Goal: Task Accomplishment & Management: Use online tool/utility

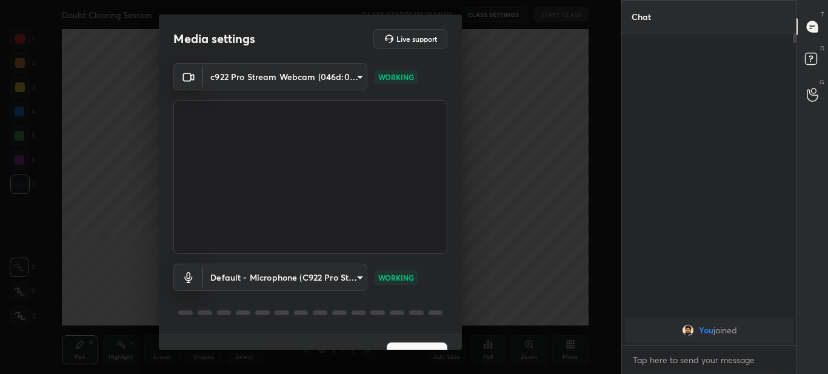
click at [403, 344] on button "Next" at bounding box center [417, 354] width 61 height 24
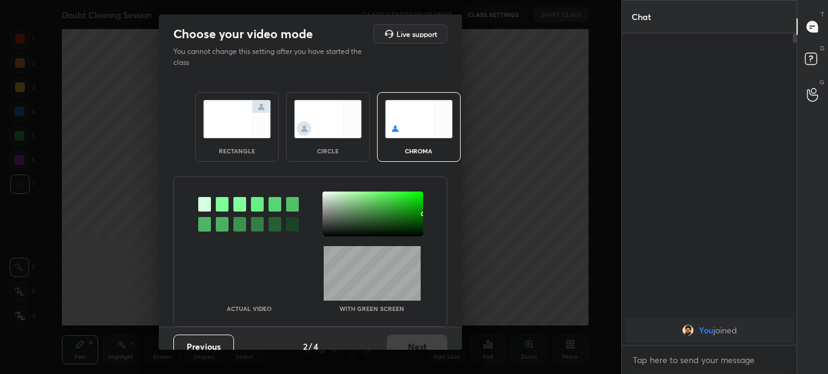
click at [215, 113] on img at bounding box center [237, 119] width 68 height 38
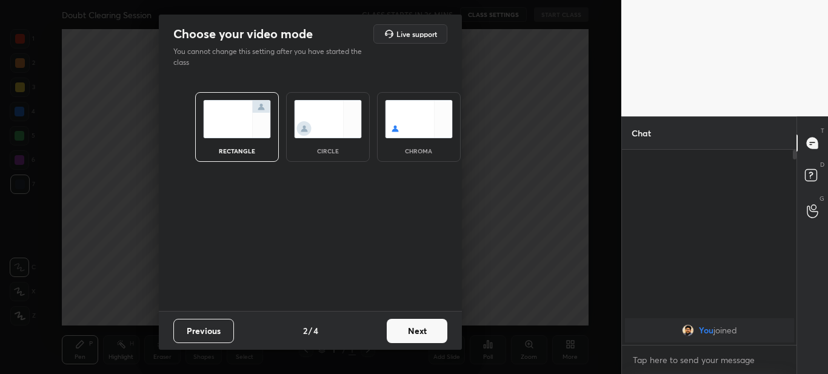
click at [130, 131] on div "Choose your video mode Live support You cannot change this setting after you ha…" at bounding box center [310, 187] width 621 height 374
click at [200, 331] on button "Previous" at bounding box center [203, 331] width 61 height 24
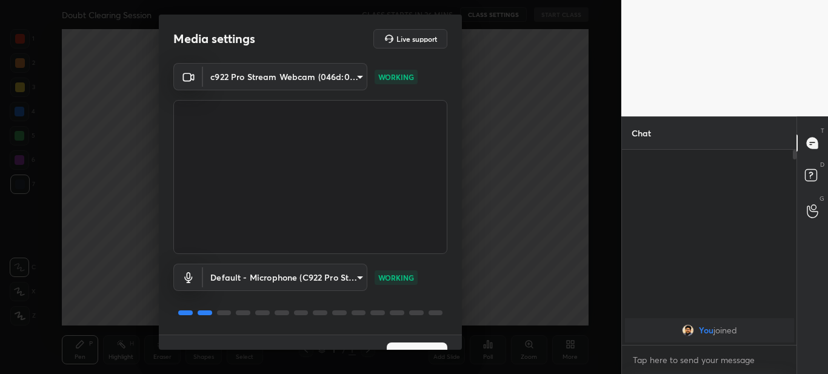
click at [413, 347] on button "Next" at bounding box center [417, 354] width 61 height 24
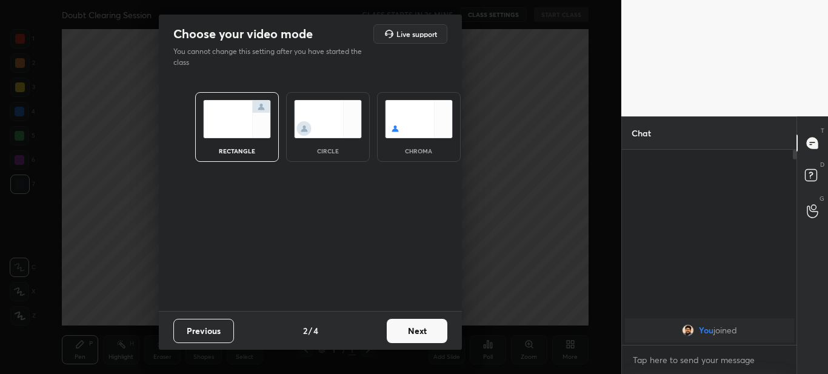
click at [226, 124] on img at bounding box center [237, 119] width 68 height 38
click at [422, 332] on button "Next" at bounding box center [417, 331] width 61 height 24
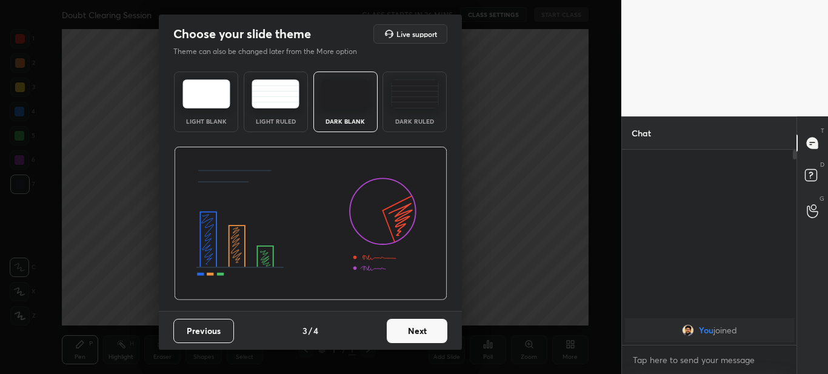
click at [211, 337] on button "Previous" at bounding box center [203, 331] width 61 height 24
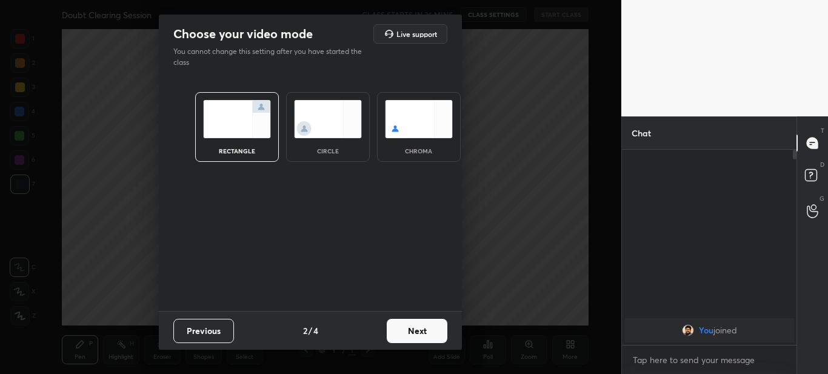
click at [211, 337] on button "Previous" at bounding box center [203, 331] width 61 height 24
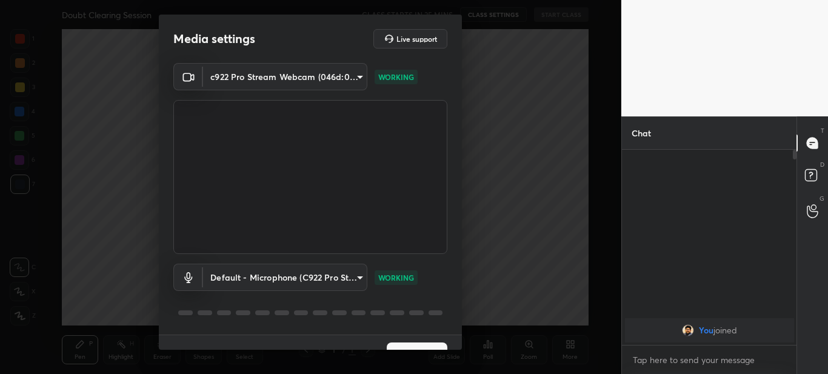
click at [414, 348] on button "Next" at bounding box center [417, 354] width 61 height 24
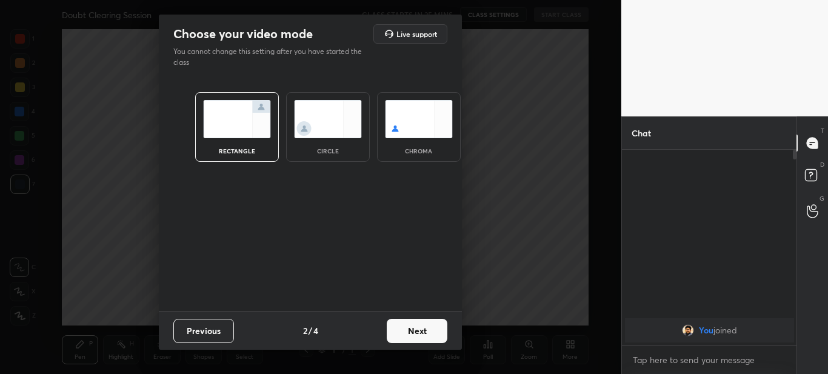
click at [217, 87] on div "rectangle circle chroma" at bounding box center [311, 127] width 260 height 99
click at [337, 141] on div "circle" at bounding box center [328, 127] width 84 height 70
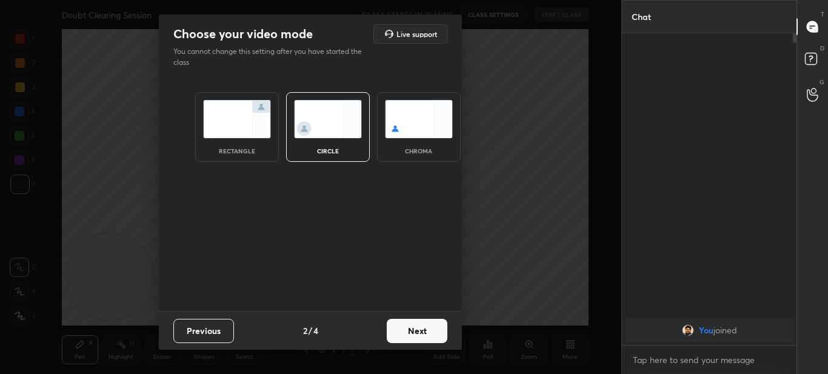
scroll to position [207, 171]
click at [244, 109] on img at bounding box center [237, 119] width 68 height 38
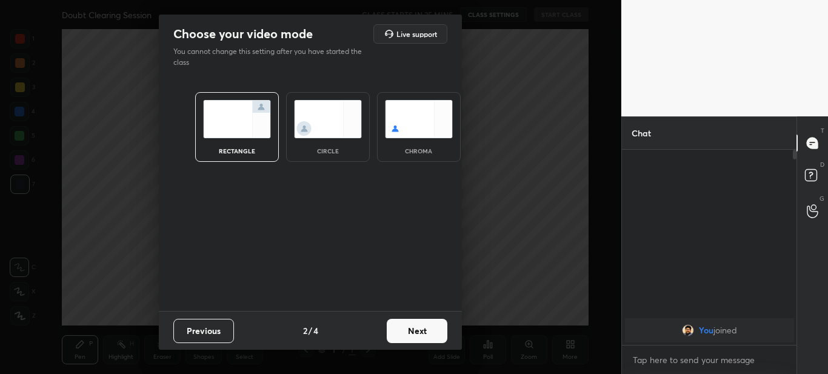
scroll to position [90, 171]
click at [257, 98] on div "rectangle" at bounding box center [237, 127] width 84 height 70
click at [413, 330] on button "Next" at bounding box center [417, 331] width 61 height 24
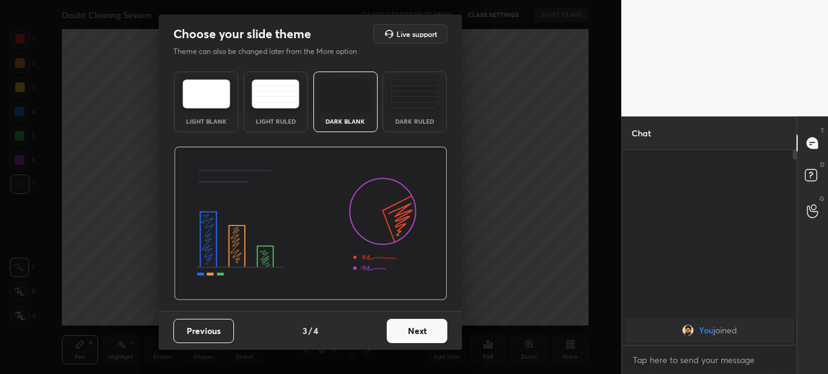
click at [423, 333] on button "Next" at bounding box center [417, 331] width 61 height 24
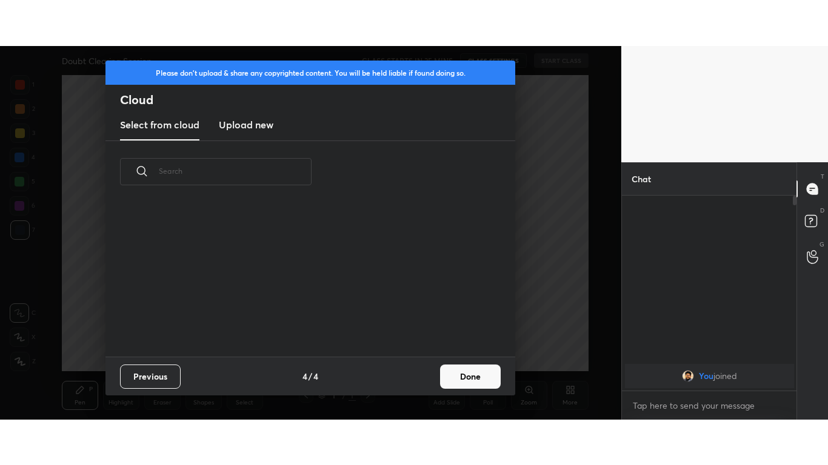
scroll to position [154, 389]
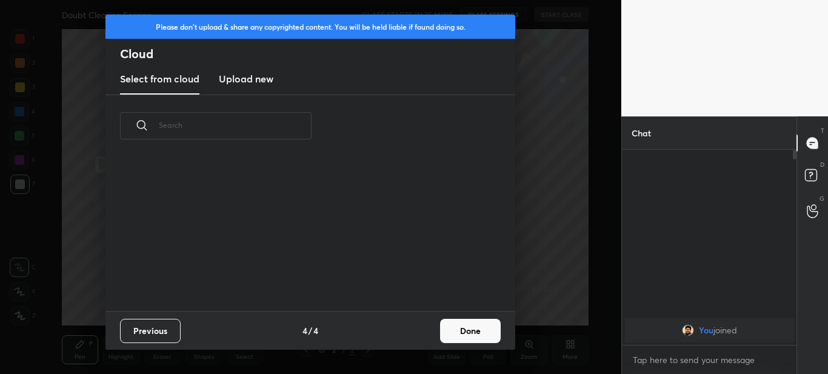
click at [255, 83] on h3 "Upload new" at bounding box center [246, 78] width 55 height 15
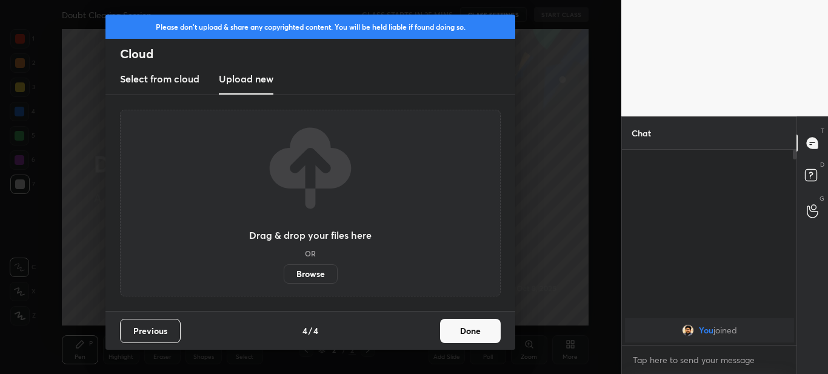
click at [312, 269] on label "Browse" at bounding box center [311, 273] width 54 height 19
click at [284, 269] on input "Browse" at bounding box center [284, 273] width 0 height 19
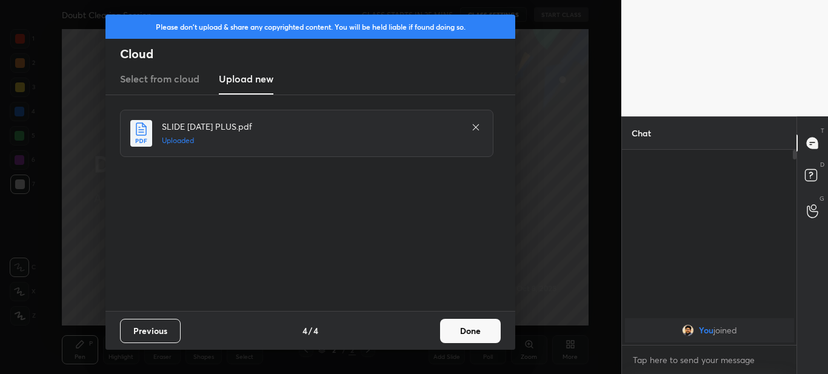
click at [467, 331] on button "Done" at bounding box center [470, 331] width 61 height 24
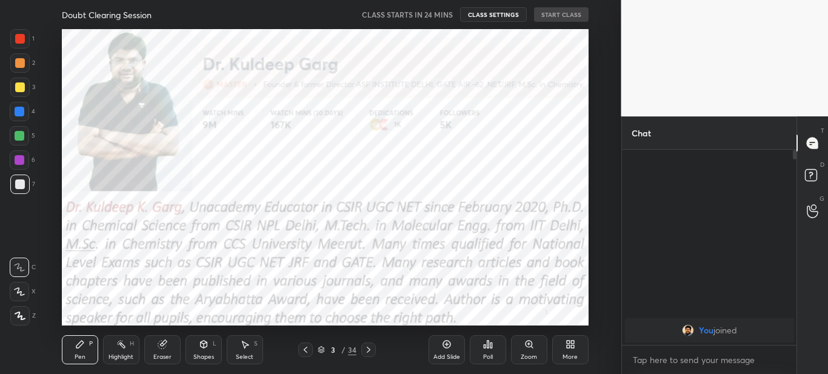
click at [570, 339] on icon at bounding box center [570, 344] width 10 height 10
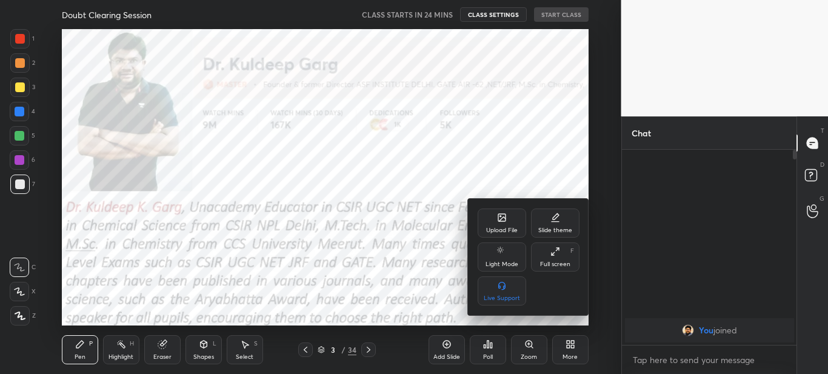
click at [560, 264] on div "Full screen" at bounding box center [555, 264] width 30 height 6
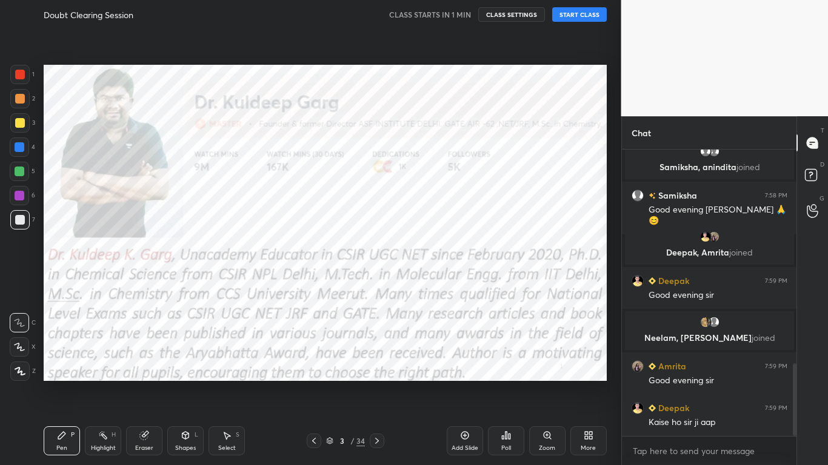
scroll to position [886, 0]
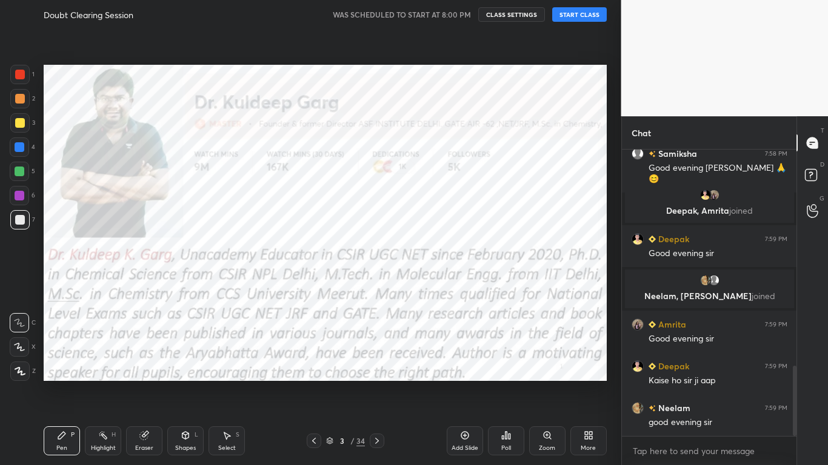
click at [585, 20] on button "START CLASS" at bounding box center [579, 14] width 55 height 15
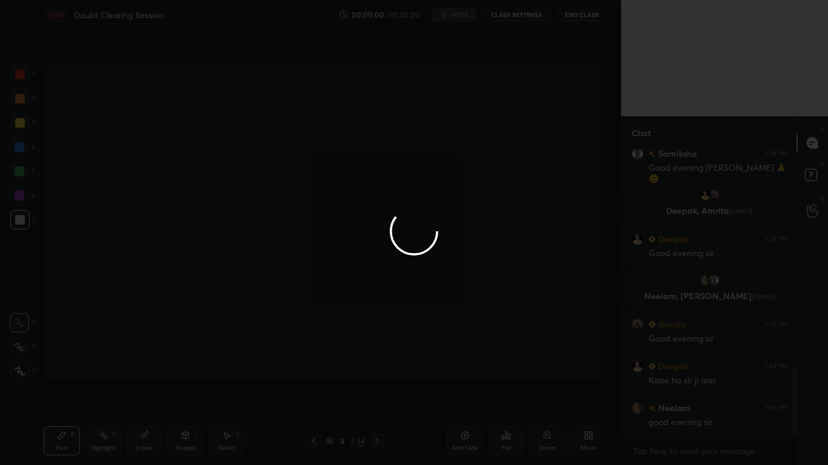
click at [314, 373] on div at bounding box center [414, 232] width 828 height 465
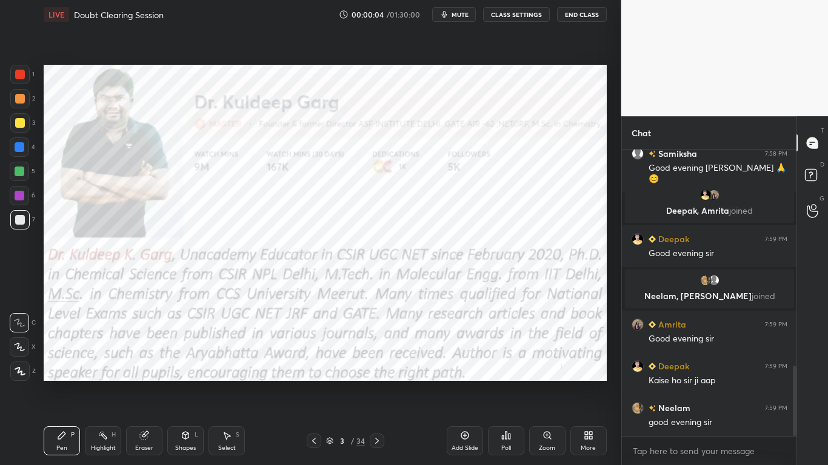
click at [314, 373] on icon at bounding box center [314, 441] width 10 height 10
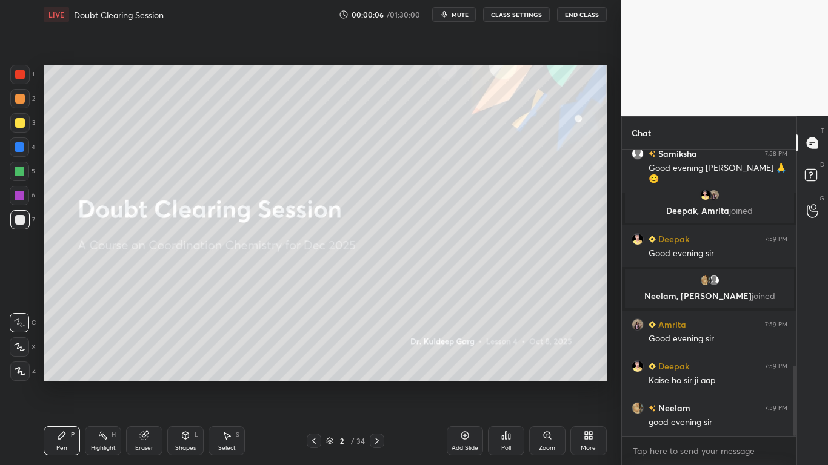
click at [23, 372] on icon at bounding box center [20, 371] width 11 height 8
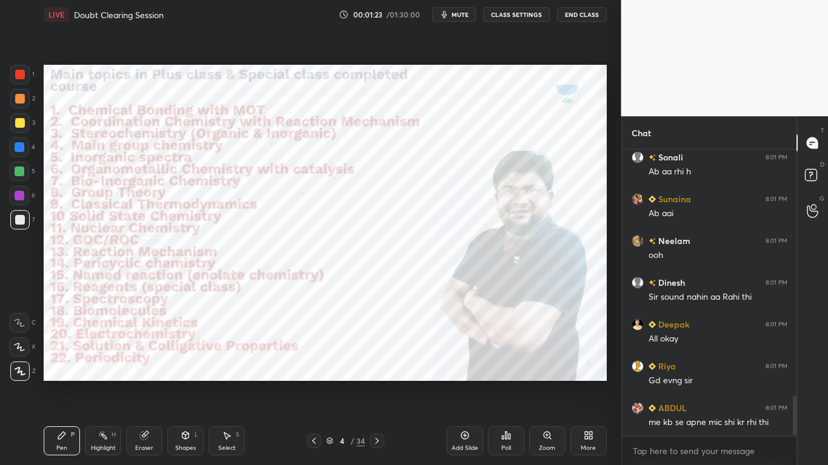
scroll to position [1800, 0]
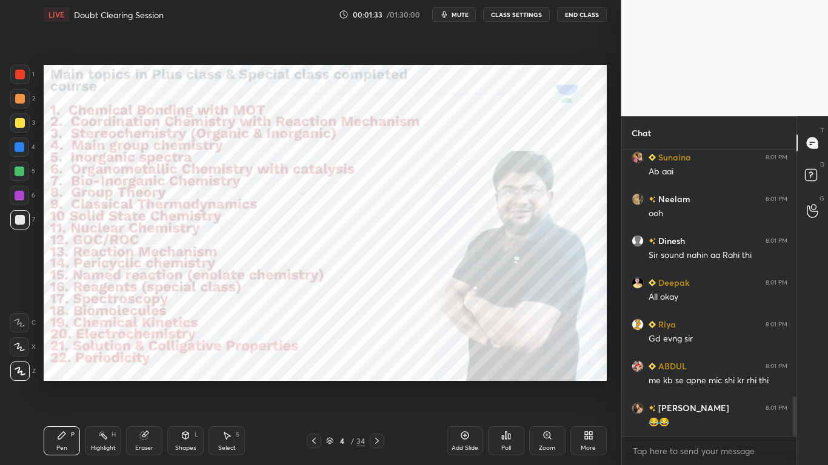
click at [25, 373] on div at bounding box center [19, 371] width 19 height 19
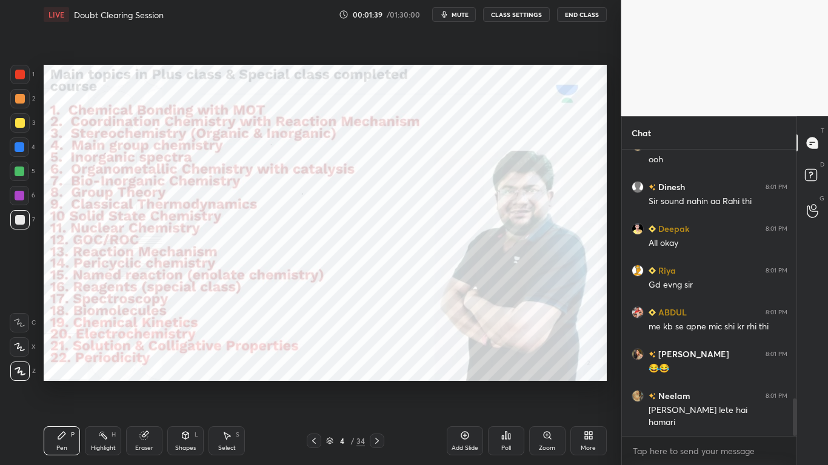
scroll to position [1896, 0]
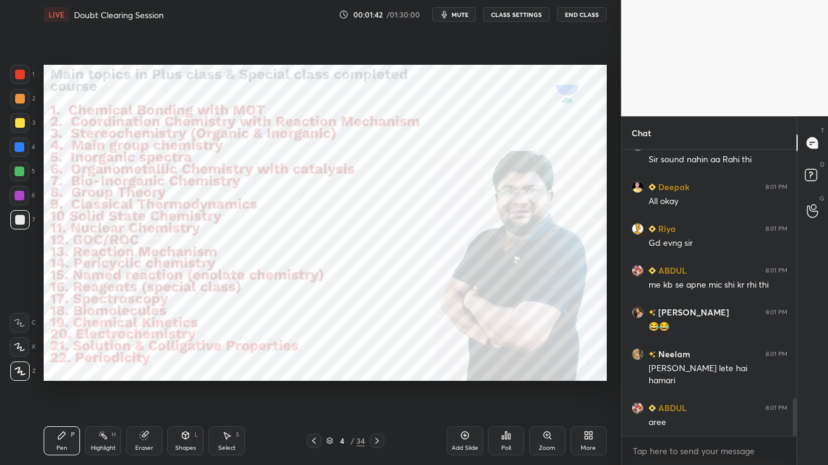
click at [22, 71] on div at bounding box center [20, 75] width 10 height 10
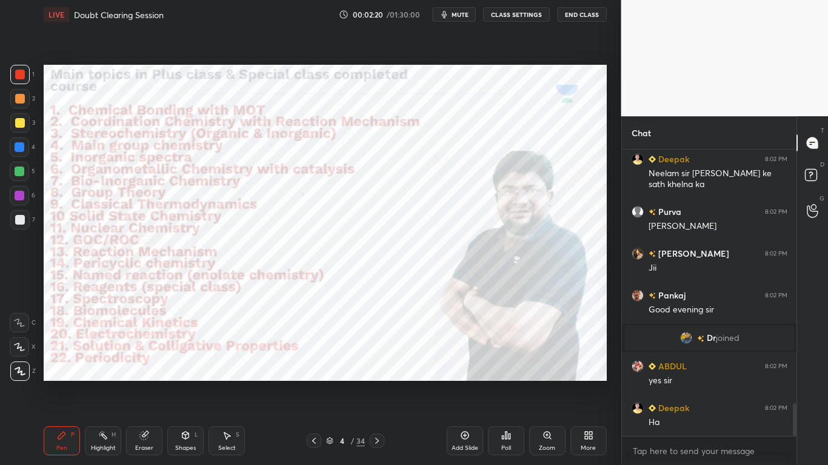
scroll to position [2284, 0]
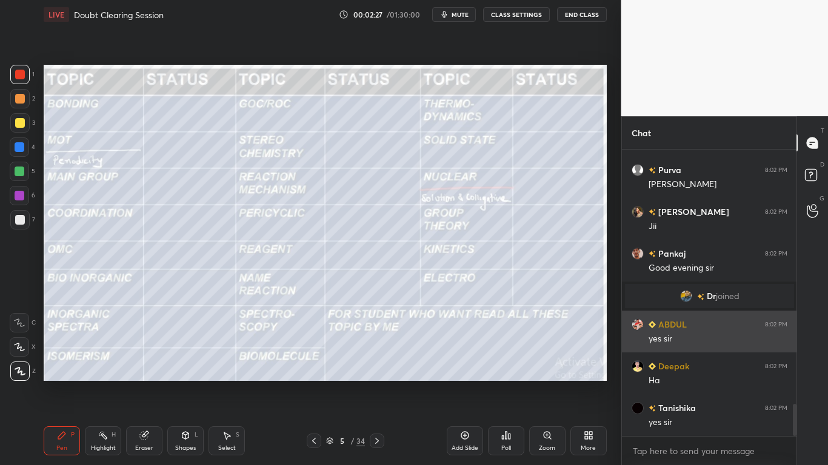
click at [19, 75] on div at bounding box center [20, 75] width 10 height 10
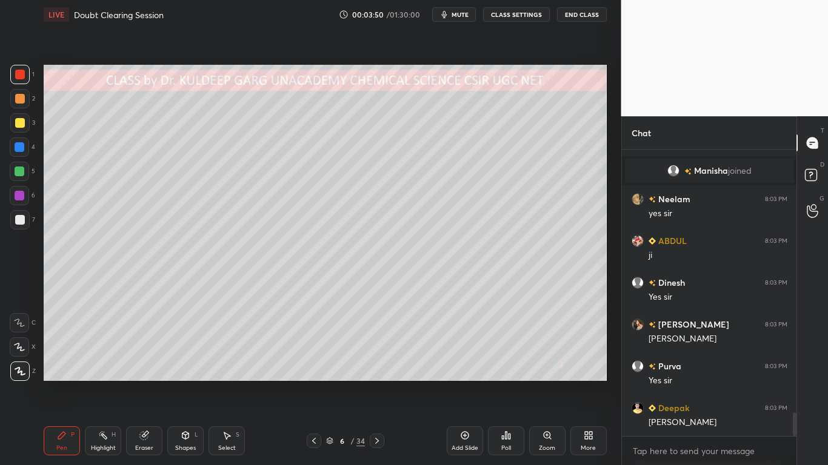
scroll to position [3172, 0]
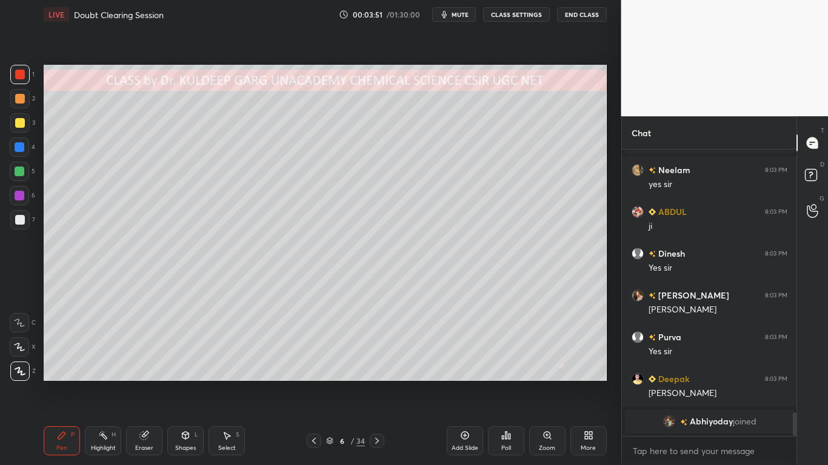
click at [18, 224] on div at bounding box center [20, 220] width 10 height 10
click at [142, 373] on div "Eraser" at bounding box center [144, 448] width 18 height 6
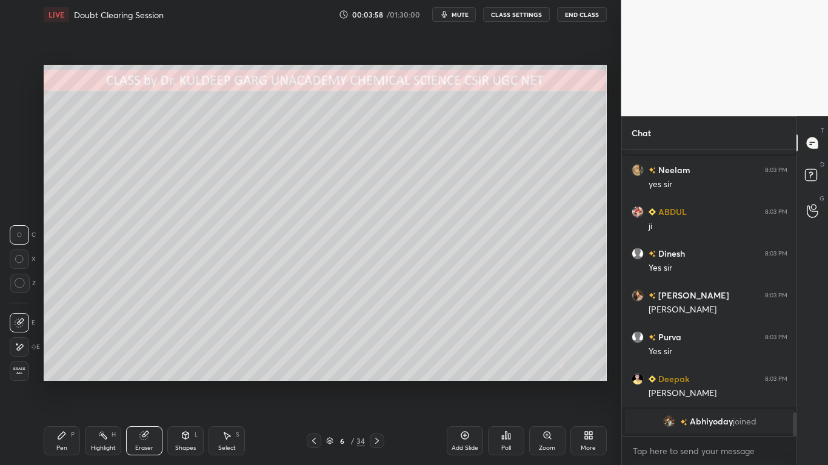
scroll to position [3130, 0]
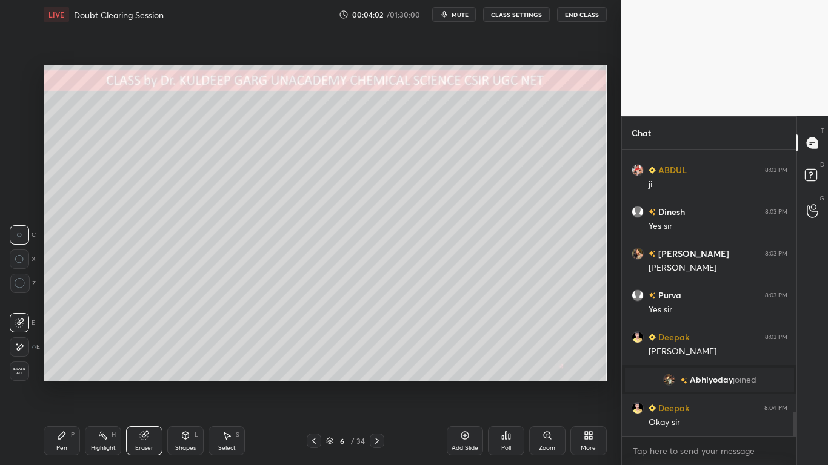
click at [22, 324] on icon at bounding box center [20, 323] width 10 height 10
click at [60, 373] on icon at bounding box center [61, 435] width 7 height 7
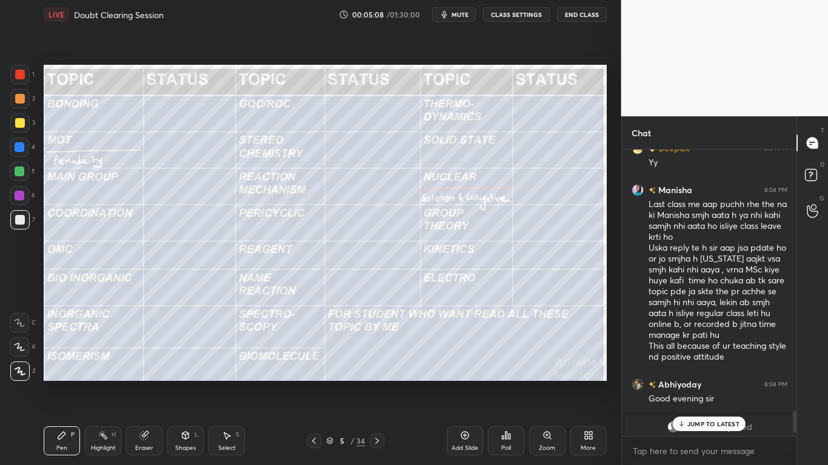
scroll to position [3380, 0]
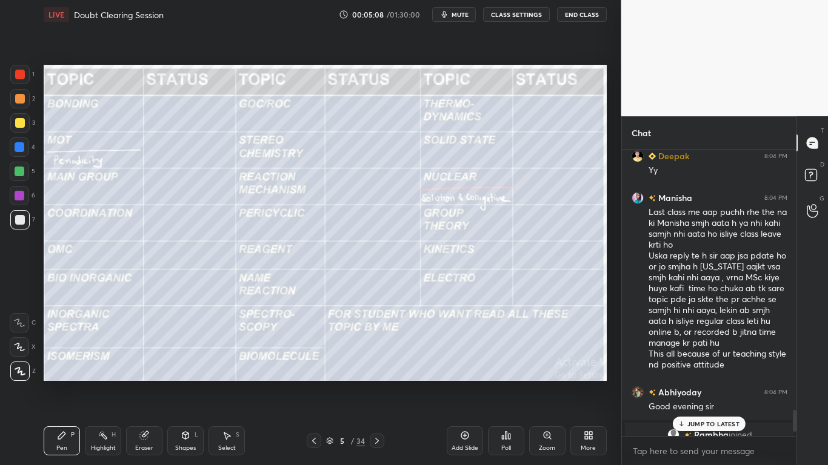
click at [795, 373] on div at bounding box center [795, 421] width 4 height 22
click at [706, 373] on p "4 NEW MESSAGES" at bounding box center [713, 424] width 56 height 7
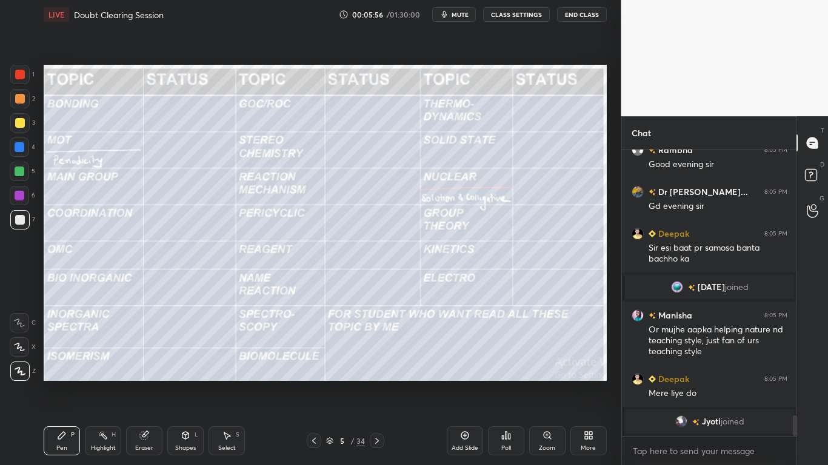
scroll to position [3749, 0]
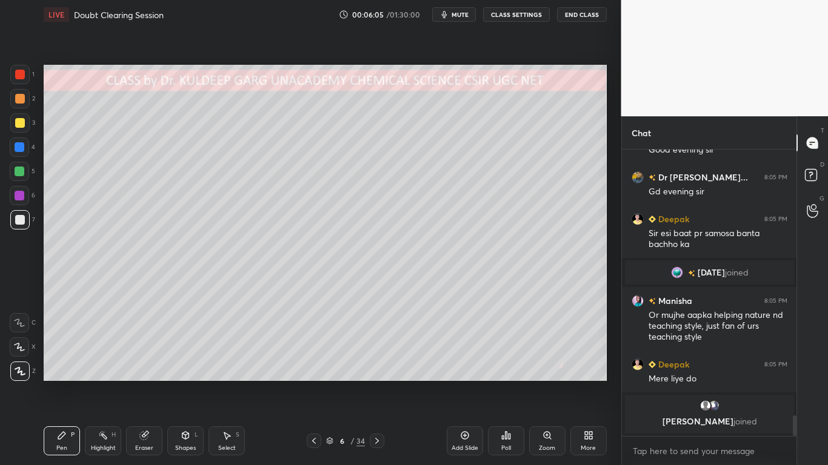
click at [22, 220] on div at bounding box center [20, 220] width 10 height 10
click at [145, 373] on icon at bounding box center [144, 436] width 8 height 8
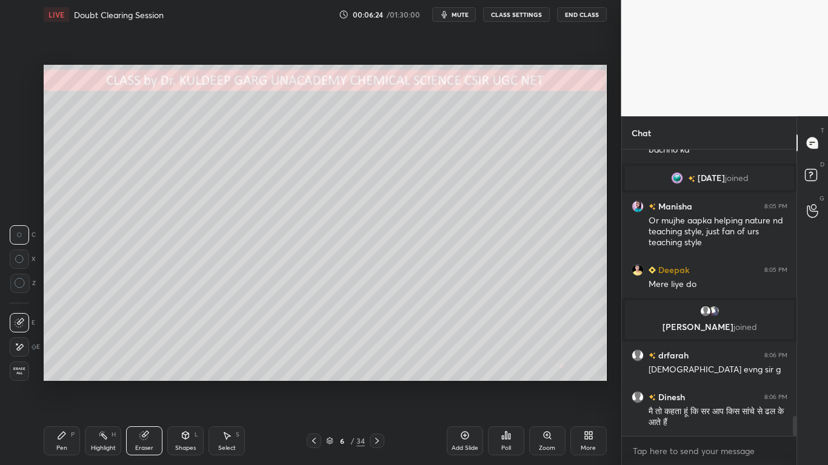
scroll to position [3875, 0]
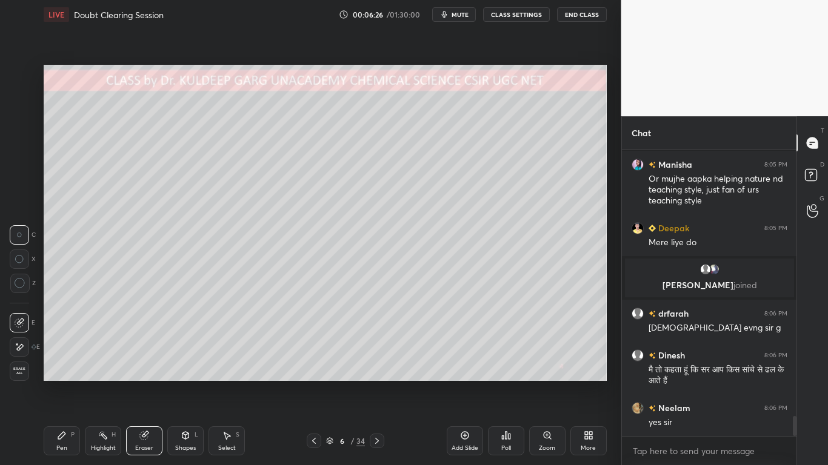
click at [61, 373] on icon at bounding box center [61, 435] width 7 height 7
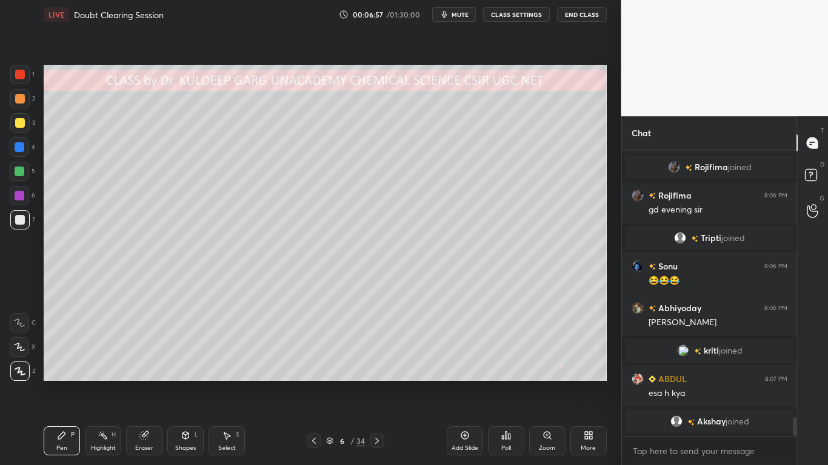
scroll to position [4117, 0]
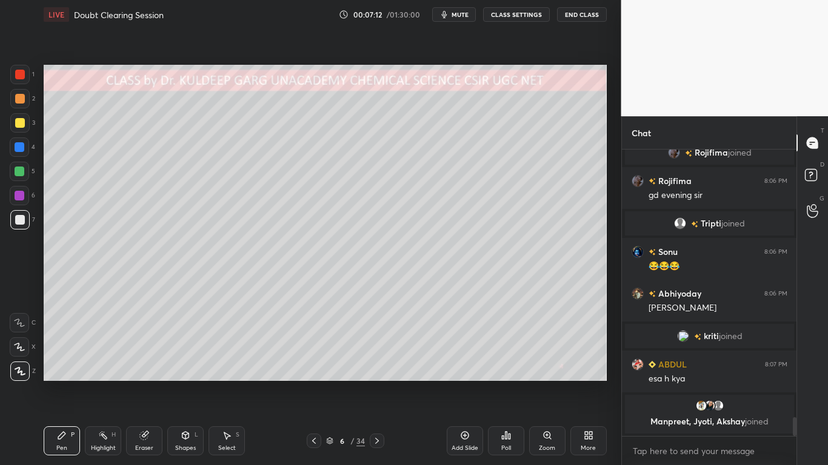
click at [22, 221] on div at bounding box center [20, 220] width 10 height 10
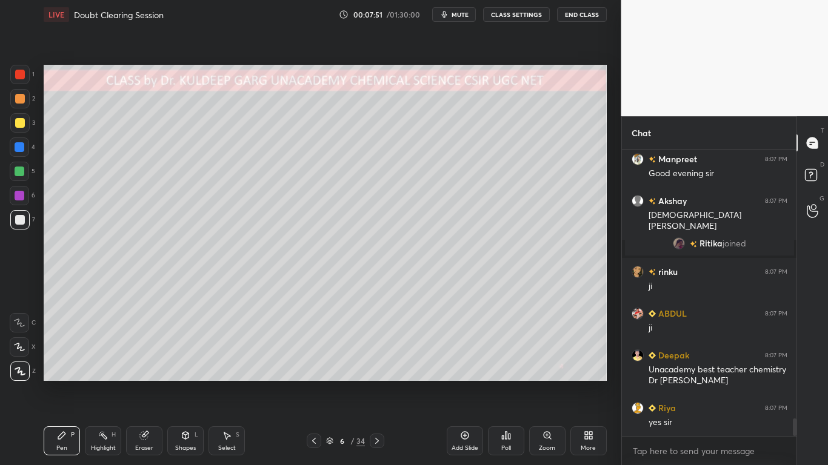
scroll to position [4324, 0]
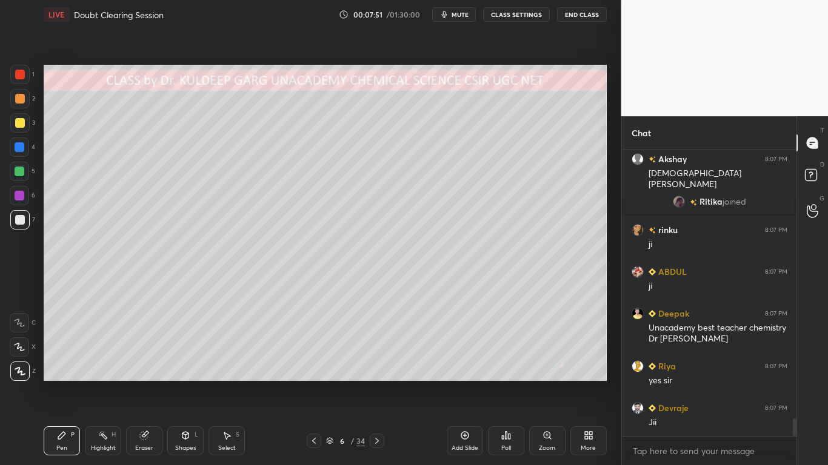
click at [21, 121] on div at bounding box center [20, 123] width 10 height 10
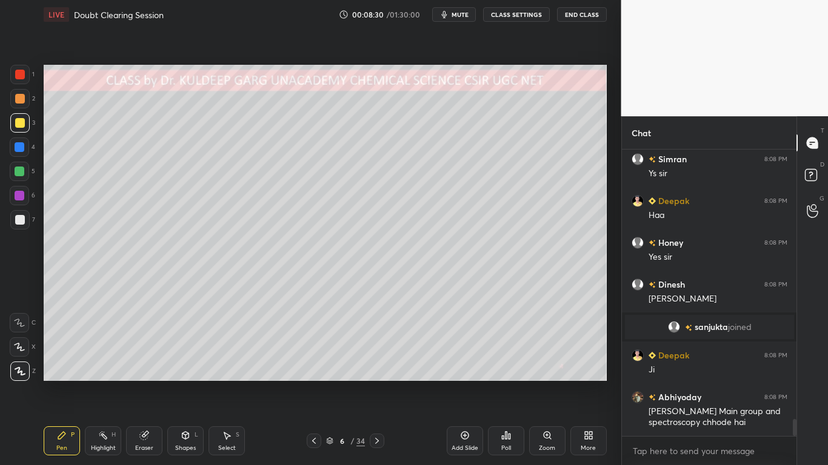
scroll to position [4629, 0]
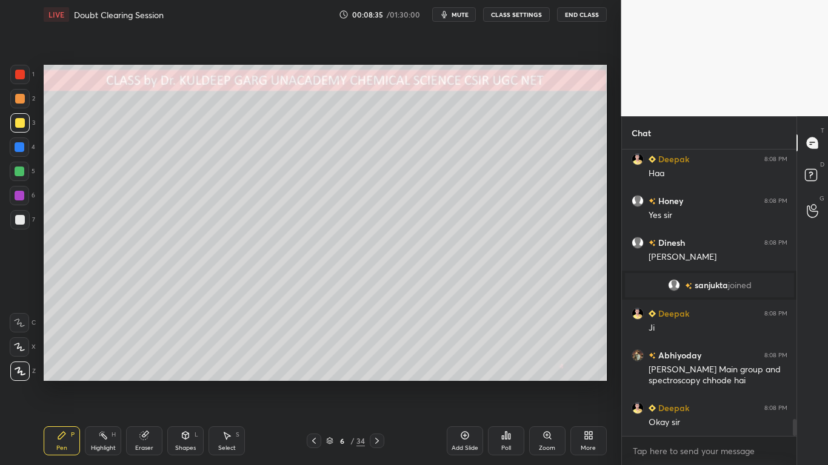
click at [21, 218] on div at bounding box center [20, 220] width 10 height 10
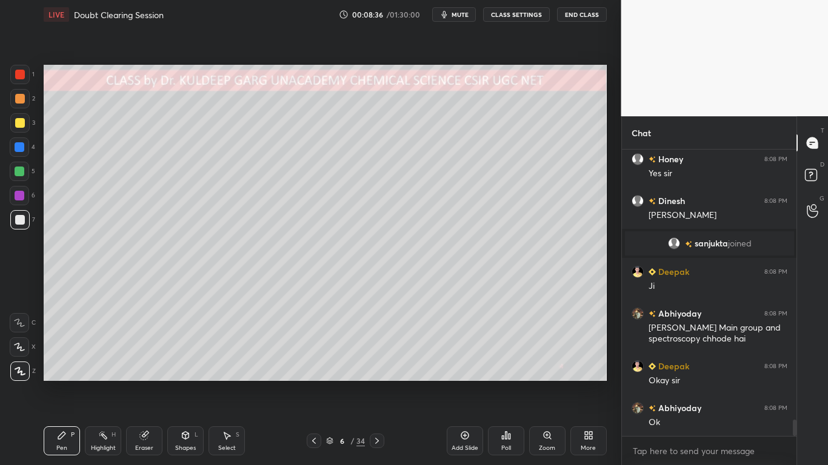
scroll to position [4700, 0]
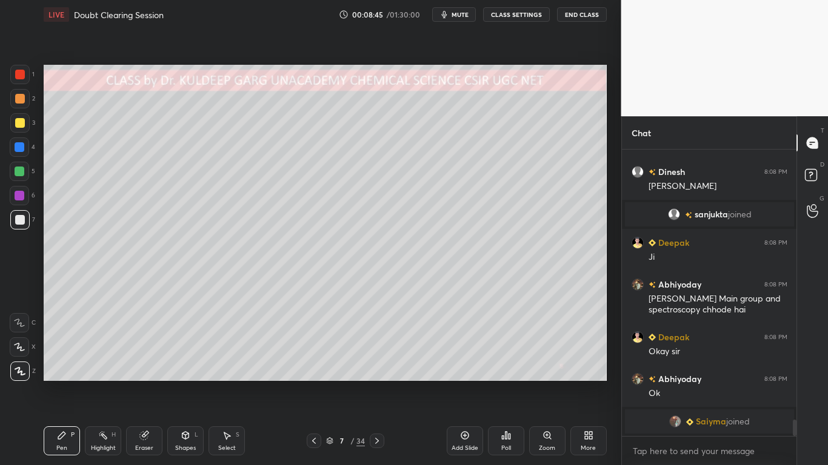
click at [19, 123] on div at bounding box center [20, 123] width 10 height 10
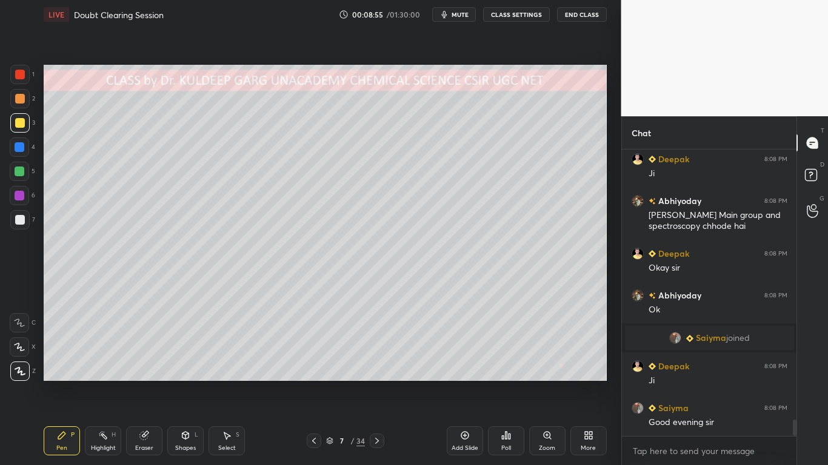
scroll to position [4767, 0]
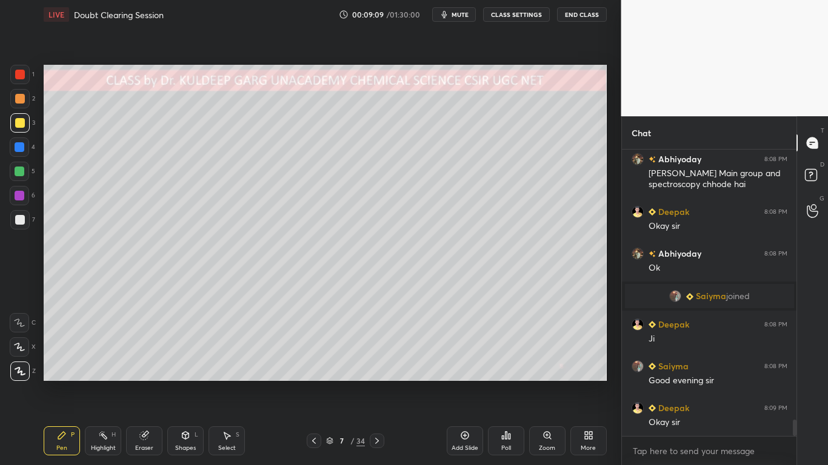
click at [16, 123] on div at bounding box center [20, 123] width 10 height 10
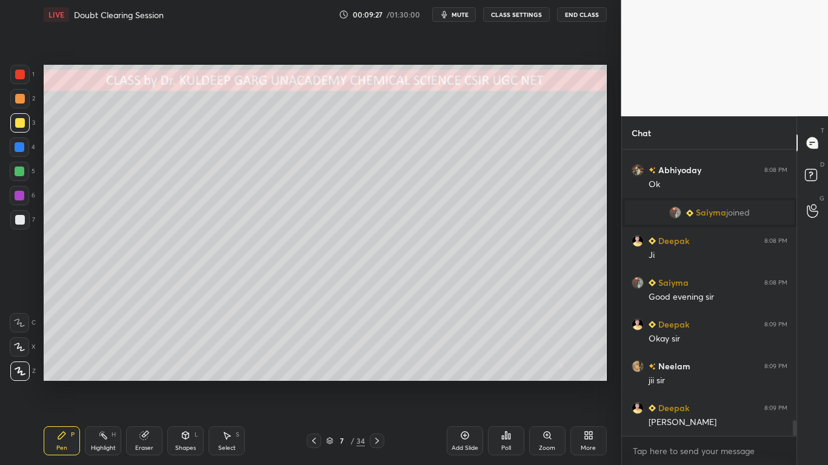
scroll to position [4880, 0]
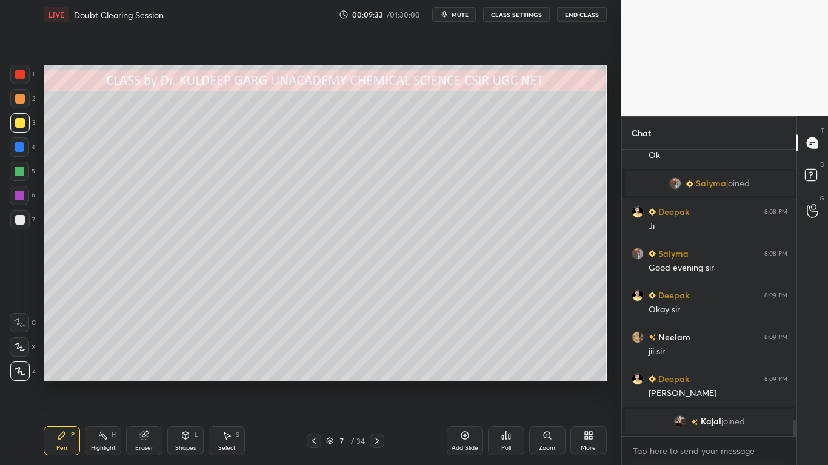
click at [21, 150] on div at bounding box center [20, 147] width 10 height 10
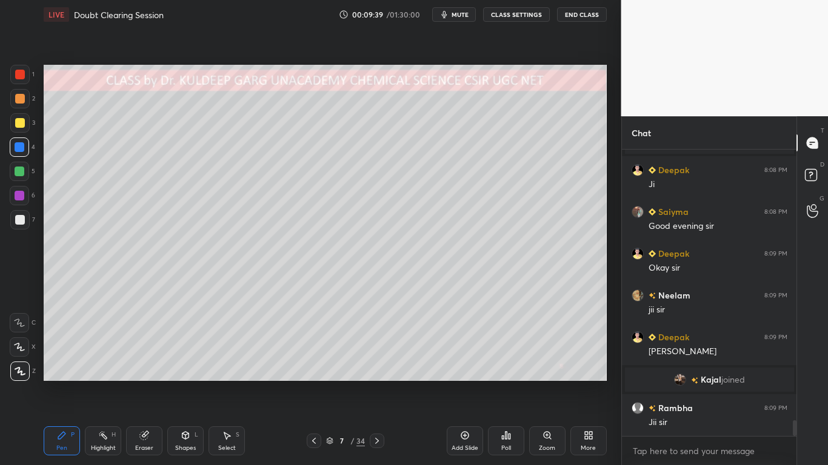
scroll to position [4855, 0]
click at [148, 373] on icon at bounding box center [144, 436] width 10 height 10
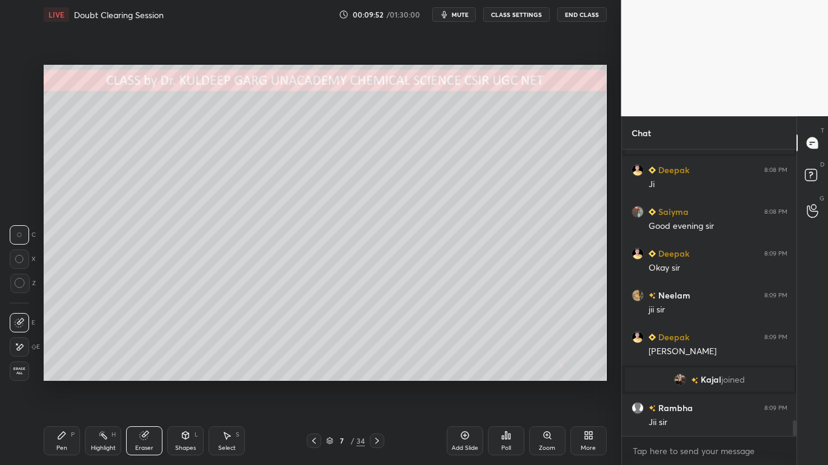
click at [63, 373] on div "Pen P" at bounding box center [62, 441] width 36 height 29
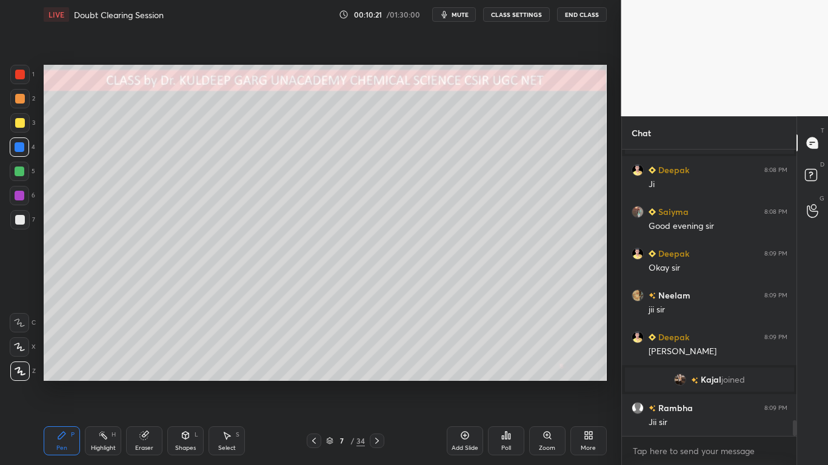
click at [14, 124] on div at bounding box center [19, 122] width 19 height 19
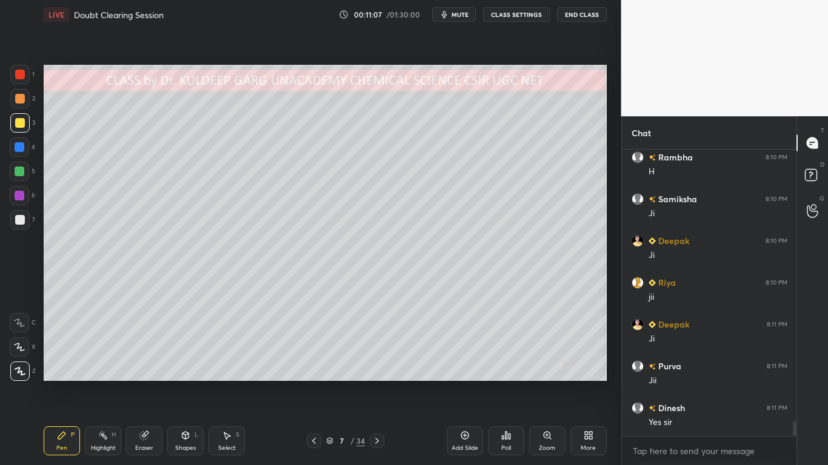
scroll to position [5315, 0]
click at [142, 373] on icon at bounding box center [144, 436] width 8 height 8
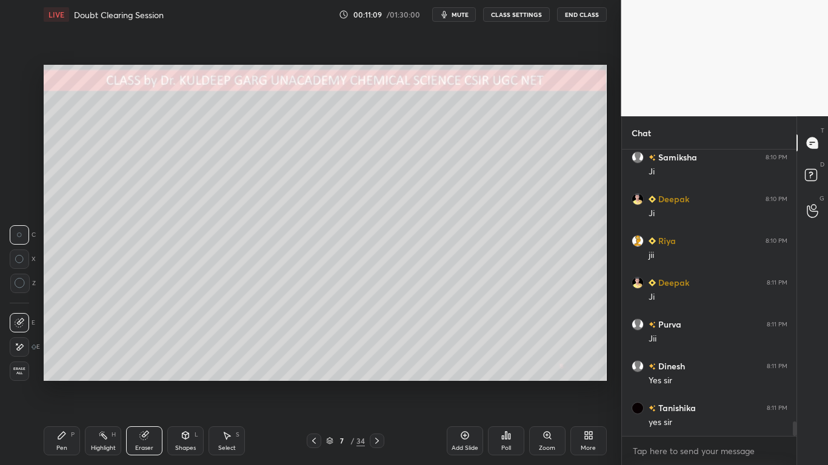
click at [20, 281] on icon at bounding box center [20, 283] width 11 height 11
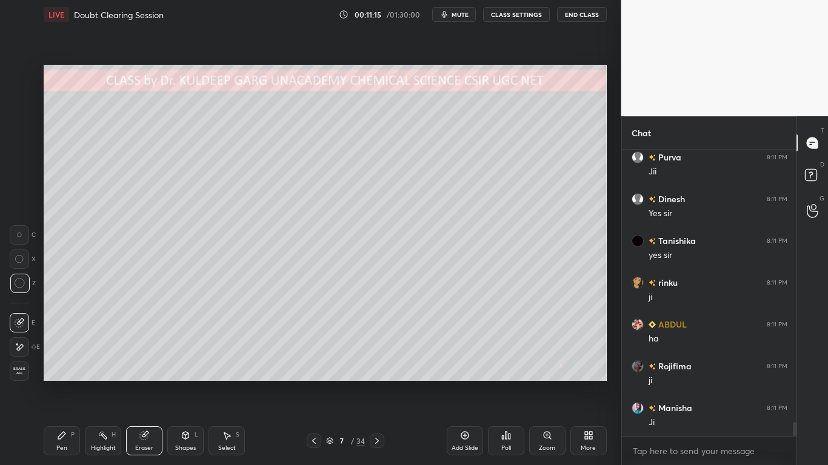
scroll to position [5524, 0]
click at [52, 373] on div "Pen P" at bounding box center [62, 441] width 36 height 29
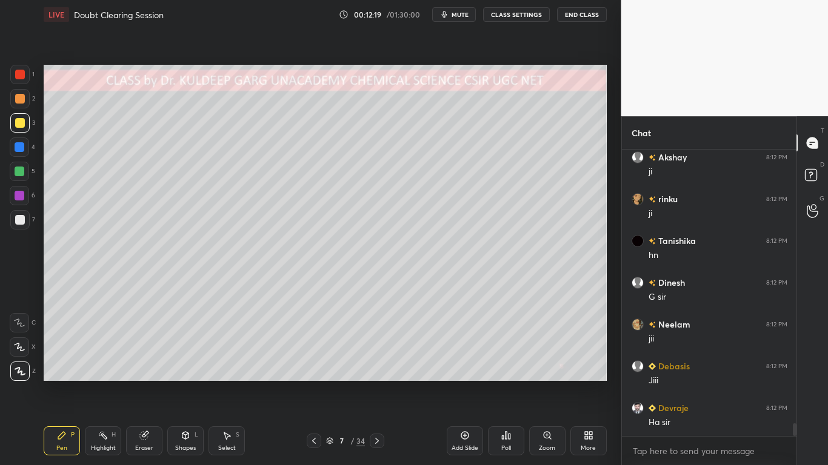
scroll to position [6128, 0]
click at [20, 222] on div at bounding box center [20, 220] width 10 height 10
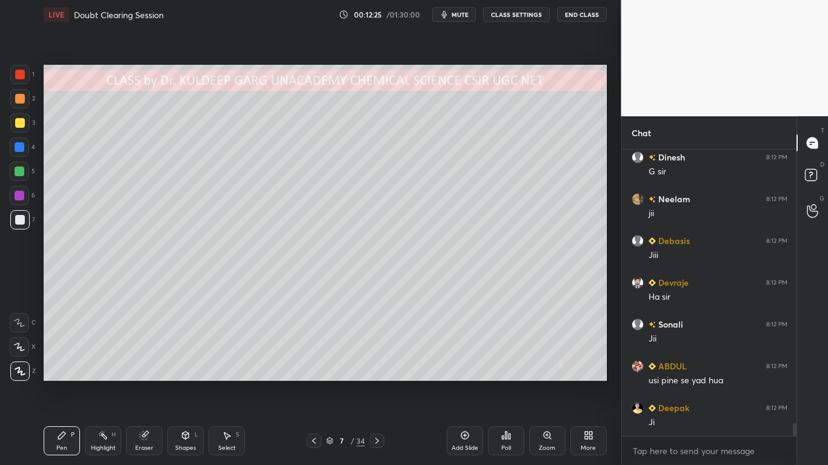
scroll to position [6254, 0]
click at [22, 219] on div at bounding box center [20, 220] width 10 height 10
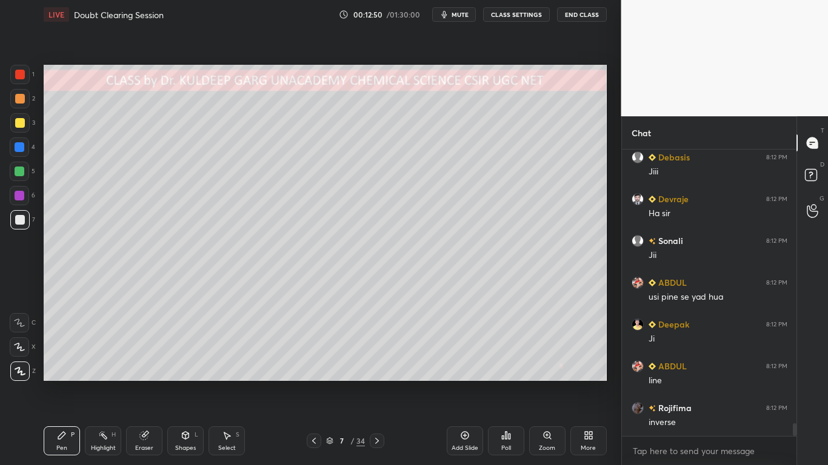
scroll to position [6337, 0]
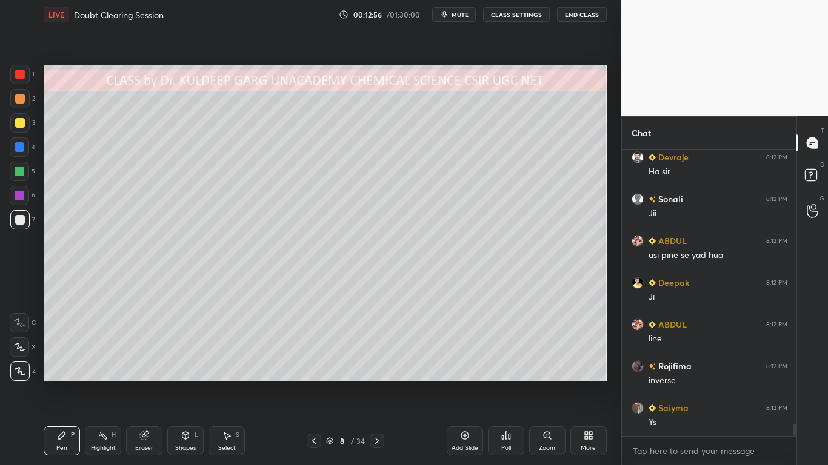
click at [18, 124] on div at bounding box center [20, 123] width 10 height 10
click at [510, 373] on div "Poll" at bounding box center [506, 448] width 10 height 6
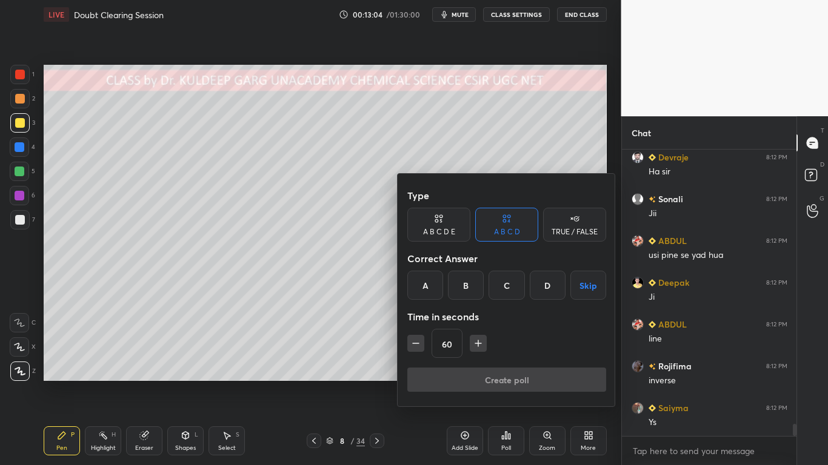
click at [579, 220] on icon at bounding box center [576, 219] width 5 height 5
click at [445, 279] on div "True" at bounding box center [438, 285] width 63 height 29
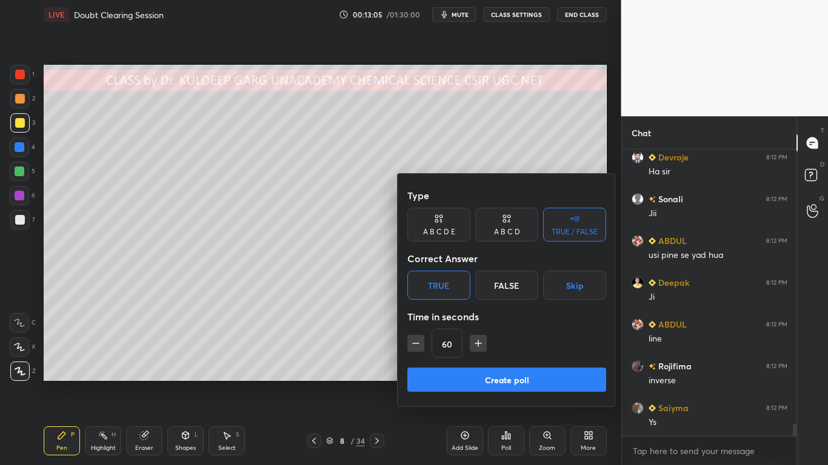
scroll to position [6379, 0]
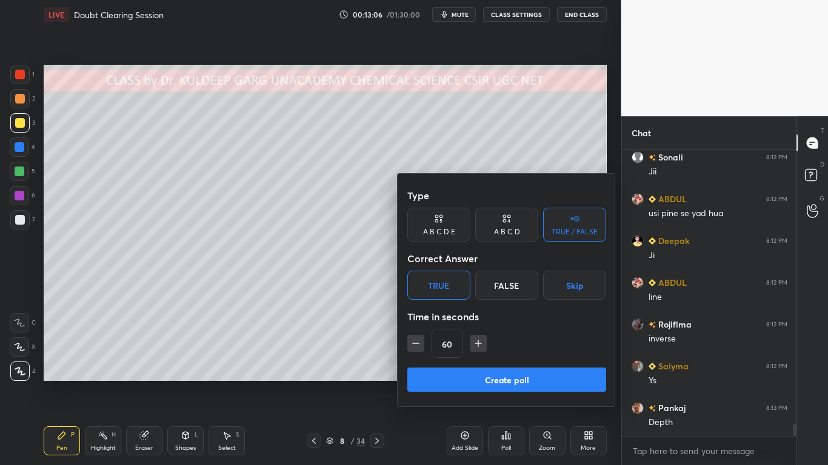
click at [455, 373] on button "Create poll" at bounding box center [506, 380] width 199 height 24
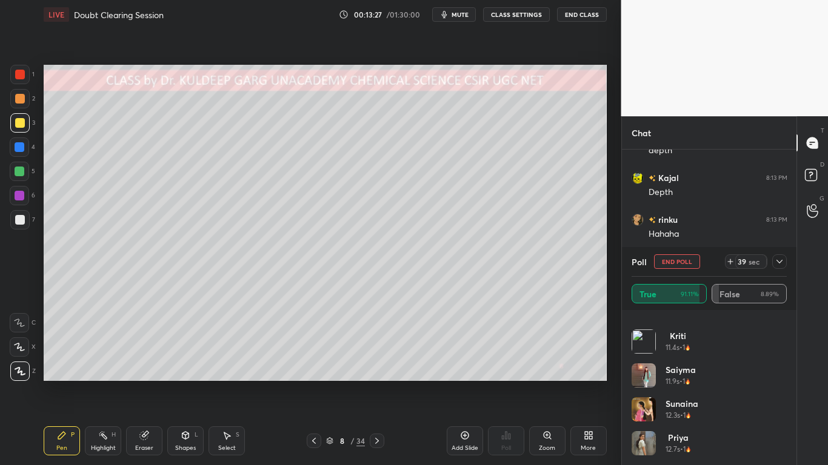
scroll to position [1246, 0]
click at [696, 373] on div "Sunaina 12.3s • 1" at bounding box center [681, 381] width 33 height 34
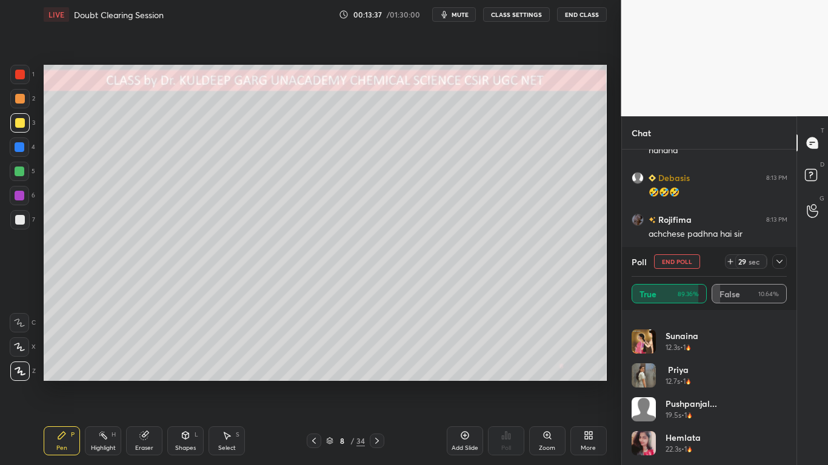
scroll to position [6986, 0]
click at [746, 296] on div "True 89.36% False 10.64%" at bounding box center [709, 293] width 156 height 19
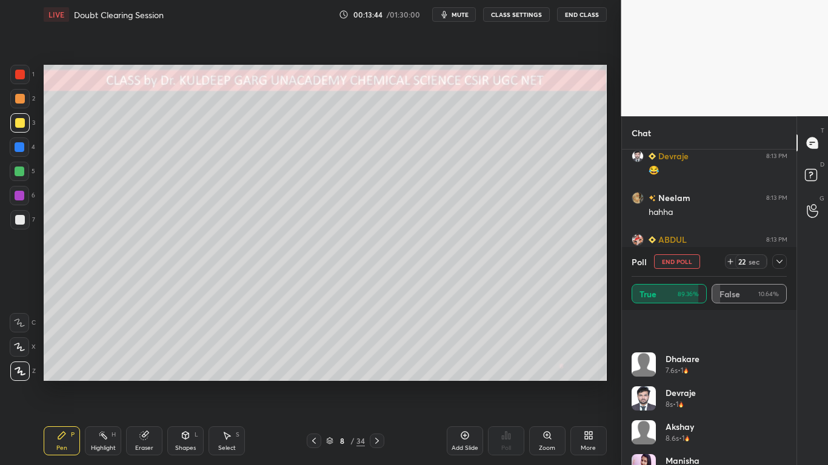
scroll to position [1280, 0]
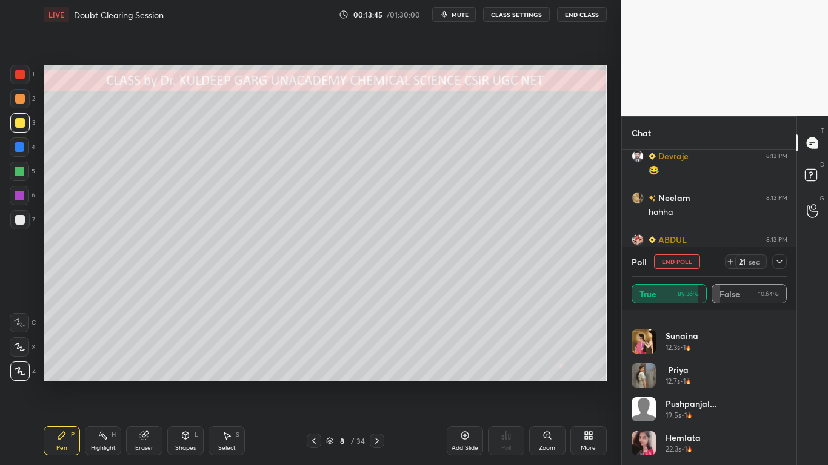
click at [781, 263] on icon at bounding box center [779, 262] width 10 height 10
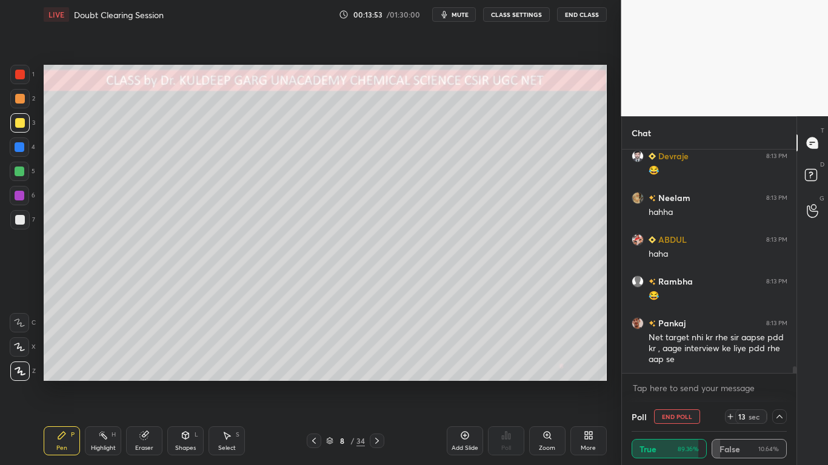
scroll to position [7144, 0]
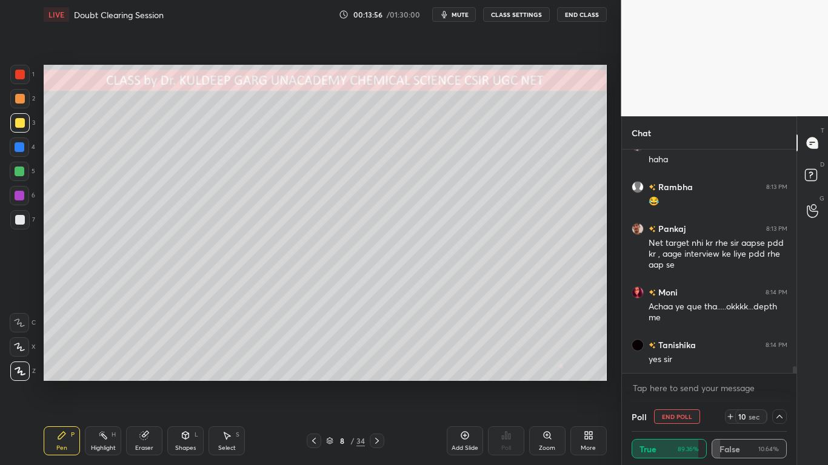
click at [21, 218] on div at bounding box center [20, 220] width 10 height 10
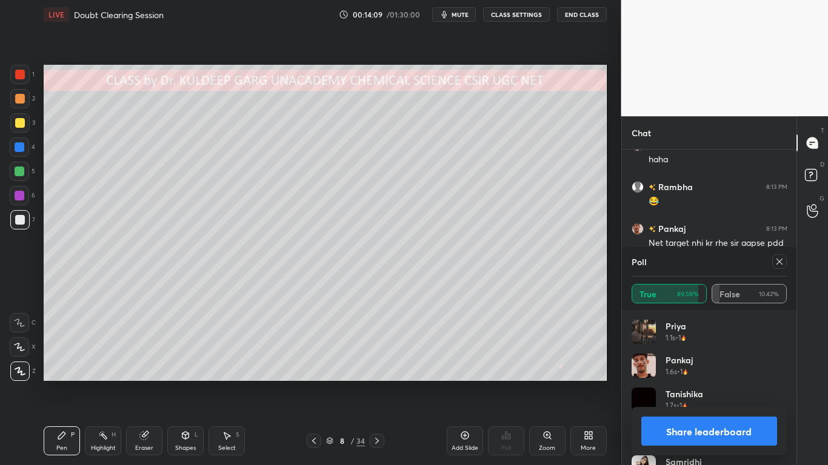
click at [777, 264] on icon at bounding box center [779, 262] width 10 height 10
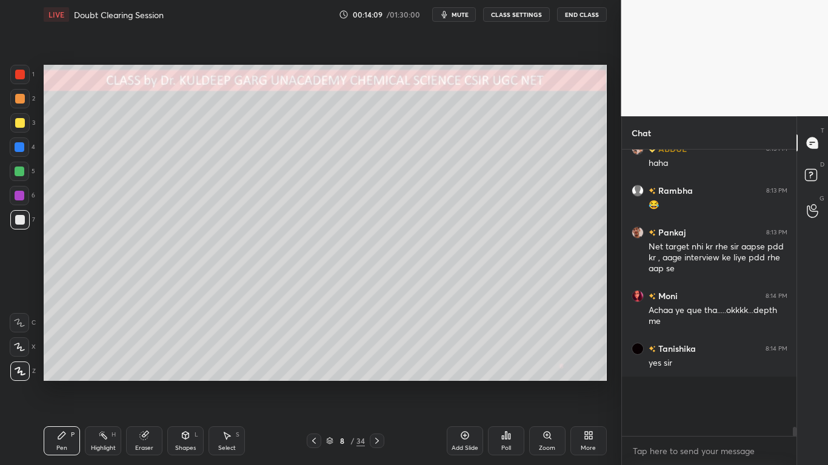
scroll to position [4, 4]
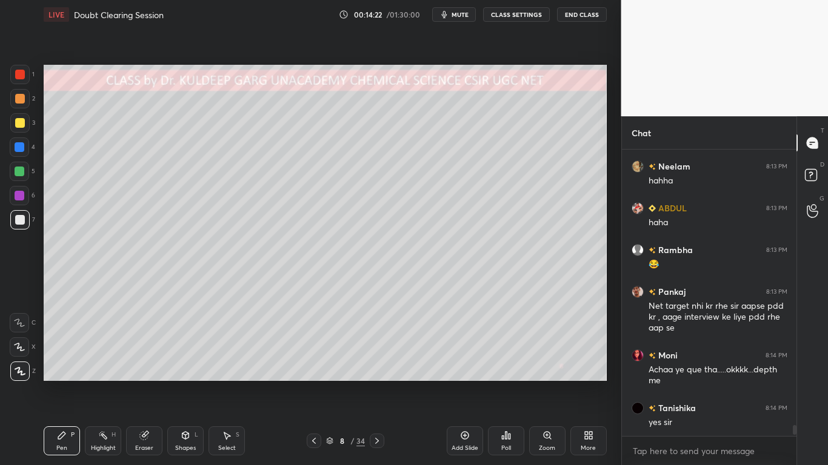
click at [19, 124] on div at bounding box center [20, 123] width 10 height 10
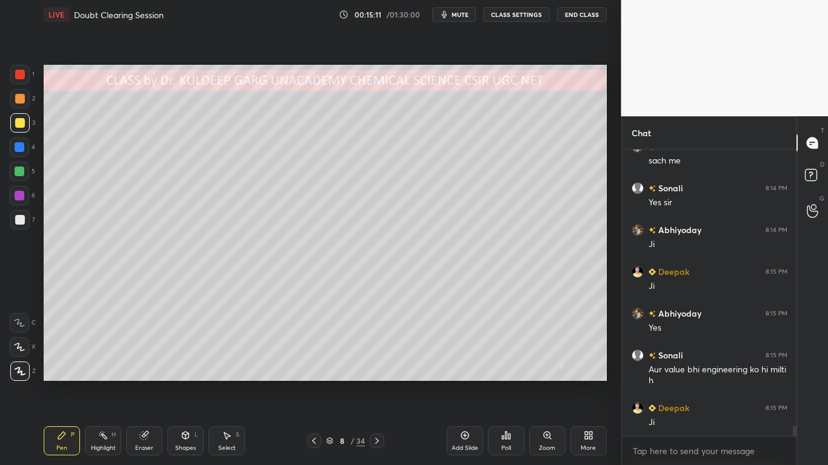
scroll to position [7552, 0]
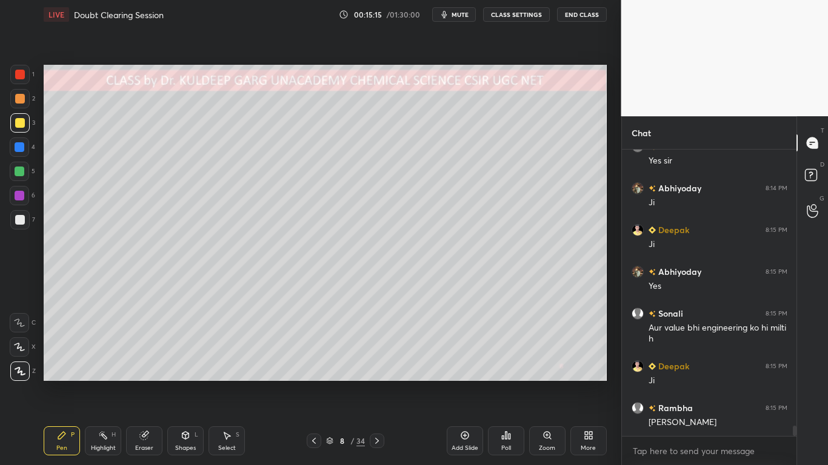
click at [19, 223] on div at bounding box center [20, 220] width 10 height 10
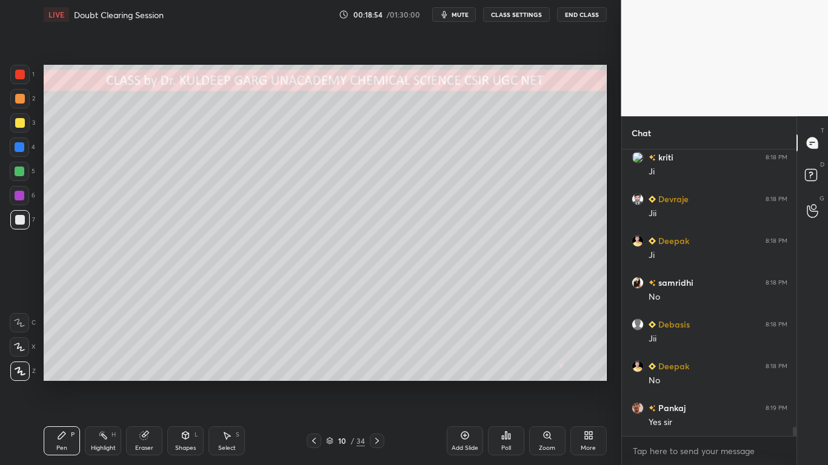
scroll to position [8999, 0]
click at [21, 125] on div at bounding box center [20, 123] width 10 height 10
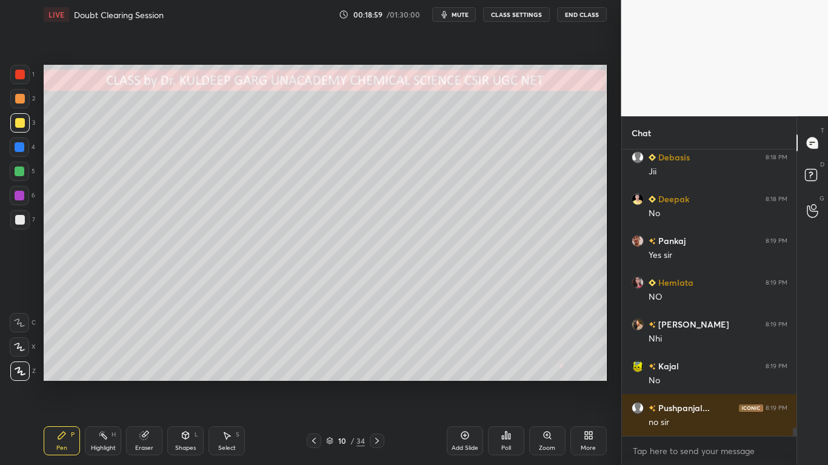
click at [19, 124] on div at bounding box center [20, 123] width 10 height 10
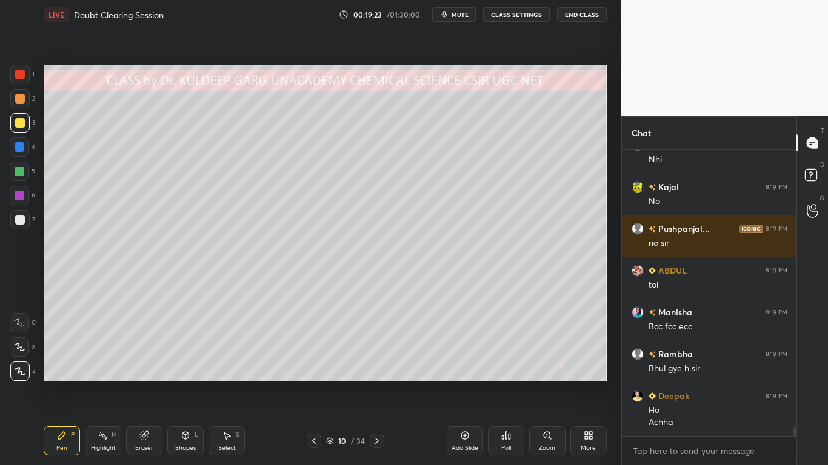
scroll to position [9345, 0]
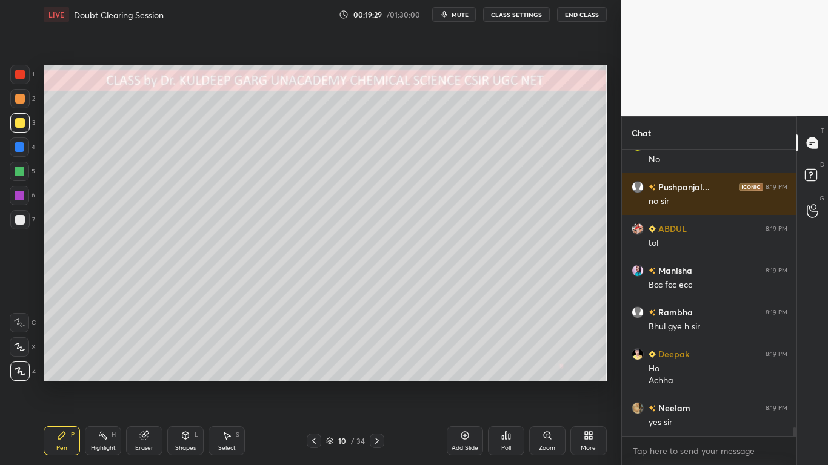
click at [15, 127] on div at bounding box center [20, 123] width 10 height 10
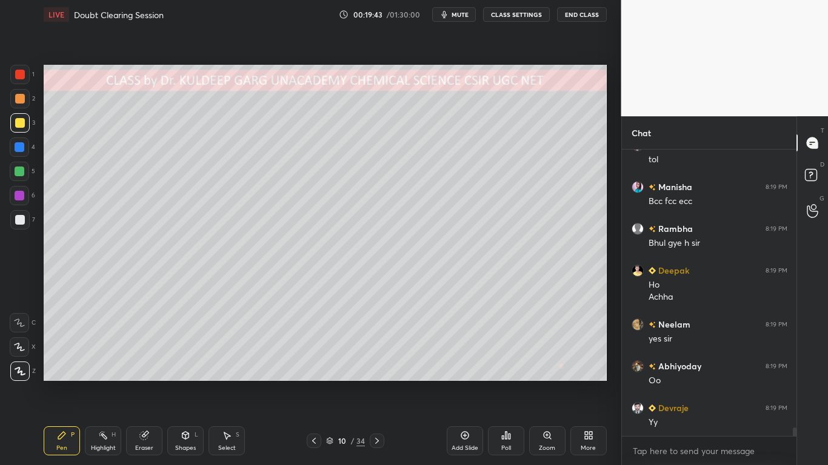
scroll to position [9471, 0]
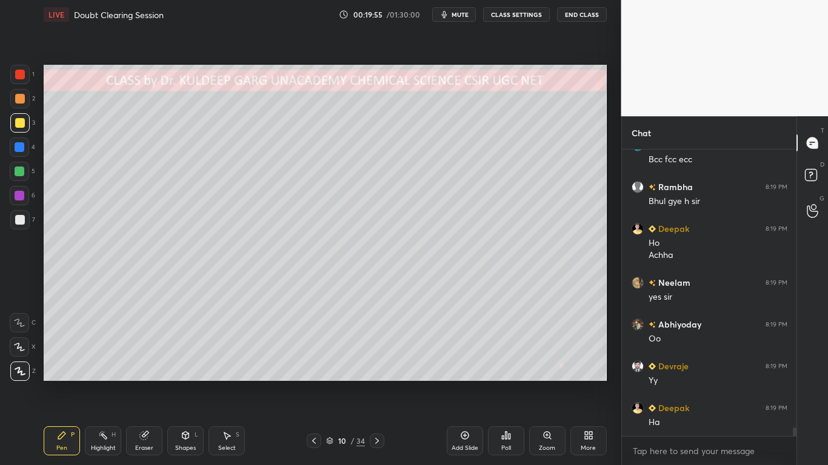
click at [19, 223] on div at bounding box center [20, 220] width 10 height 10
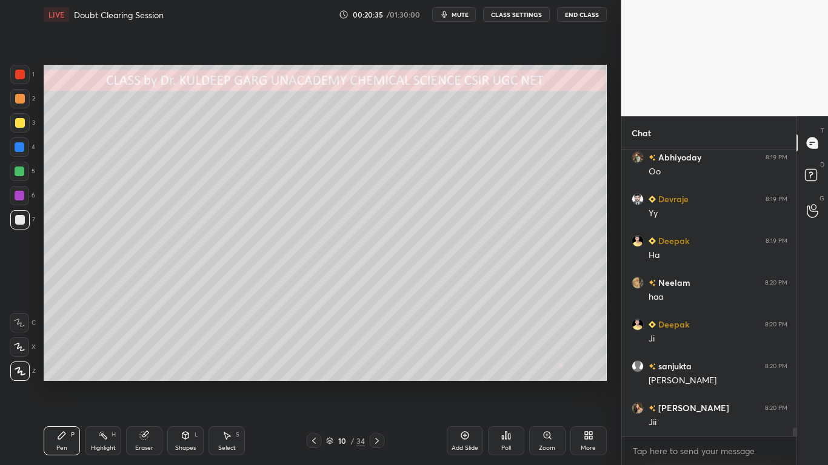
scroll to position [9680, 0]
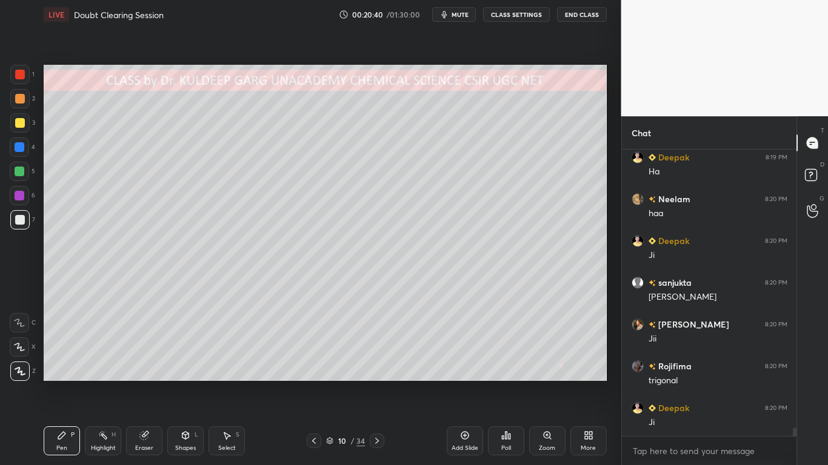
click at [19, 103] on div at bounding box center [20, 99] width 10 height 10
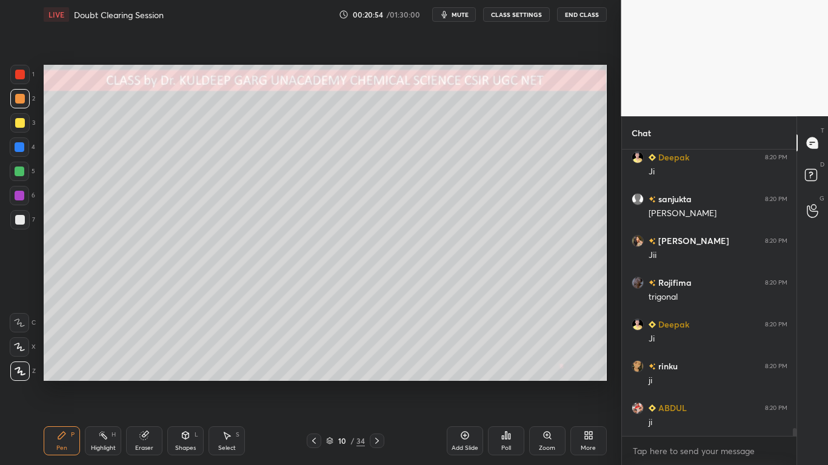
scroll to position [9847, 0]
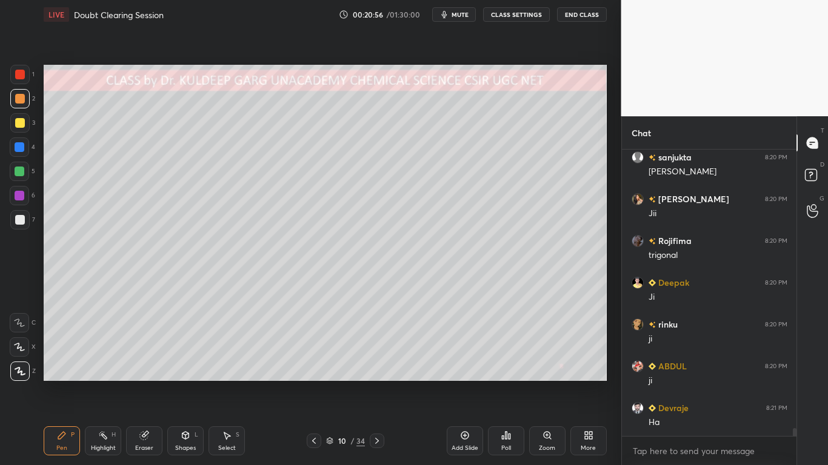
click at [187, 373] on div "Shapes L" at bounding box center [185, 441] width 36 height 29
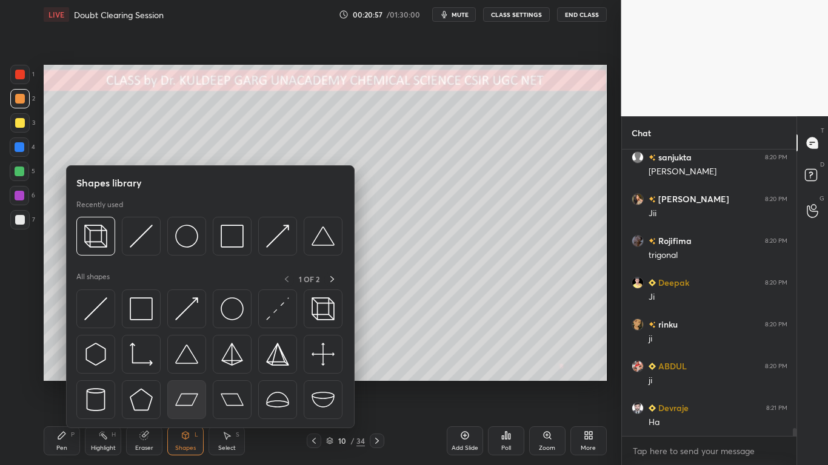
scroll to position [9889, 0]
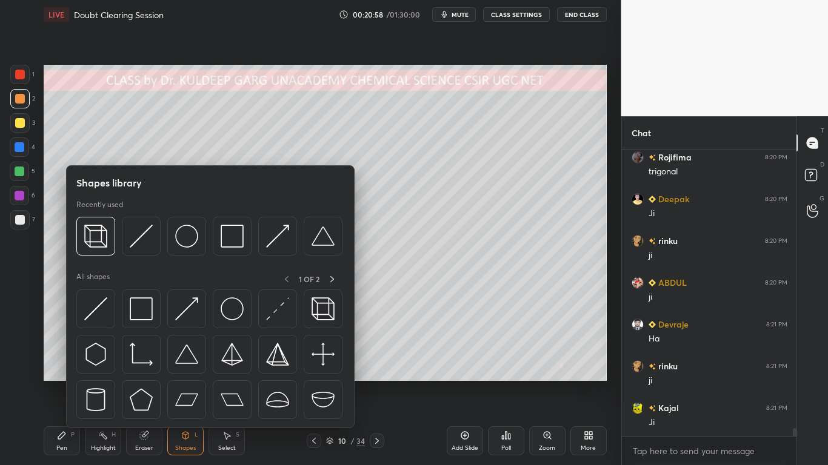
click at [269, 373] on div "Pen P Highlight H Eraser Shapes L Select S 10 / 34 Add Slide Poll Zoom More" at bounding box center [325, 441] width 563 height 48
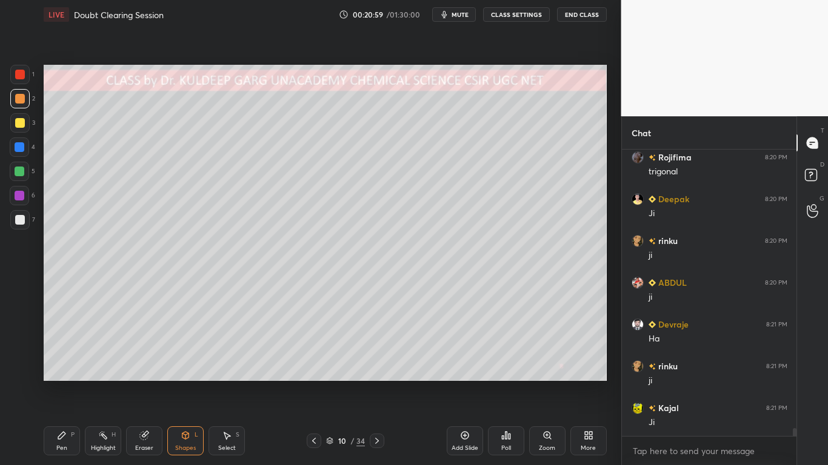
scroll to position [9972, 0]
click at [379, 373] on icon at bounding box center [377, 441] width 10 height 10
click at [184, 373] on icon at bounding box center [185, 435] width 7 height 7
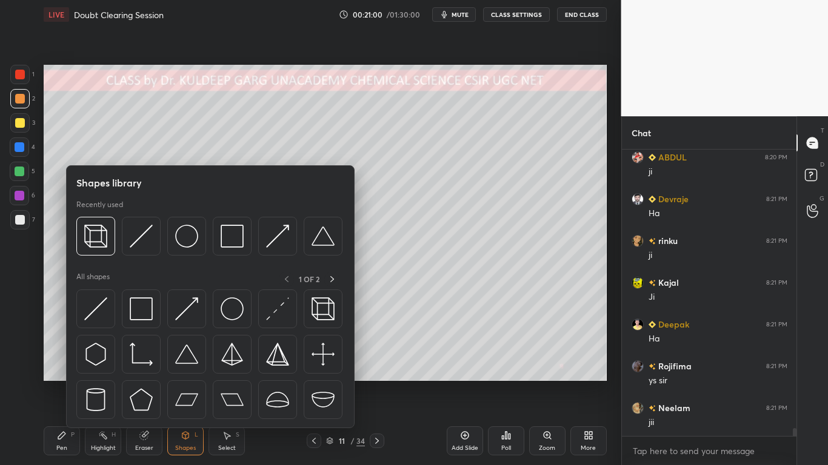
scroll to position [10098, 0]
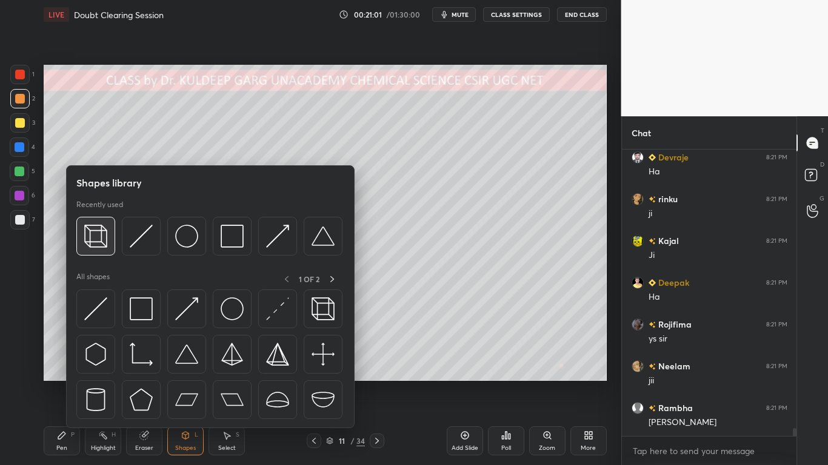
click at [95, 242] on img at bounding box center [95, 236] width 23 height 23
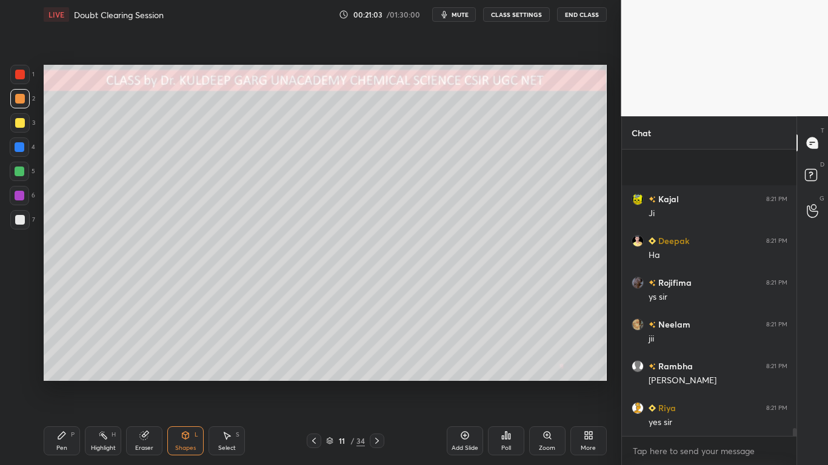
scroll to position [10223, 0]
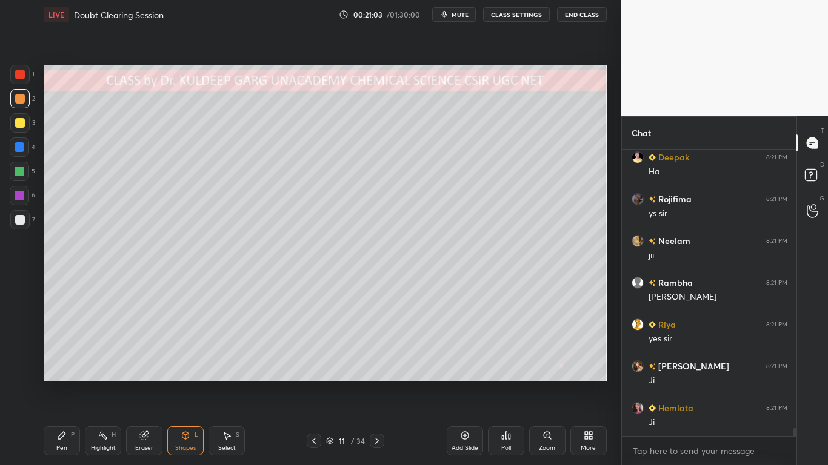
click at [15, 124] on div at bounding box center [20, 123] width 10 height 10
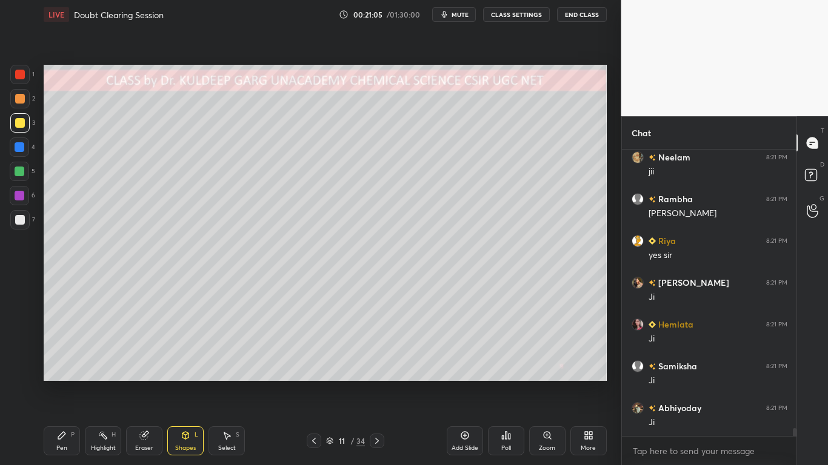
click at [19, 150] on div at bounding box center [20, 147] width 10 height 10
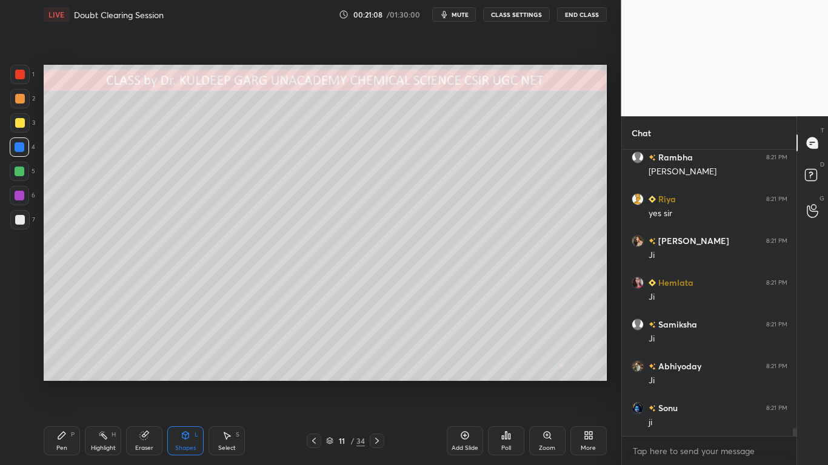
click at [64, 373] on div "Pen P" at bounding box center [62, 441] width 36 height 29
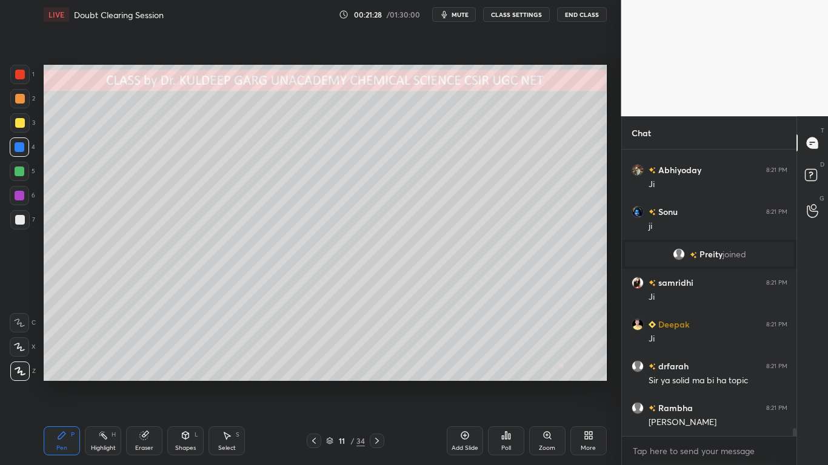
scroll to position [10035, 0]
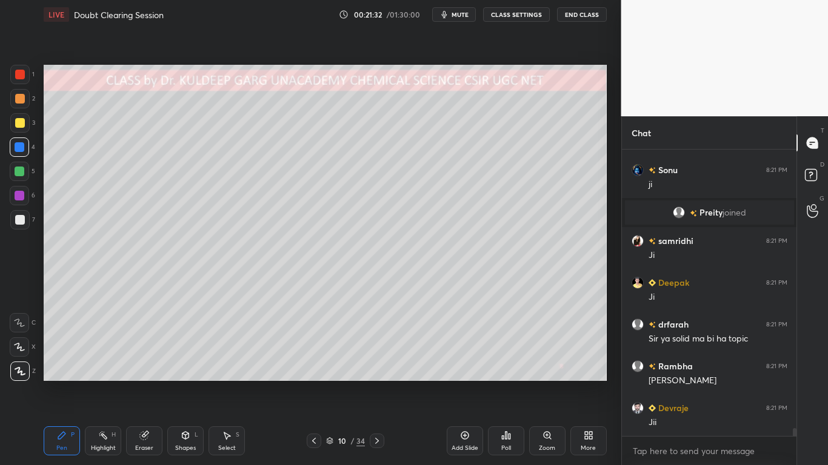
click at [19, 123] on div at bounding box center [20, 123] width 10 height 10
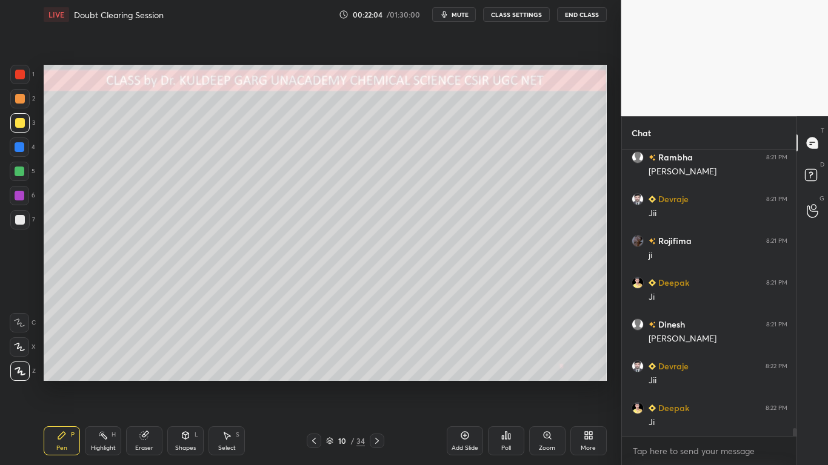
scroll to position [10273, 0]
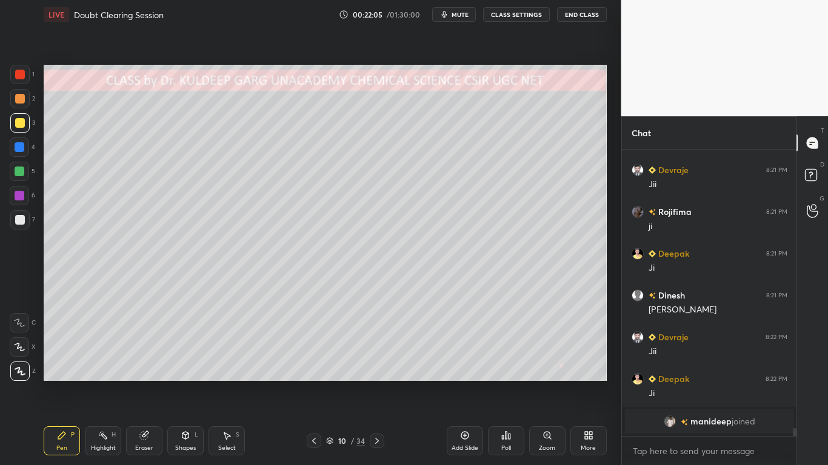
click at [18, 147] on div at bounding box center [20, 147] width 10 height 10
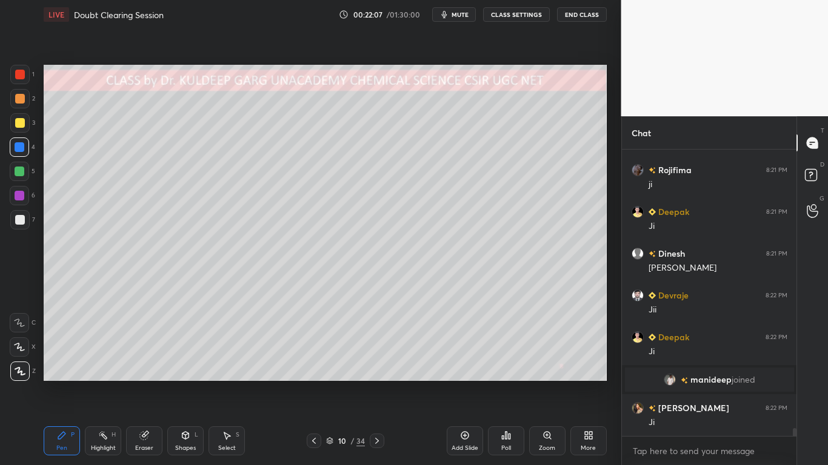
click at [20, 97] on div at bounding box center [20, 99] width 10 height 10
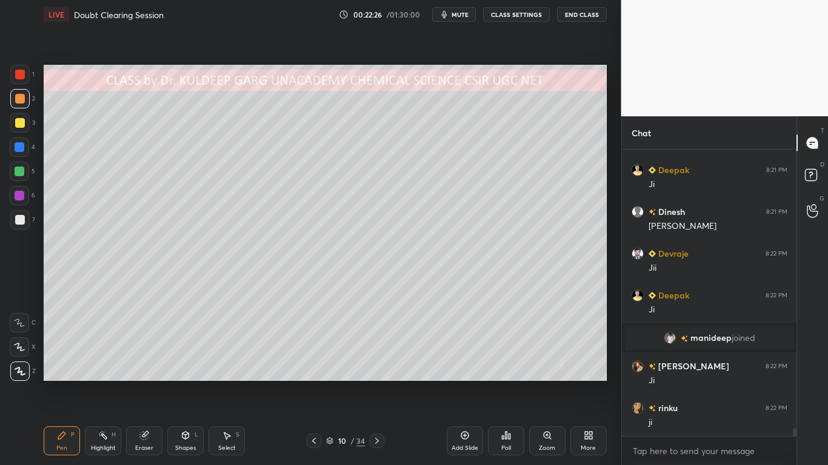
click at [22, 124] on div at bounding box center [20, 123] width 10 height 10
click at [19, 147] on div at bounding box center [20, 147] width 10 height 10
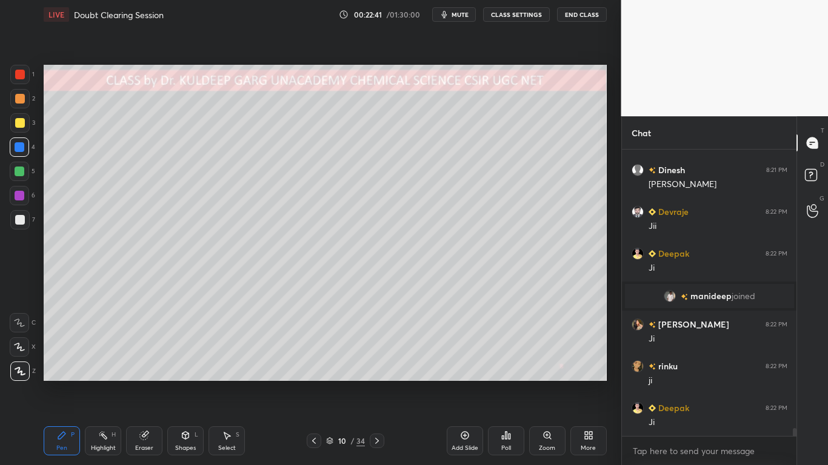
click at [20, 156] on div at bounding box center [19, 147] width 19 height 19
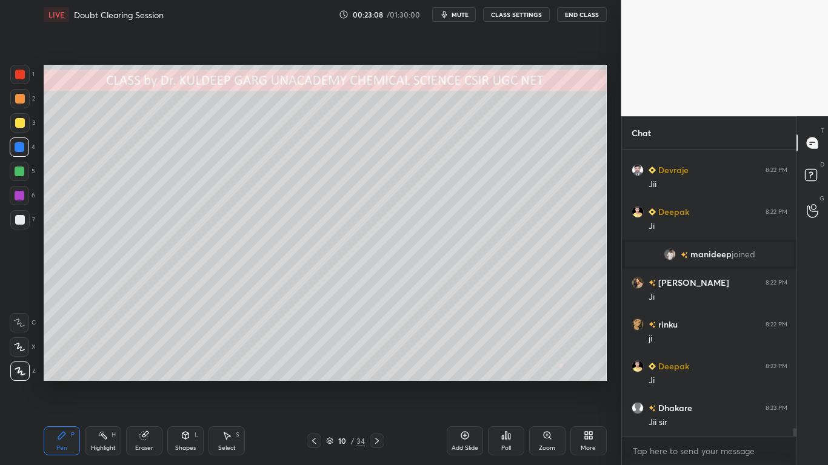
scroll to position [10356, 0]
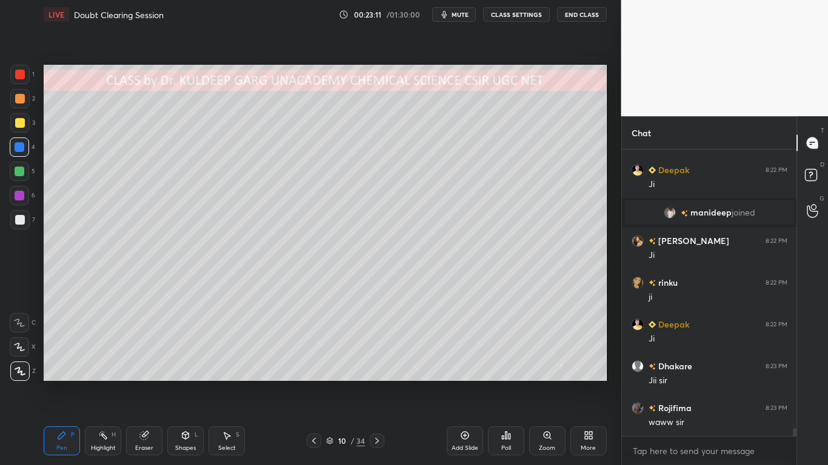
click at [19, 171] on div at bounding box center [20, 172] width 10 height 10
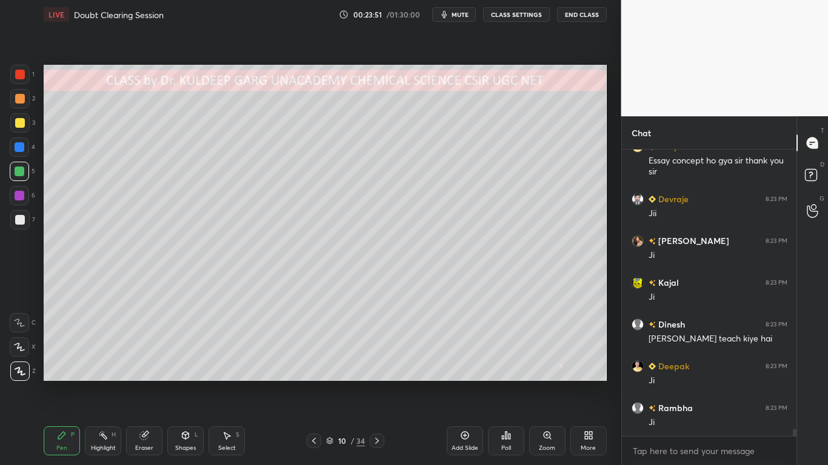
scroll to position [10785, 0]
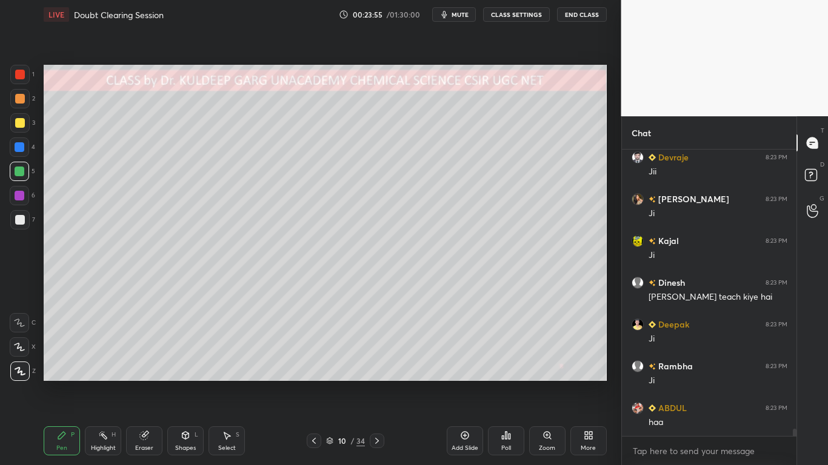
click at [18, 175] on div at bounding box center [20, 172] width 10 height 10
click at [20, 196] on div at bounding box center [20, 196] width 10 height 10
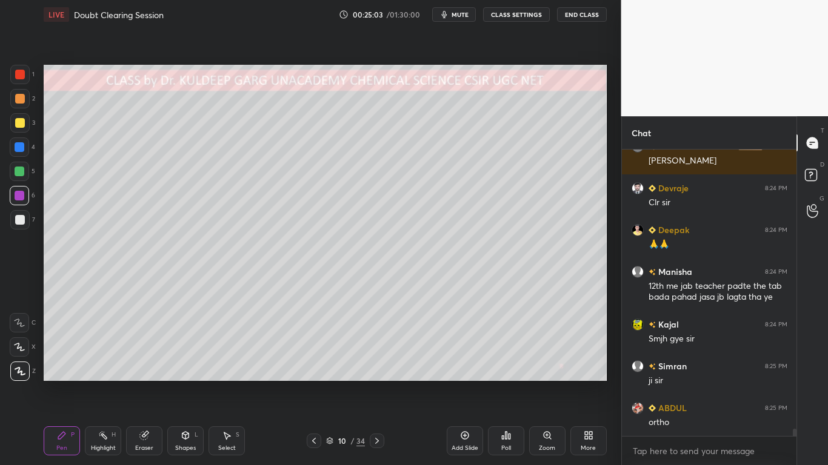
scroll to position [11392, 0]
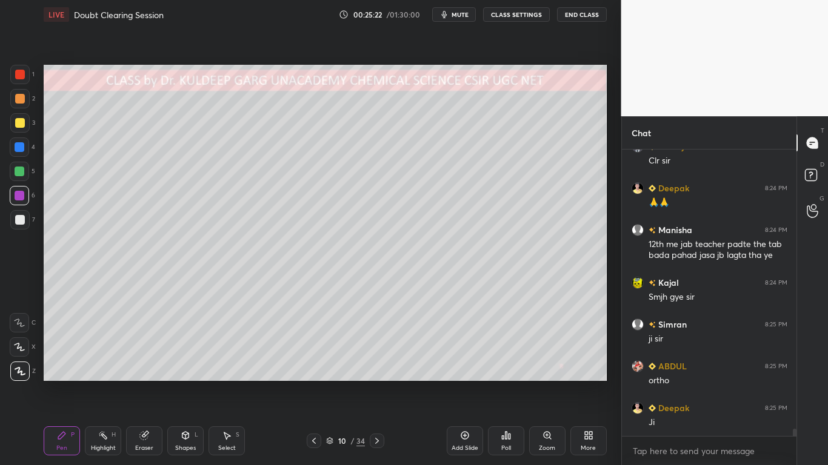
click at [21, 219] on div at bounding box center [20, 220] width 10 height 10
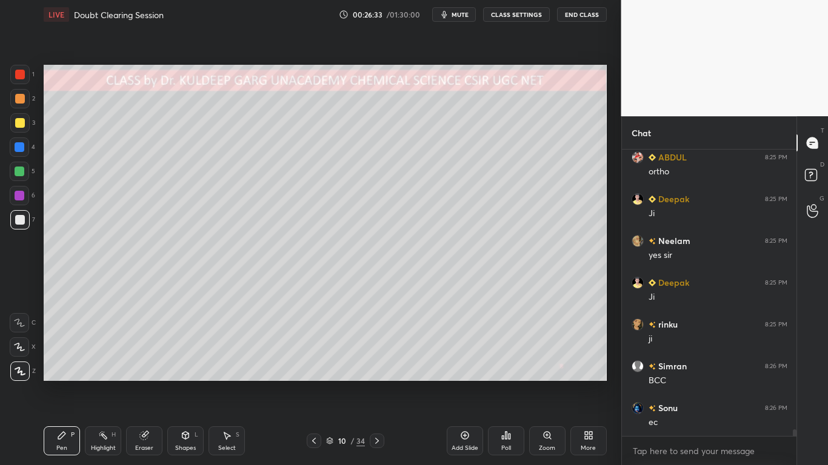
scroll to position [11643, 0]
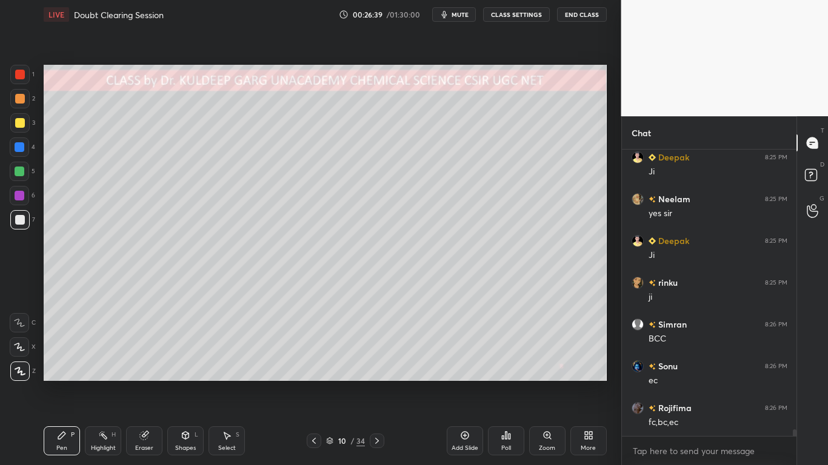
click at [153, 373] on div "Eraser" at bounding box center [144, 441] width 36 height 29
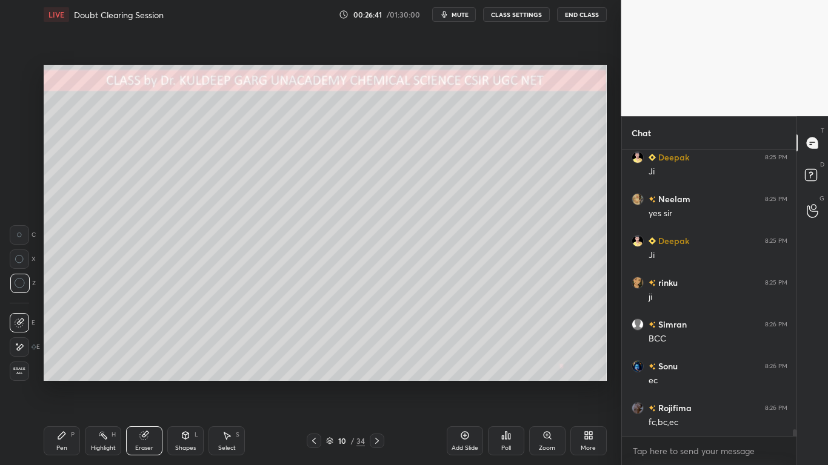
scroll to position [11685, 0]
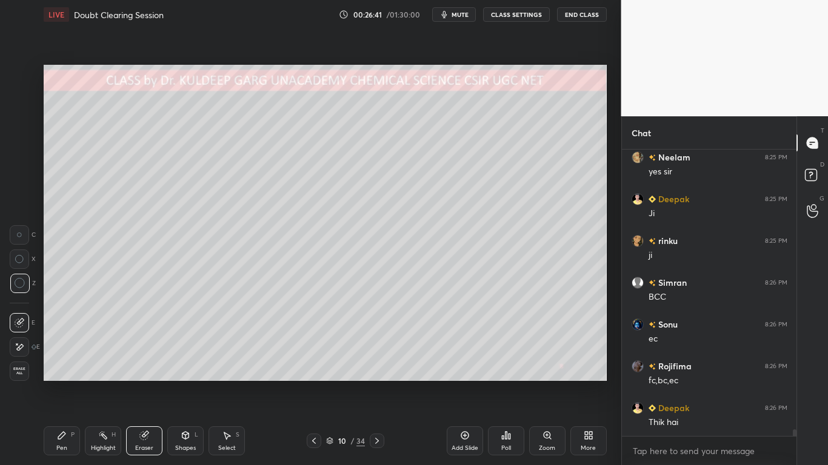
click at [55, 373] on div "Pen P" at bounding box center [62, 441] width 36 height 29
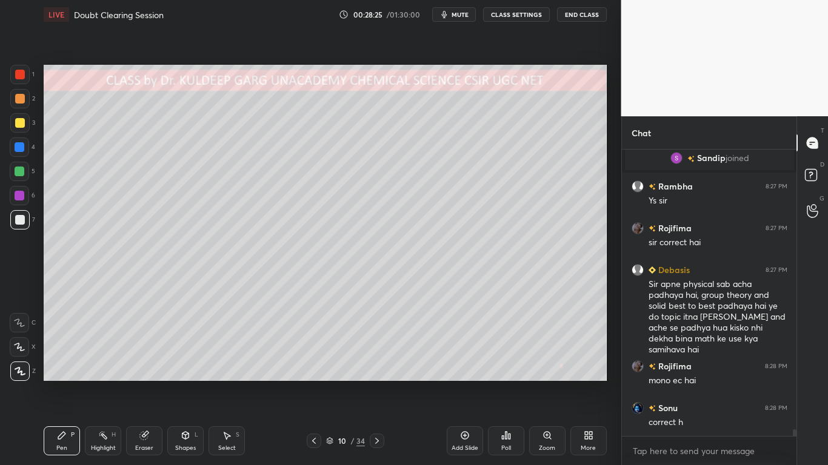
scroll to position [11858, 0]
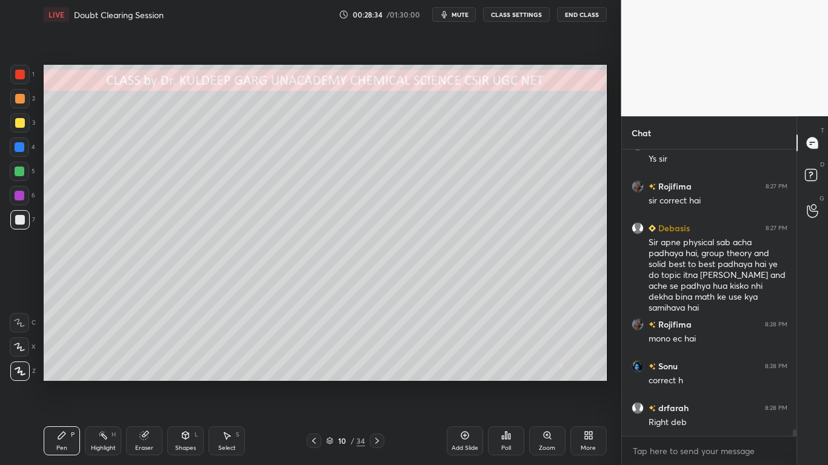
click at [24, 122] on div at bounding box center [20, 123] width 10 height 10
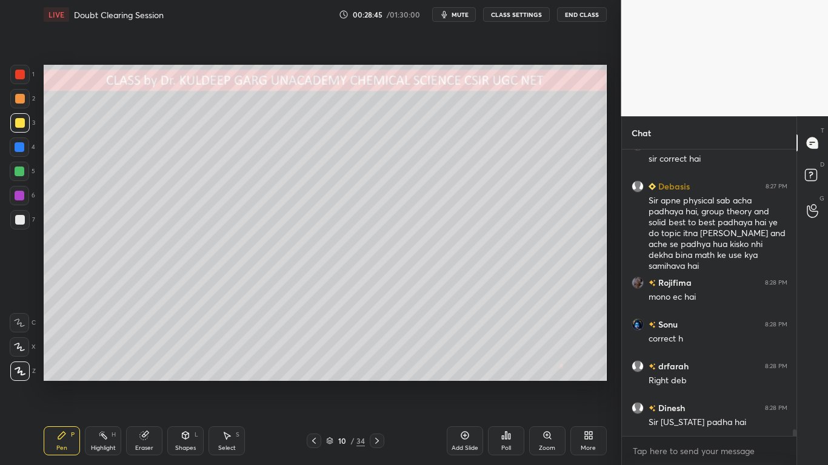
click at [63, 373] on div "Pen P" at bounding box center [62, 441] width 36 height 29
click at [20, 222] on div at bounding box center [20, 220] width 10 height 10
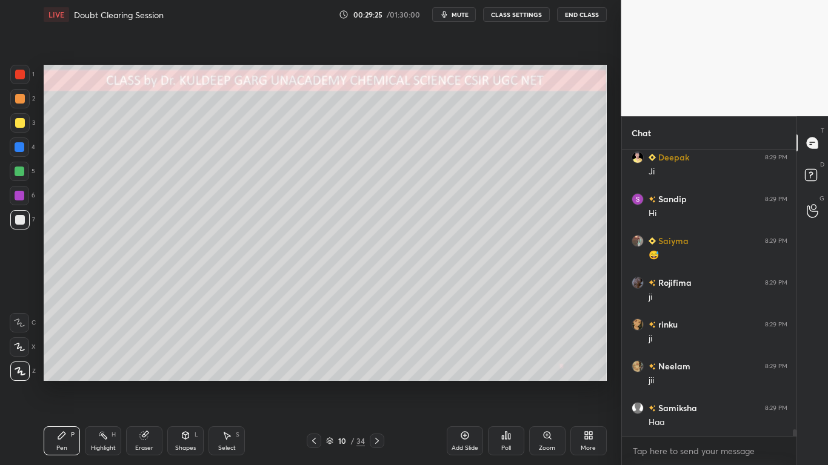
scroll to position [283, 171]
click at [19, 127] on div at bounding box center [20, 123] width 10 height 10
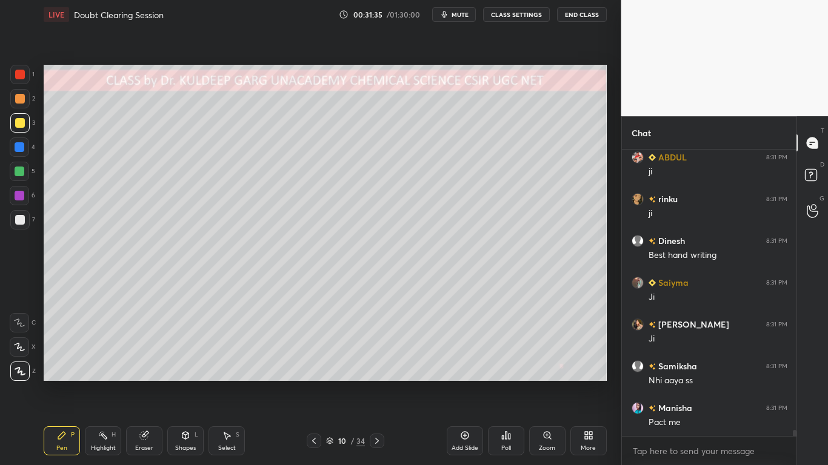
scroll to position [13155, 0]
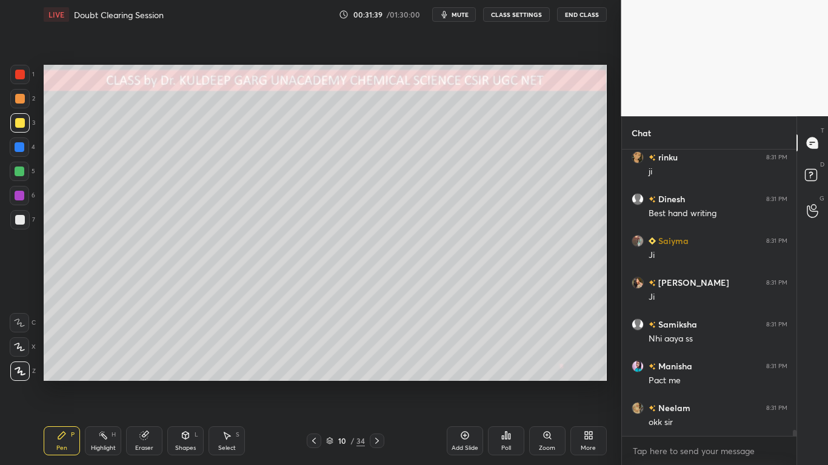
click at [21, 121] on div at bounding box center [20, 123] width 10 height 10
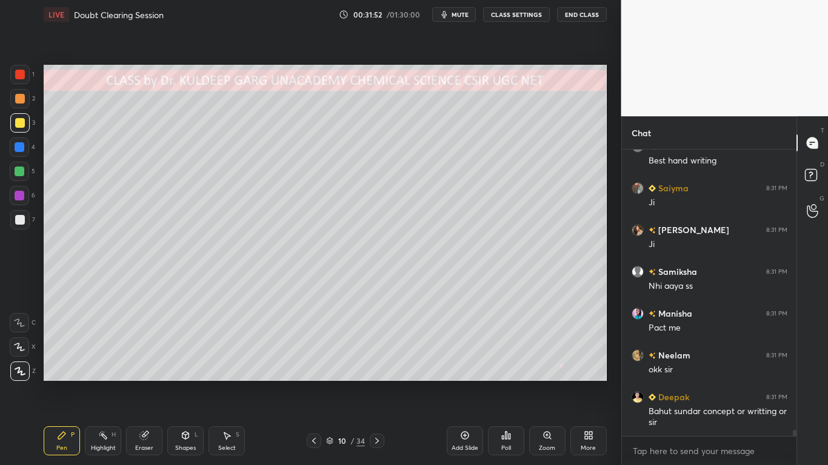
scroll to position [13249, 0]
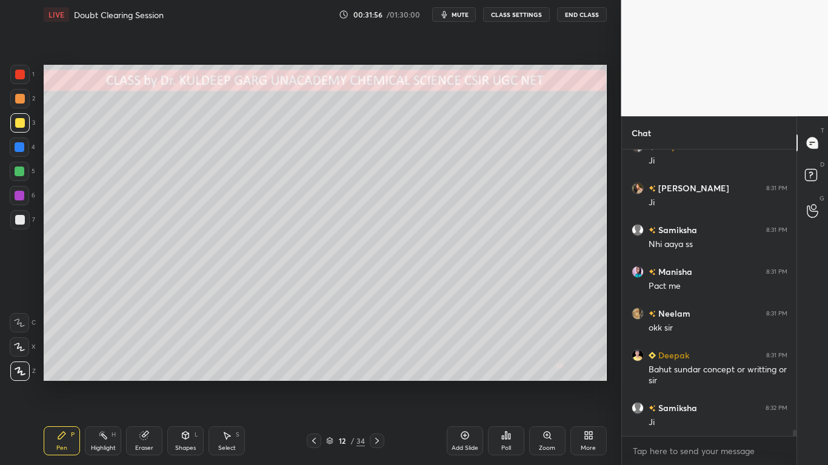
click at [18, 124] on div at bounding box center [20, 123] width 10 height 10
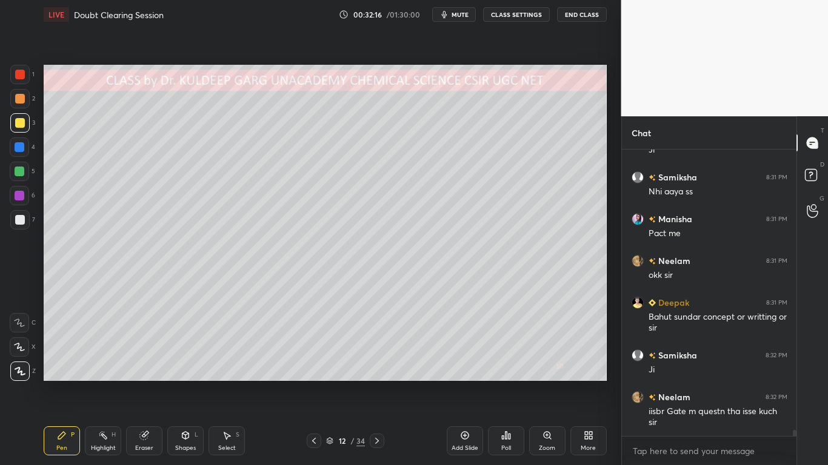
click at [20, 220] on div at bounding box center [20, 220] width 10 height 10
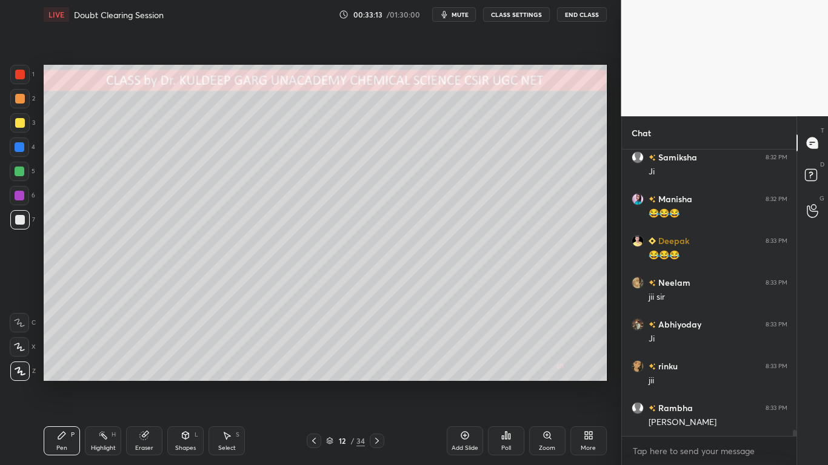
scroll to position [13762, 0]
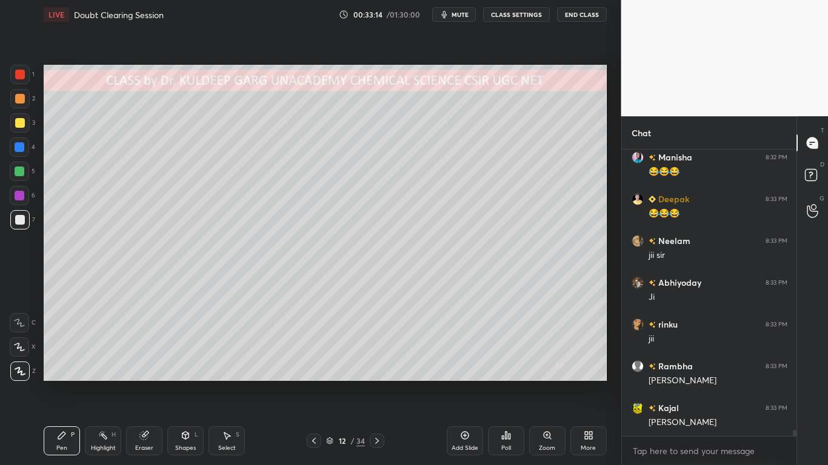
click at [28, 128] on div at bounding box center [19, 122] width 19 height 19
click at [21, 124] on div at bounding box center [20, 123] width 10 height 10
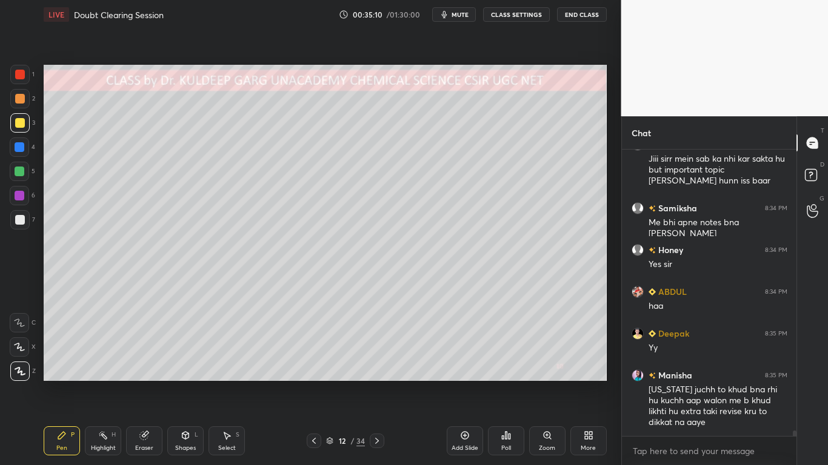
scroll to position [14990, 0]
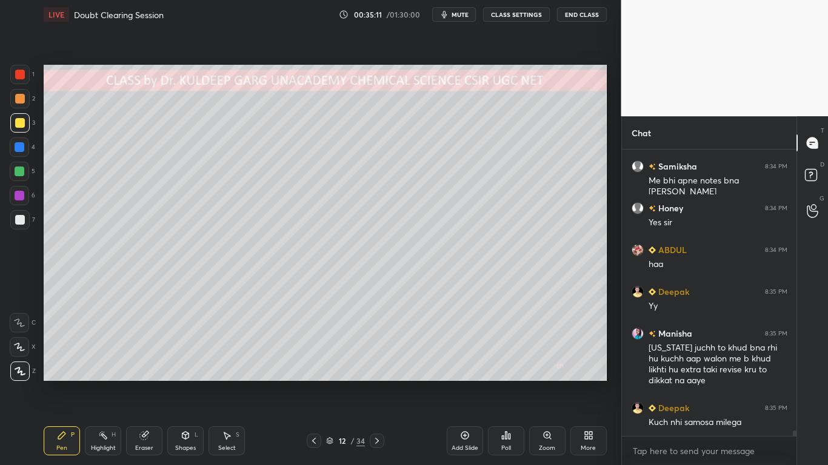
click at [21, 128] on div at bounding box center [19, 122] width 19 height 19
click at [183, 373] on div "Shapes L" at bounding box center [185, 441] width 36 height 29
click at [20, 221] on div at bounding box center [20, 220] width 10 height 10
click at [22, 76] on div at bounding box center [20, 75] width 10 height 10
click at [61, 373] on icon at bounding box center [61, 435] width 7 height 7
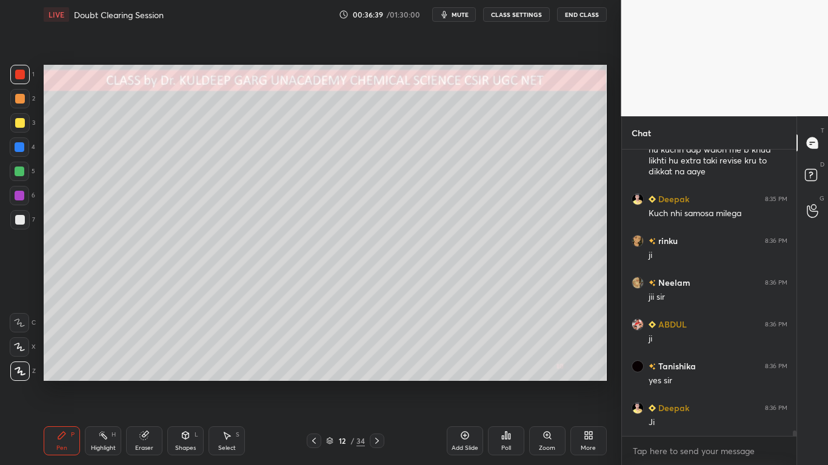
scroll to position [15212, 0]
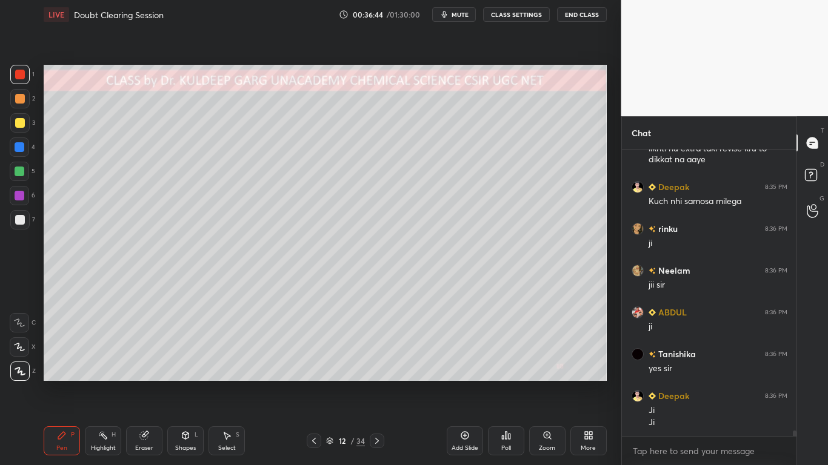
click at [182, 373] on div "Shapes L" at bounding box center [185, 441] width 36 height 29
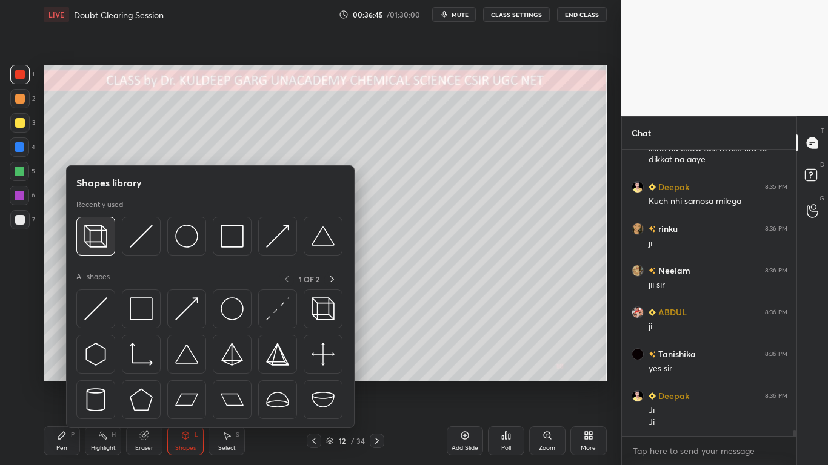
click at [102, 245] on img at bounding box center [95, 236] width 23 height 23
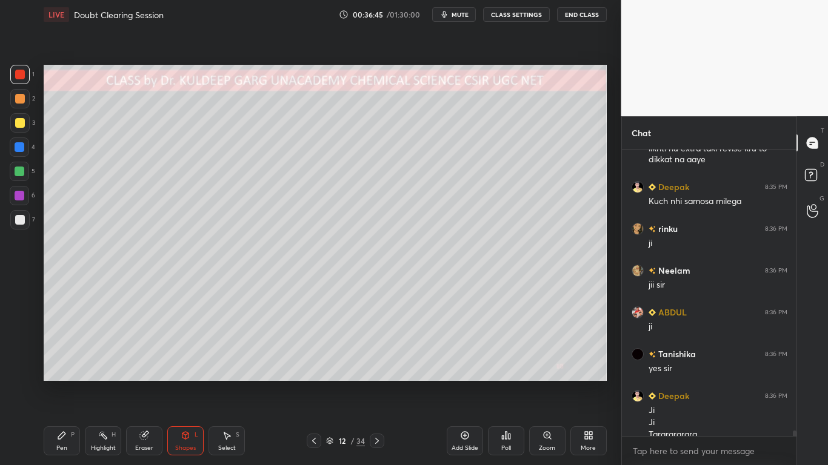
scroll to position [15224, 0]
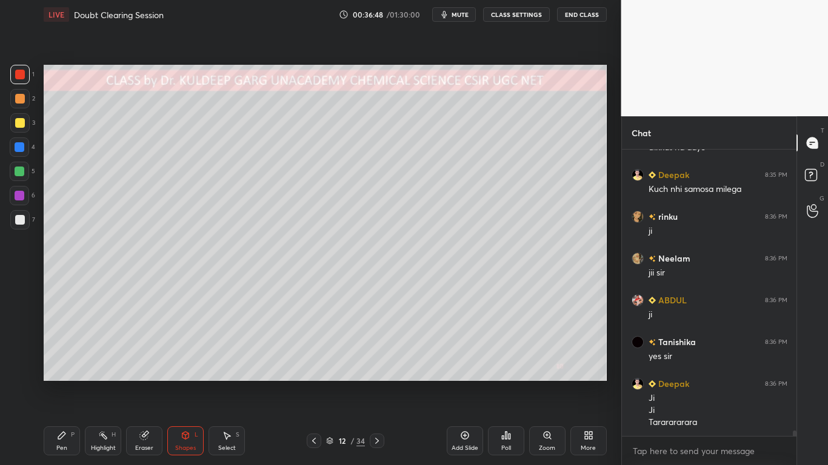
click at [61, 373] on div "Pen P" at bounding box center [62, 441] width 36 height 29
click at [15, 125] on div at bounding box center [20, 123] width 10 height 10
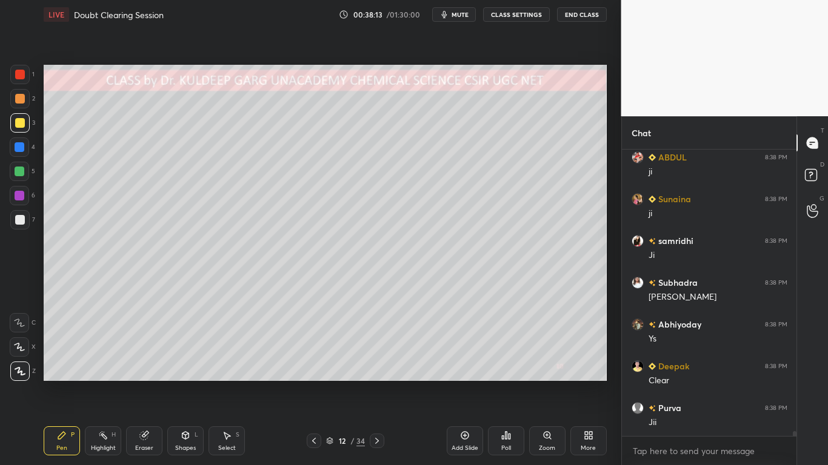
scroll to position [16156, 0]
click at [21, 125] on div at bounding box center [20, 123] width 10 height 10
click at [16, 121] on div at bounding box center [20, 123] width 10 height 10
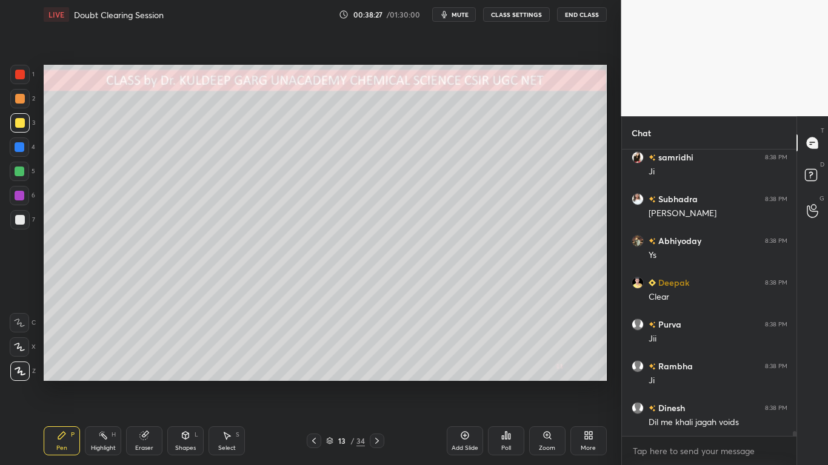
scroll to position [16239, 0]
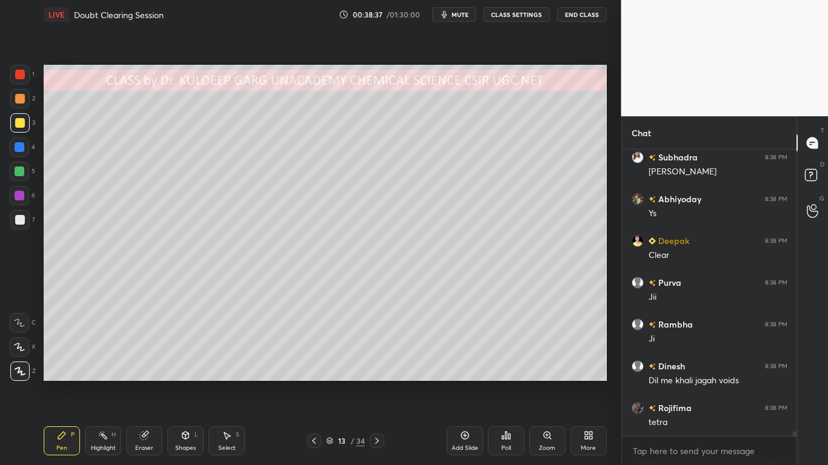
click at [21, 103] on div at bounding box center [20, 99] width 10 height 10
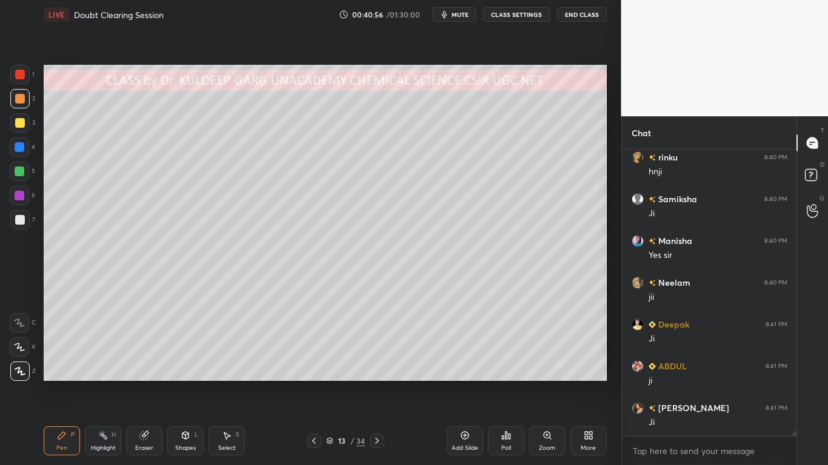
scroll to position [17631, 0]
click at [17, 127] on div at bounding box center [20, 123] width 10 height 10
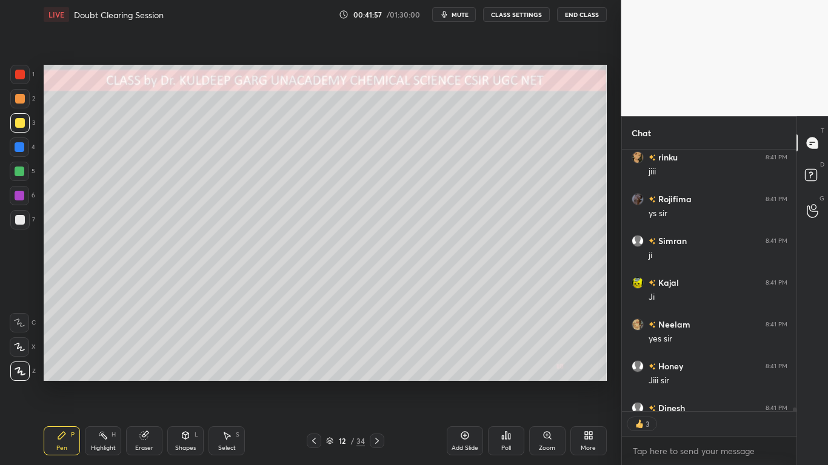
scroll to position [18074, 0]
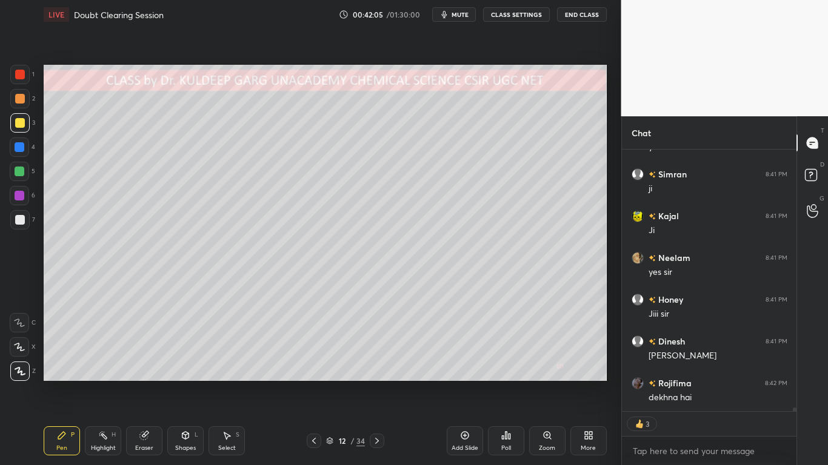
type textarea "x"
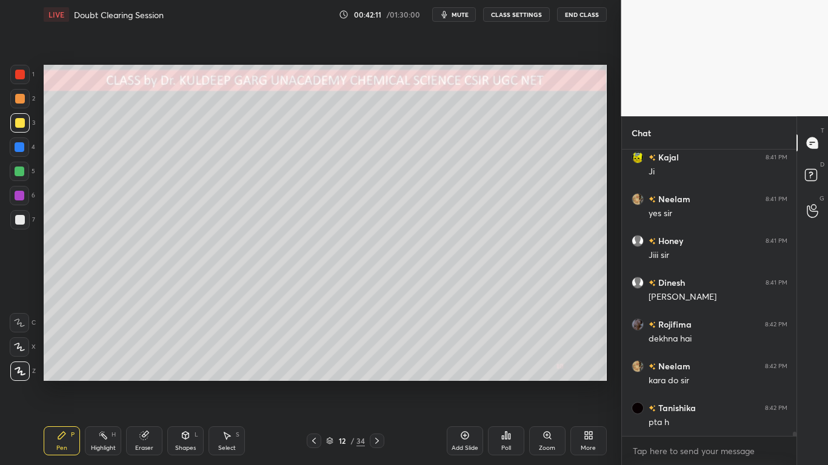
scroll to position [18175, 0]
click at [507, 373] on icon at bounding box center [506, 436] width 10 height 10
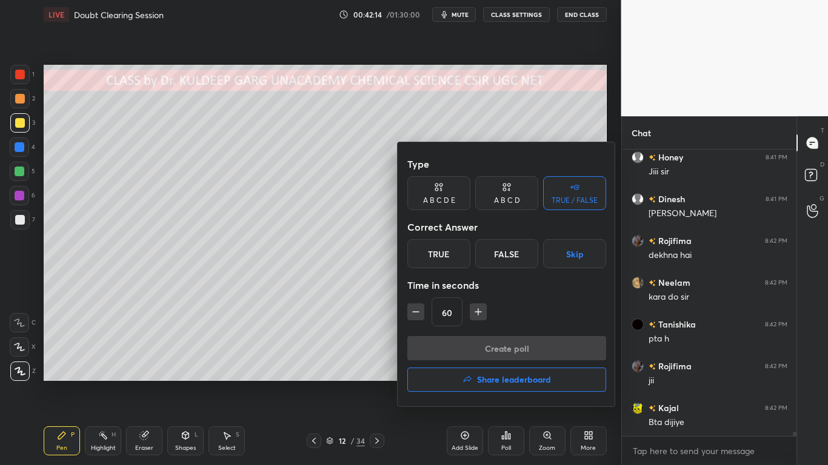
scroll to position [18258, 0]
click at [439, 256] on div "True" at bounding box center [438, 253] width 63 height 29
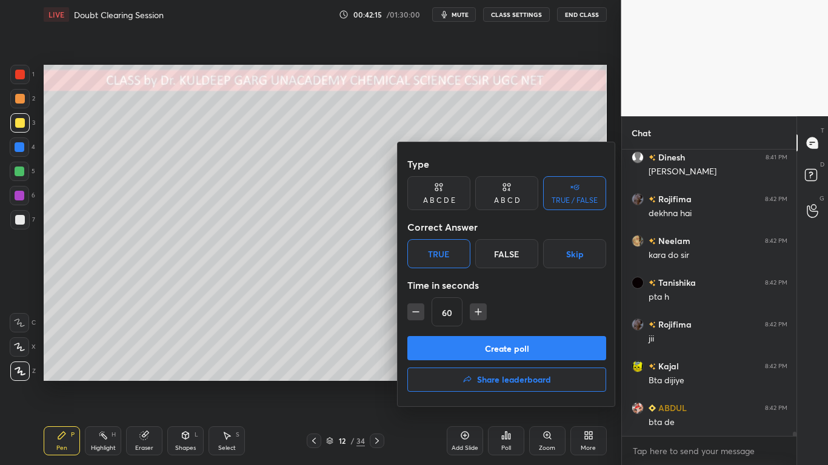
scroll to position [18342, 0]
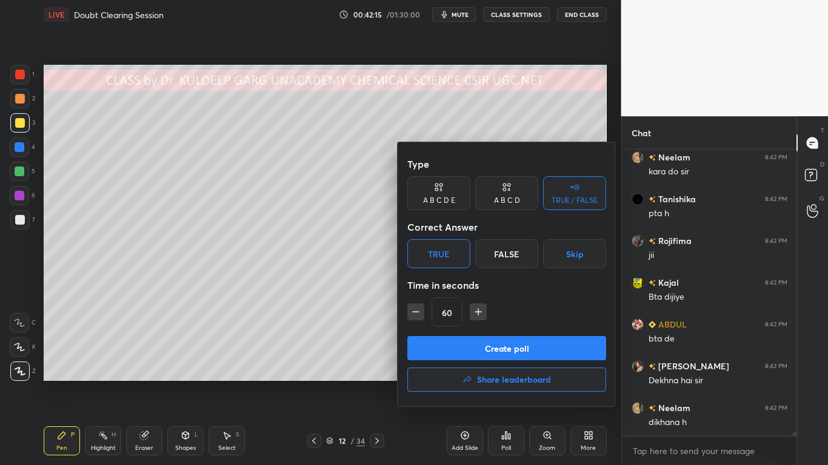
click at [507, 254] on div "False" at bounding box center [506, 253] width 63 height 29
click at [421, 310] on icon "button" at bounding box center [416, 312] width 12 height 12
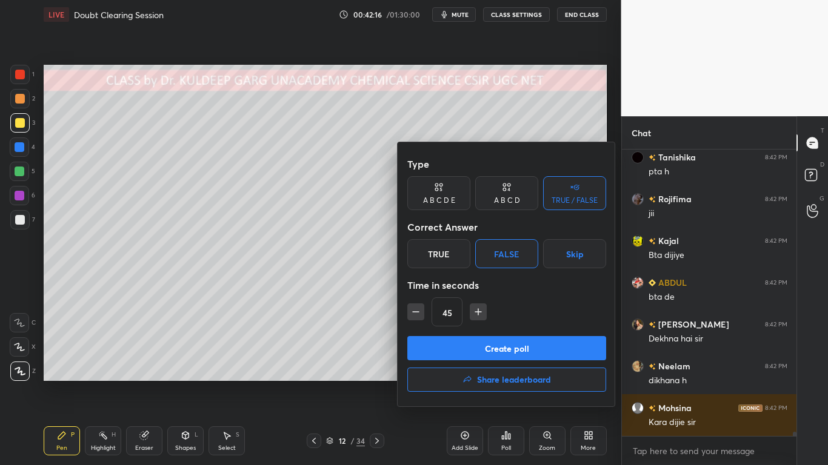
click at [416, 313] on icon "button" at bounding box center [416, 312] width 12 height 12
type input "30"
click at [433, 350] on button "Create poll" at bounding box center [506, 348] width 199 height 24
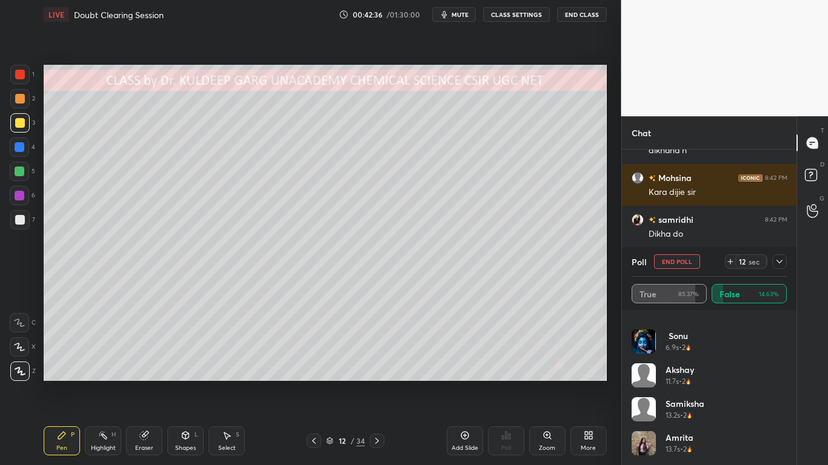
scroll to position [18656, 0]
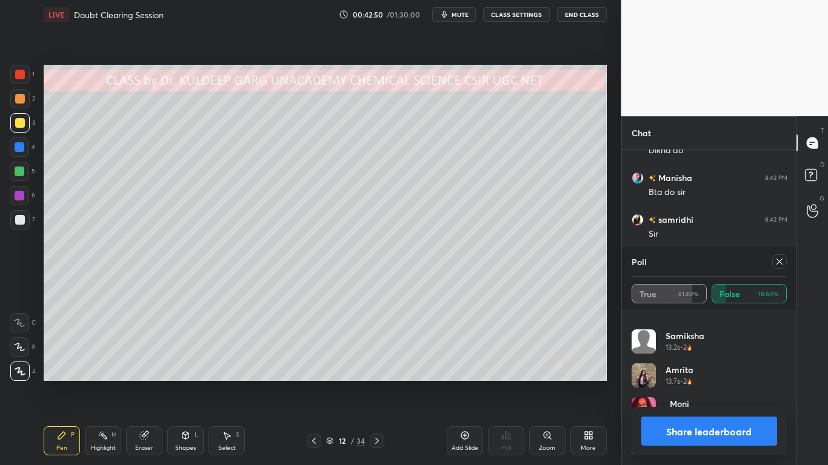
click at [777, 265] on icon at bounding box center [779, 262] width 10 height 10
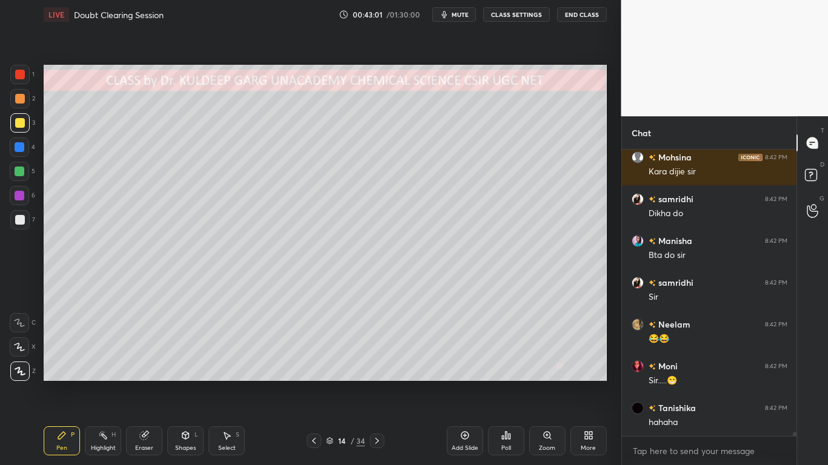
click at [179, 373] on div "Shapes L" at bounding box center [185, 441] width 36 height 29
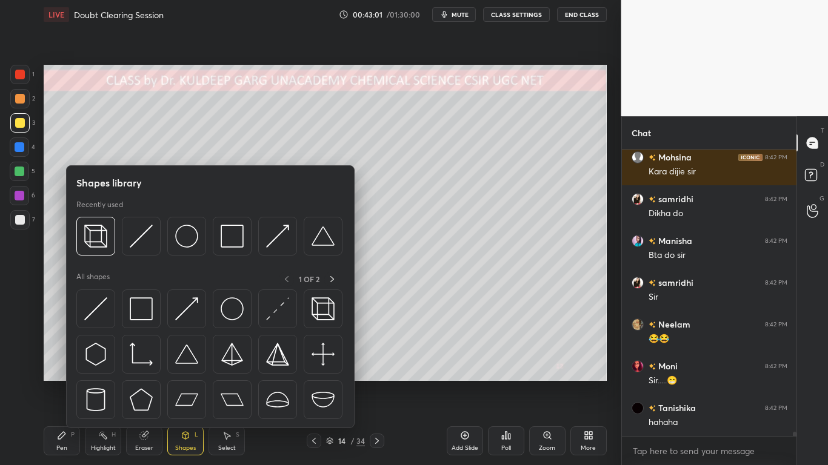
click at [90, 244] on img at bounding box center [95, 236] width 23 height 23
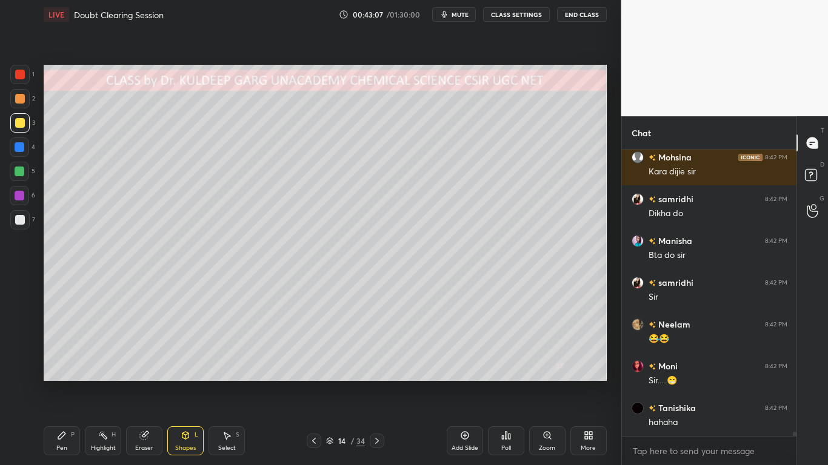
click at [21, 123] on div at bounding box center [20, 123] width 10 height 10
click at [19, 75] on div at bounding box center [20, 75] width 10 height 10
click at [18, 222] on div at bounding box center [20, 220] width 10 height 10
click at [21, 73] on div at bounding box center [20, 75] width 10 height 10
click at [61, 373] on icon at bounding box center [61, 435] width 7 height 7
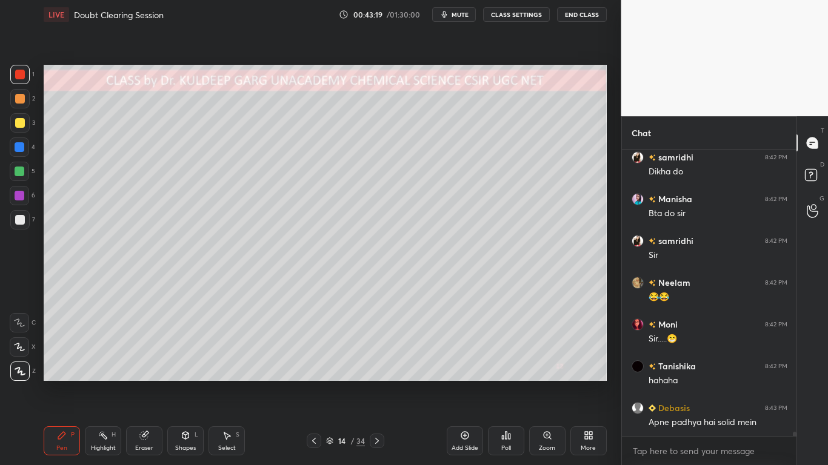
click at [19, 76] on div at bounding box center [20, 75] width 10 height 10
click at [17, 71] on div at bounding box center [20, 75] width 10 height 10
click at [19, 121] on div at bounding box center [20, 123] width 10 height 10
click at [19, 76] on div at bounding box center [20, 75] width 10 height 10
click at [21, 144] on div at bounding box center [20, 147] width 10 height 10
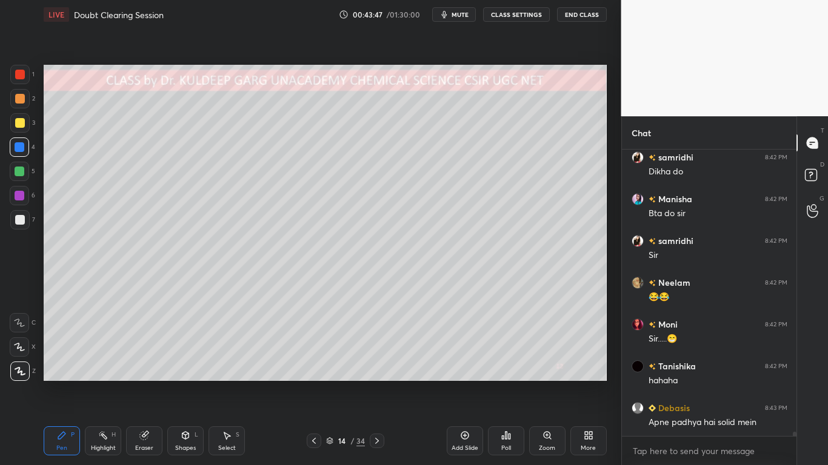
click at [21, 75] on div at bounding box center [20, 75] width 10 height 10
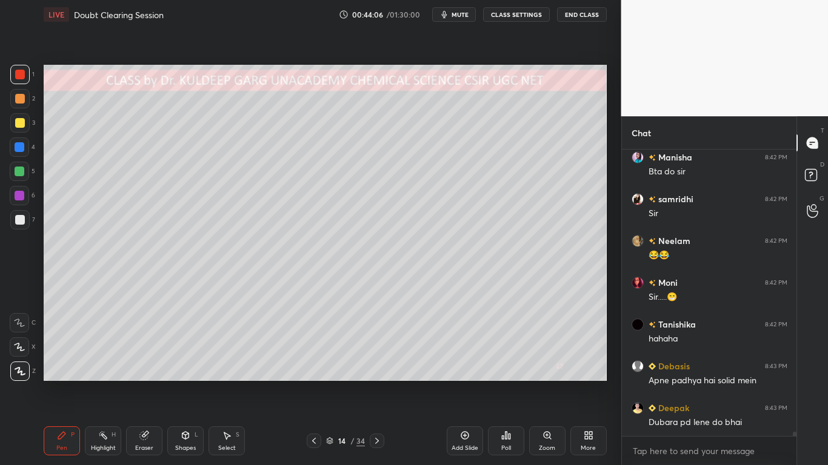
click at [20, 143] on div at bounding box center [20, 147] width 10 height 10
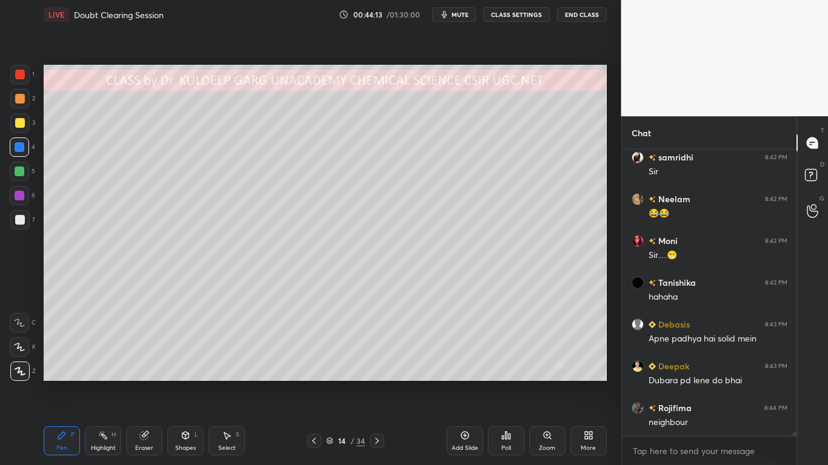
scroll to position [18802, 0]
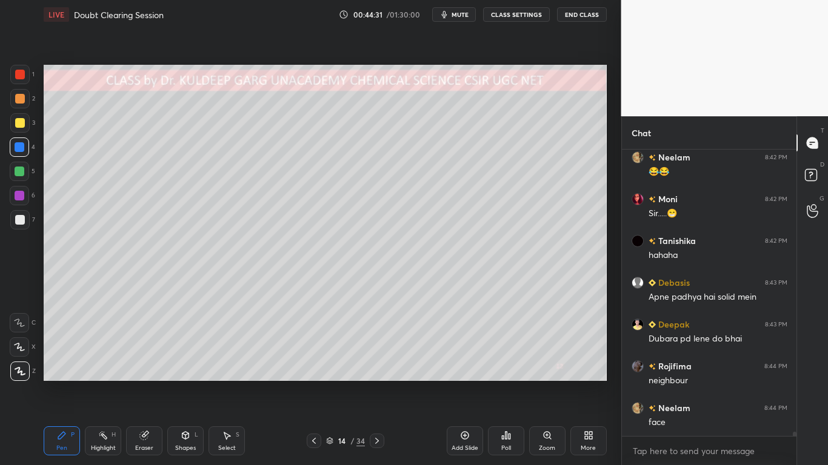
click at [17, 75] on div at bounding box center [20, 75] width 10 height 10
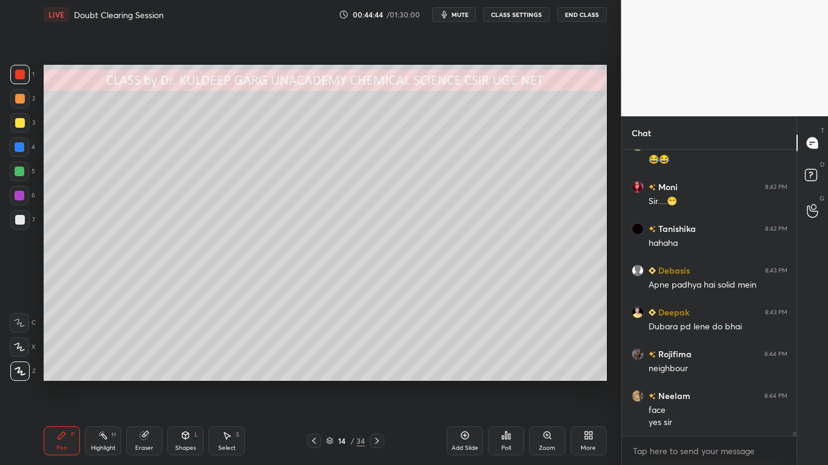
click at [18, 75] on div at bounding box center [20, 75] width 10 height 10
click at [18, 139] on div at bounding box center [19, 147] width 19 height 19
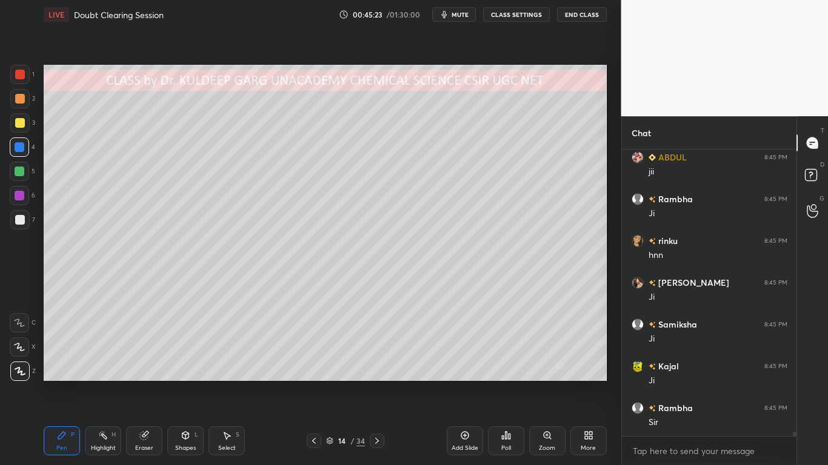
scroll to position [19274, 0]
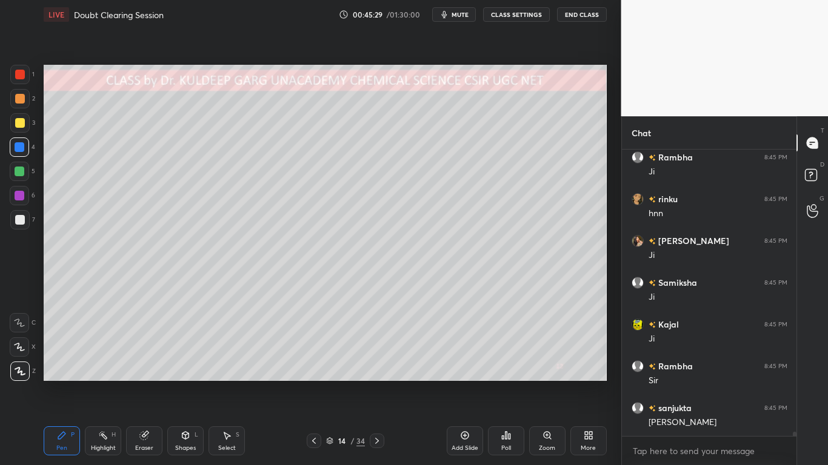
click at [20, 218] on div at bounding box center [20, 220] width 10 height 10
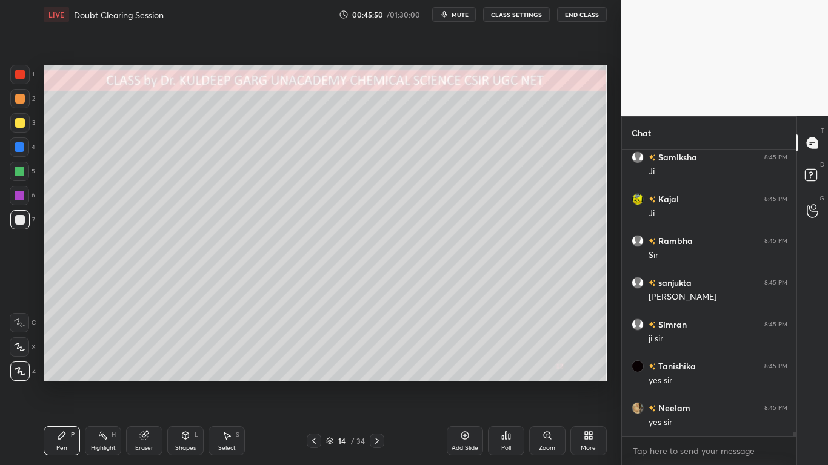
scroll to position [19441, 0]
click at [18, 75] on div at bounding box center [20, 75] width 10 height 10
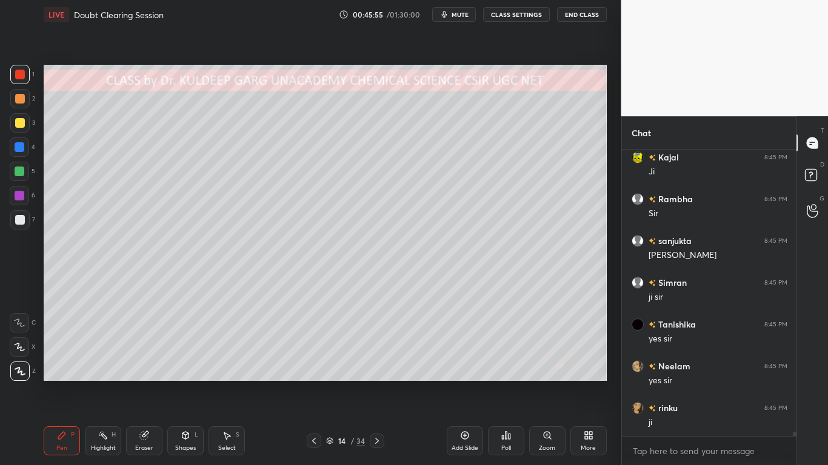
scroll to position [19483, 0]
click at [19, 121] on div at bounding box center [20, 123] width 10 height 10
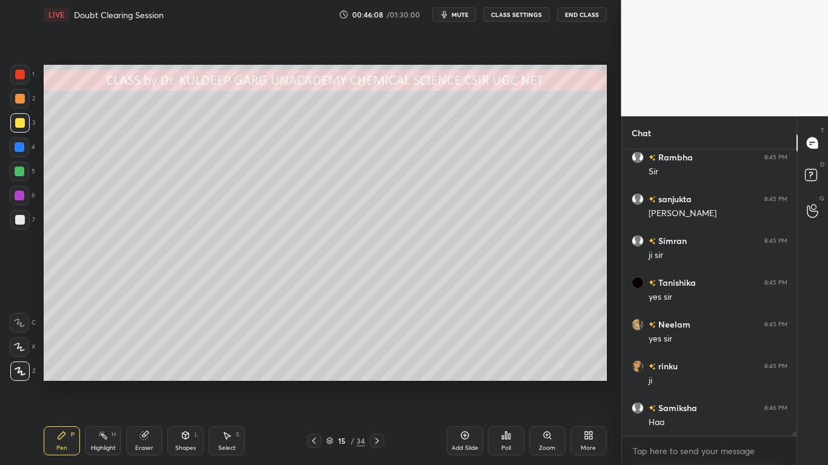
click at [18, 96] on div at bounding box center [20, 99] width 10 height 10
click at [185, 373] on div "Shapes L" at bounding box center [185, 441] width 36 height 29
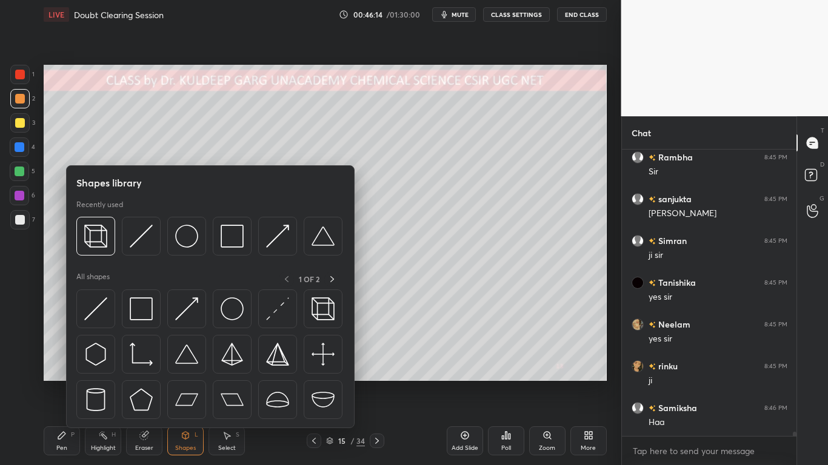
click at [95, 229] on img at bounding box center [95, 236] width 23 height 23
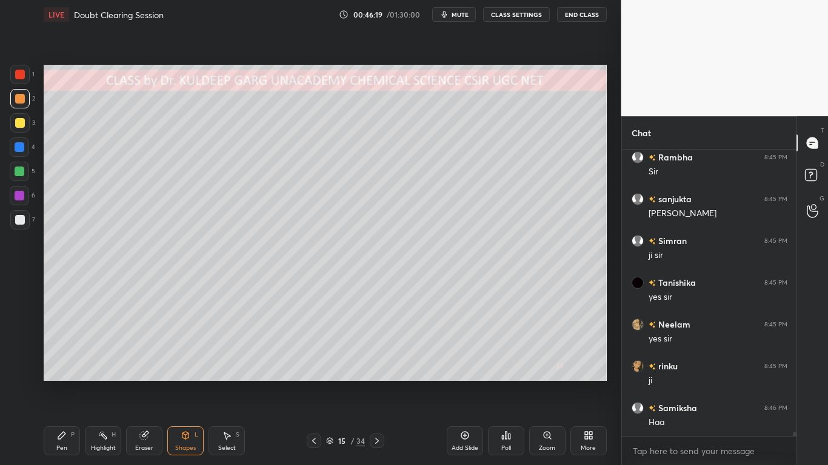
click at [19, 98] on div at bounding box center [20, 99] width 10 height 10
click at [20, 222] on div at bounding box center [20, 220] width 10 height 10
click at [21, 77] on div at bounding box center [20, 75] width 10 height 10
click at [18, 221] on div at bounding box center [20, 220] width 10 height 10
click at [185, 373] on div "Shapes" at bounding box center [185, 448] width 21 height 6
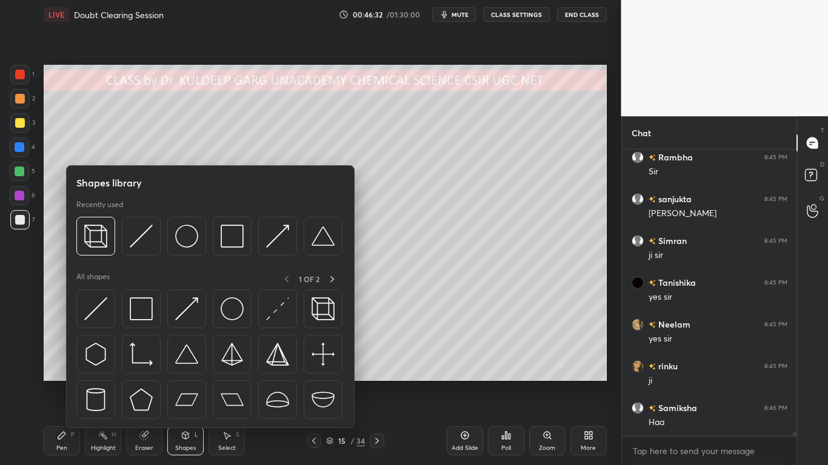
click at [98, 314] on img at bounding box center [95, 309] width 23 height 23
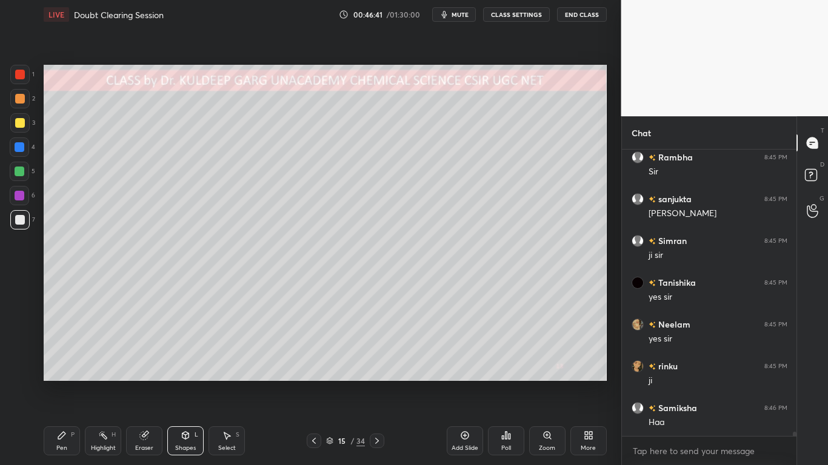
click at [21, 74] on div at bounding box center [20, 75] width 10 height 10
click at [60, 373] on icon at bounding box center [62, 436] width 10 height 10
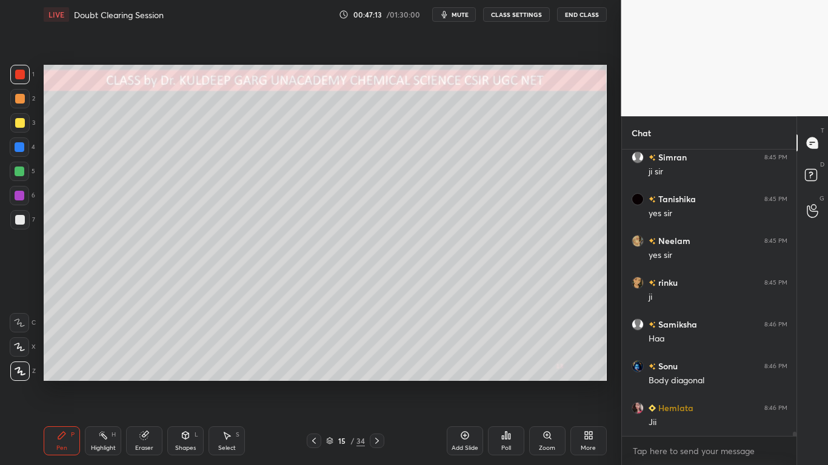
scroll to position [19608, 0]
click at [182, 373] on div "Shapes" at bounding box center [185, 448] width 21 height 6
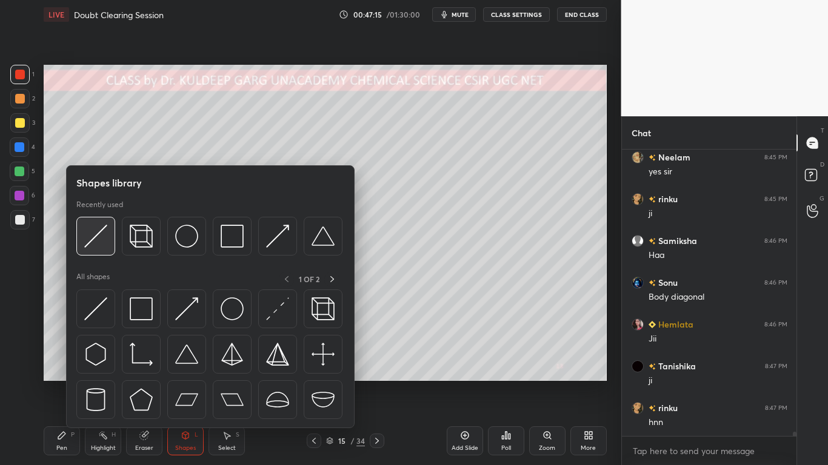
scroll to position [19692, 0]
click at [98, 242] on img at bounding box center [95, 236] width 23 height 23
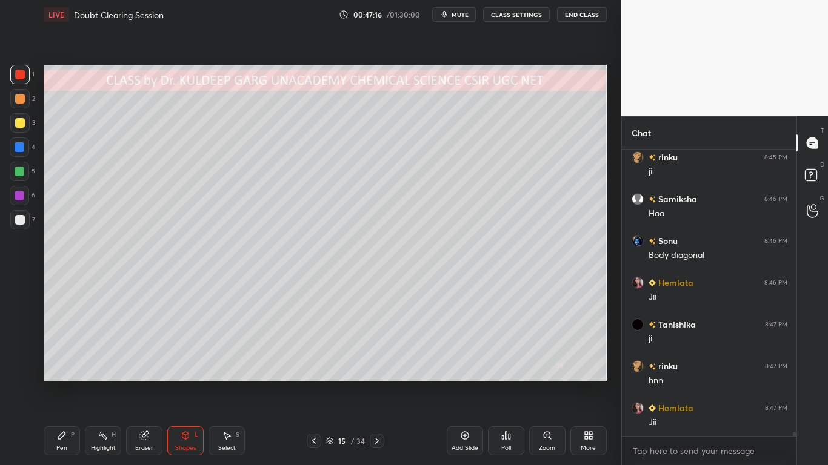
click at [16, 218] on div at bounding box center [20, 220] width 10 height 10
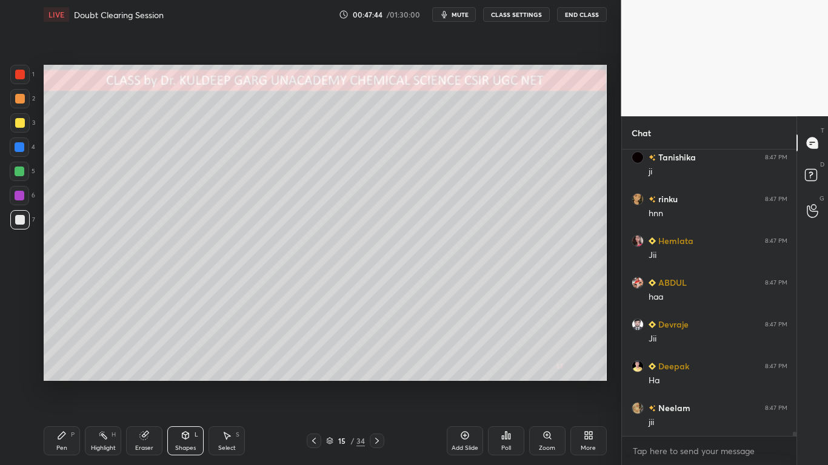
scroll to position [19901, 0]
click at [19, 147] on div at bounding box center [20, 147] width 10 height 10
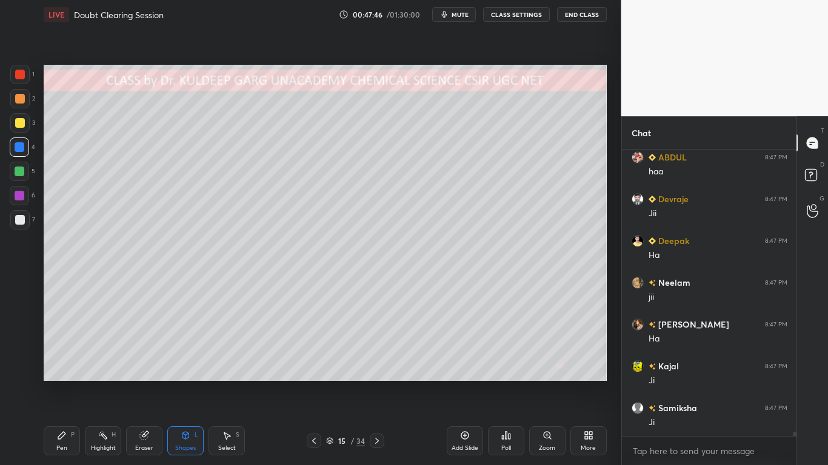
scroll to position [20026, 0]
click at [62, 373] on div "Pen P" at bounding box center [62, 441] width 36 height 29
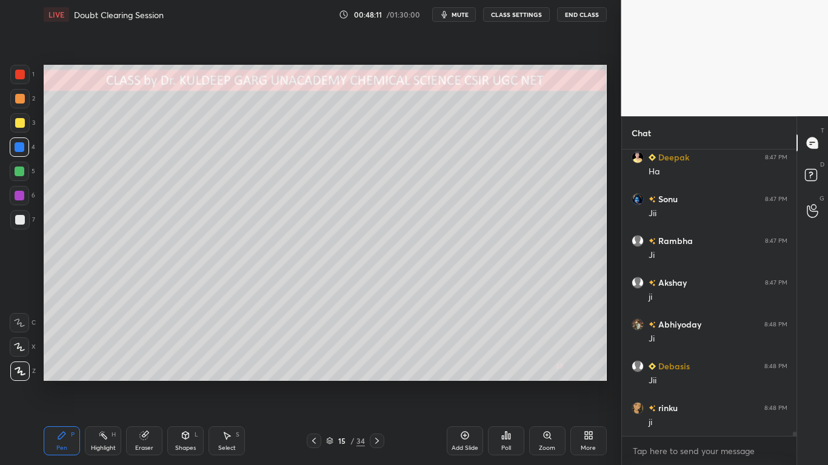
scroll to position [20319, 0]
click at [20, 196] on div at bounding box center [20, 196] width 10 height 10
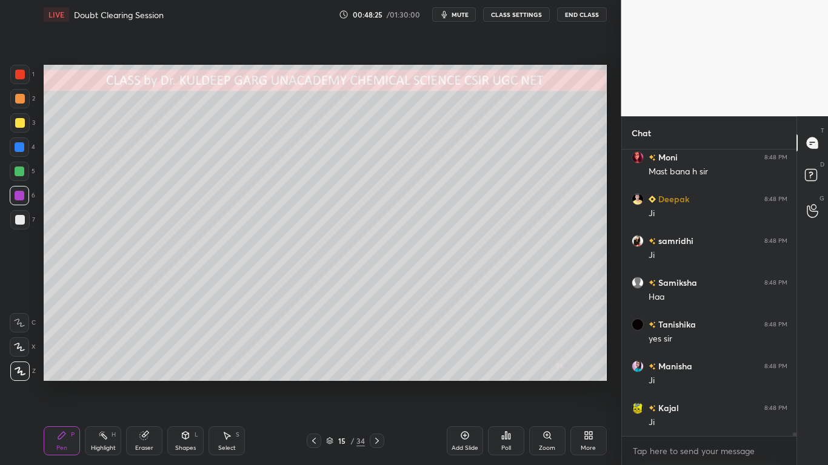
scroll to position [20737, 0]
click at [21, 122] on div at bounding box center [20, 123] width 10 height 10
click at [22, 125] on div at bounding box center [20, 123] width 10 height 10
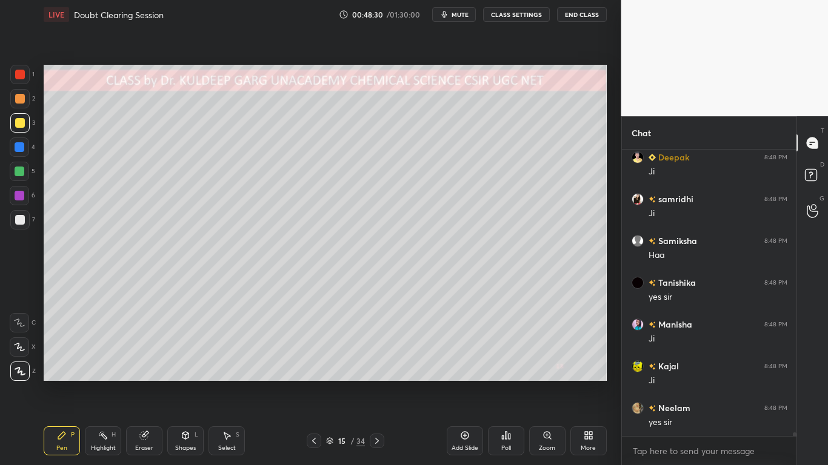
click at [181, 373] on div "Shapes L" at bounding box center [185, 441] width 36 height 29
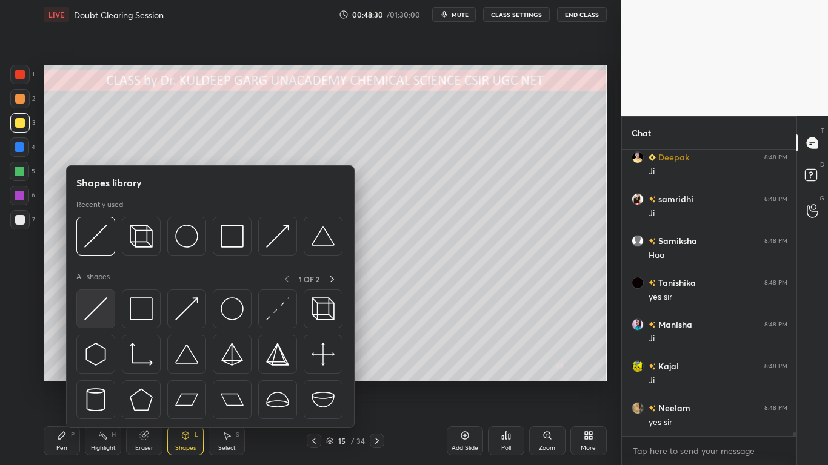
scroll to position [20779, 0]
click at [93, 302] on img at bounding box center [95, 309] width 23 height 23
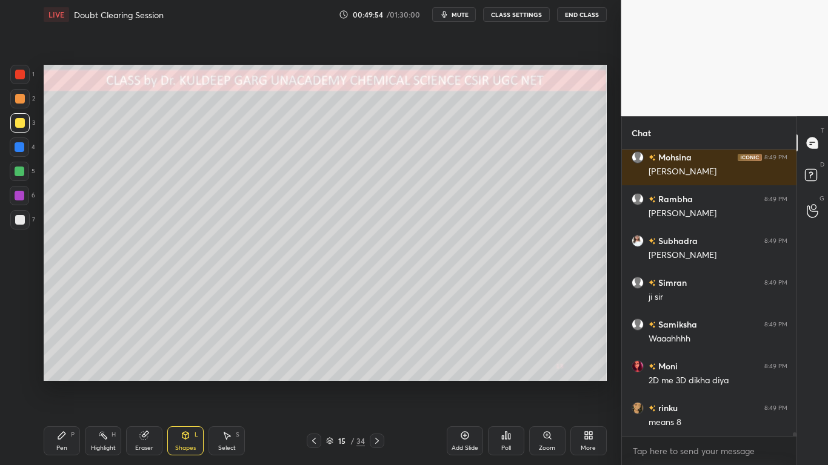
scroll to position [21950, 0]
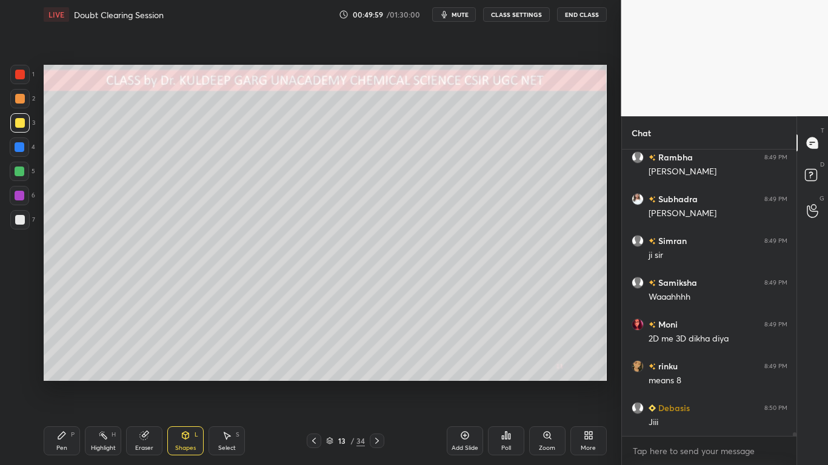
click at [19, 76] on div at bounding box center [20, 75] width 10 height 10
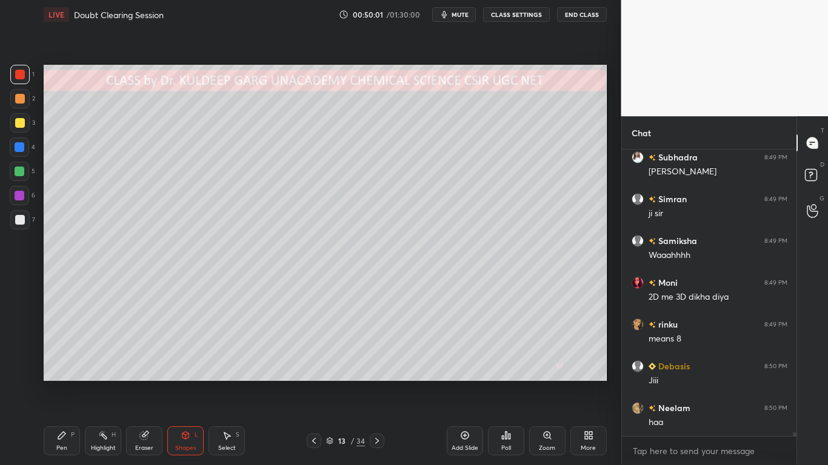
scroll to position [22033, 0]
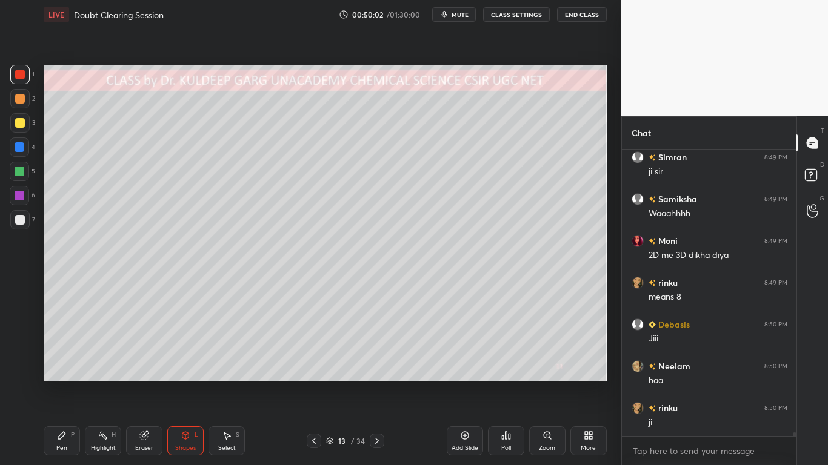
click at [59, 373] on div "Pen P" at bounding box center [62, 441] width 36 height 29
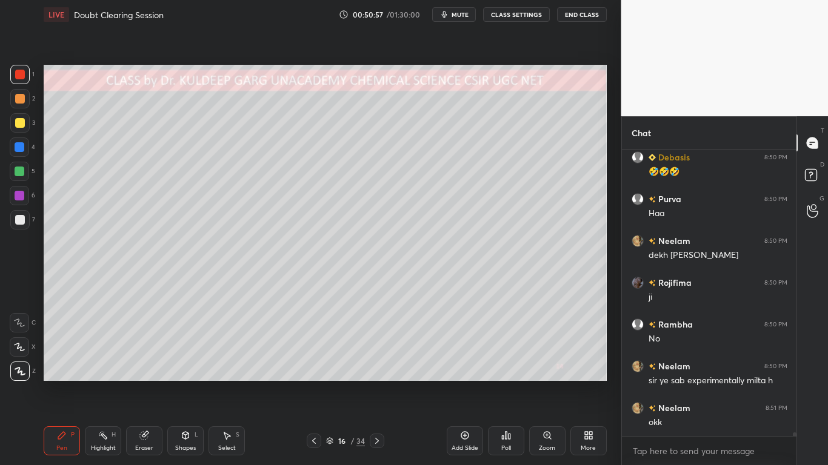
scroll to position [22714, 0]
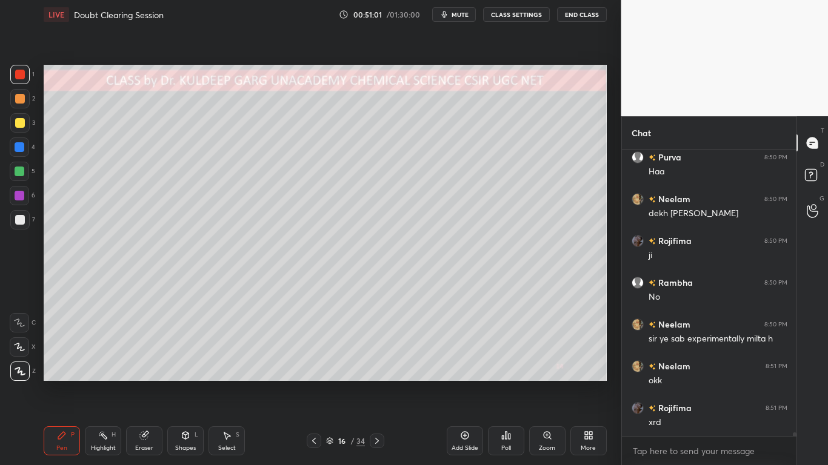
click at [24, 224] on div at bounding box center [20, 220] width 10 height 10
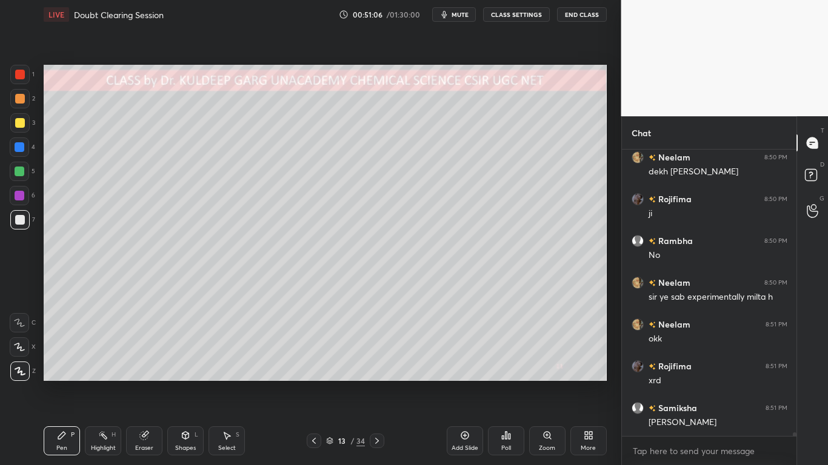
scroll to position [22798, 0]
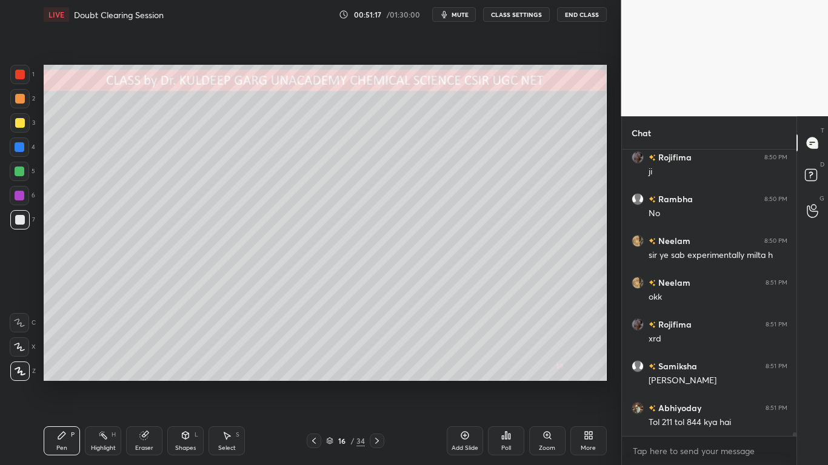
click at [19, 122] on div at bounding box center [20, 123] width 10 height 10
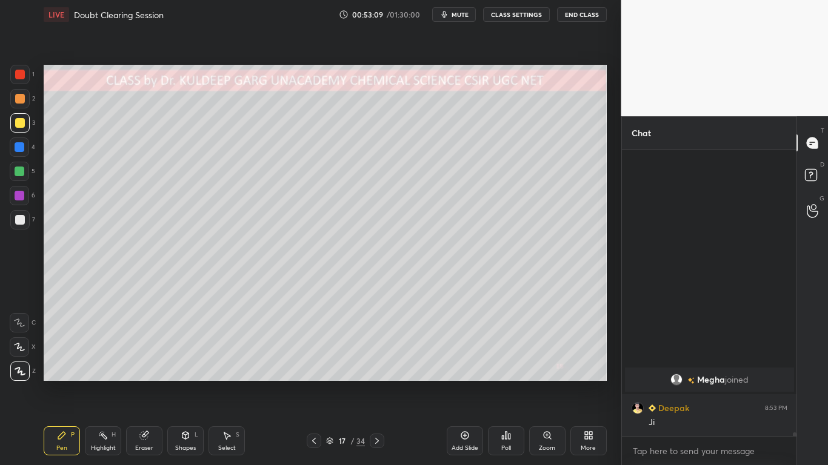
scroll to position [19991, 0]
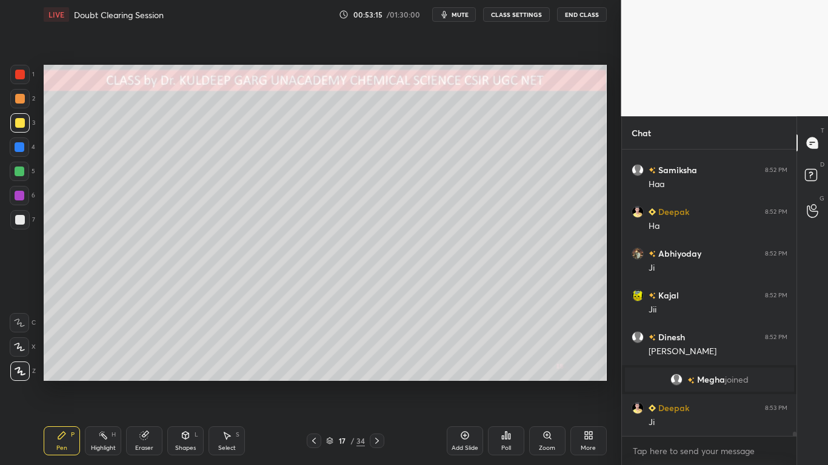
click at [21, 124] on div at bounding box center [20, 123] width 10 height 10
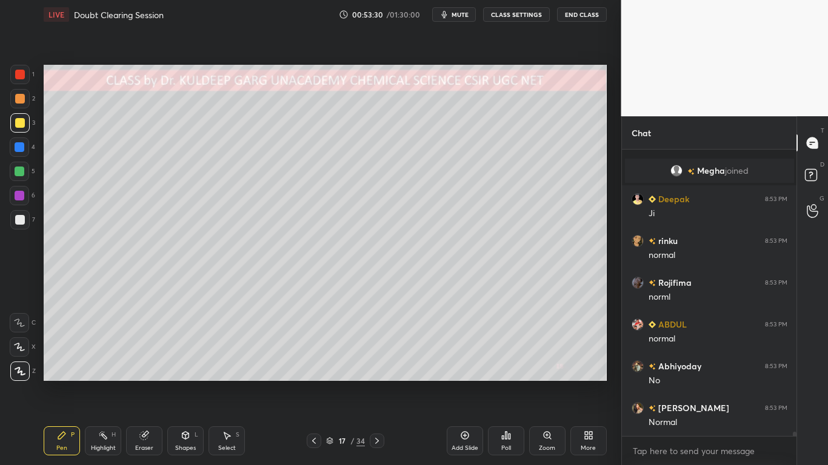
scroll to position [20242, 0]
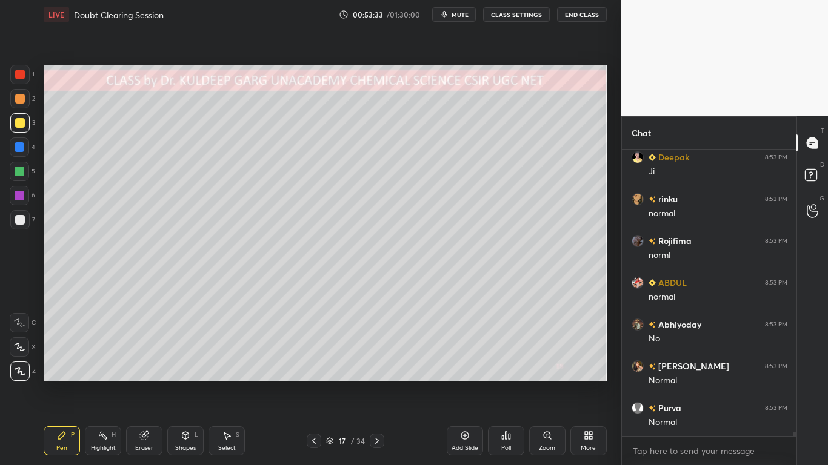
click at [17, 119] on div at bounding box center [20, 123] width 10 height 10
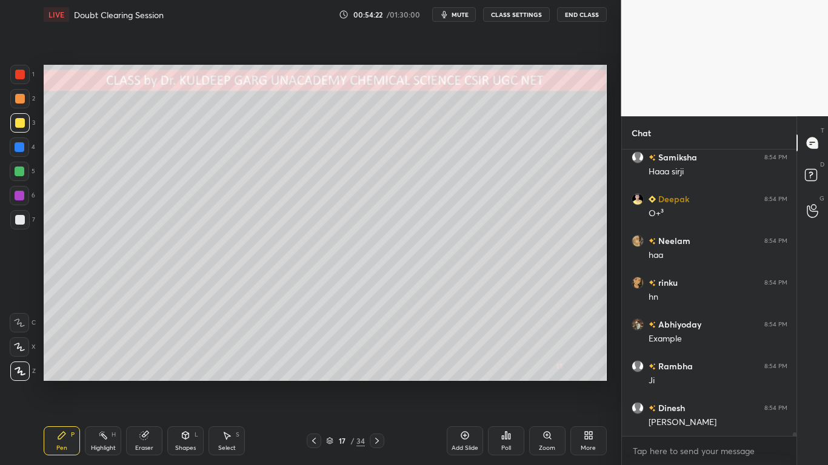
scroll to position [20744, 0]
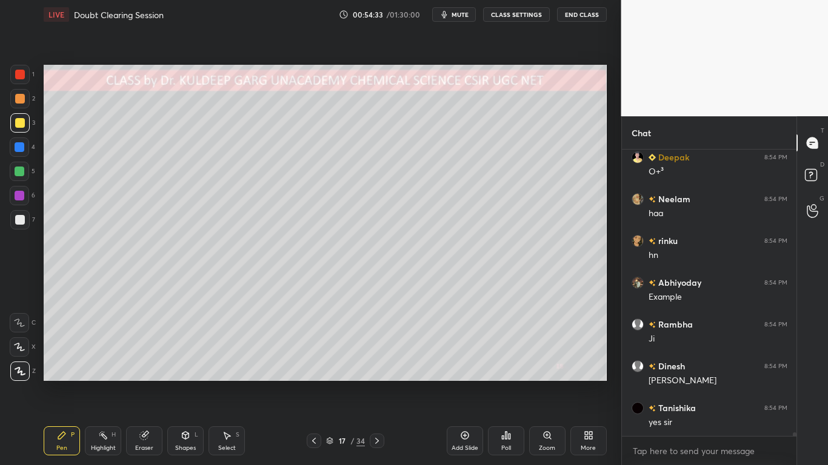
click at [16, 221] on div at bounding box center [20, 220] width 10 height 10
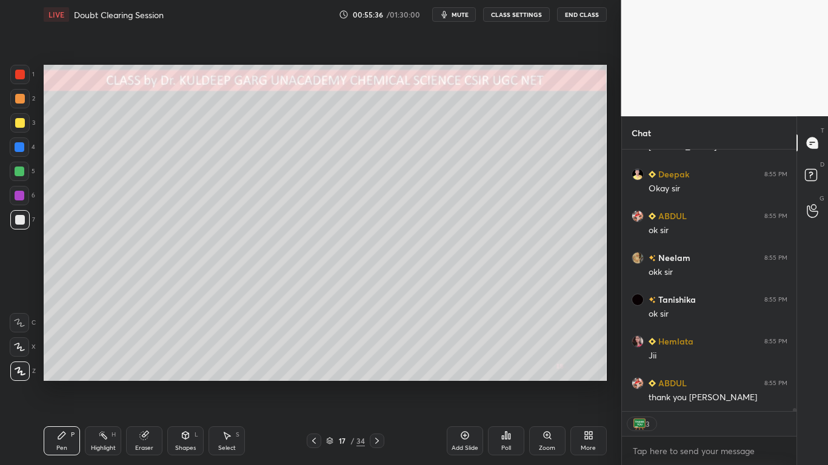
scroll to position [21491, 0]
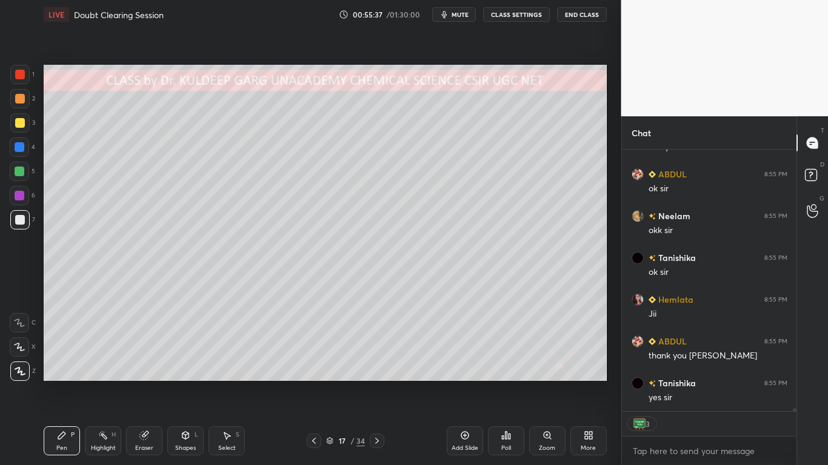
click at [22, 219] on div at bounding box center [20, 220] width 10 height 10
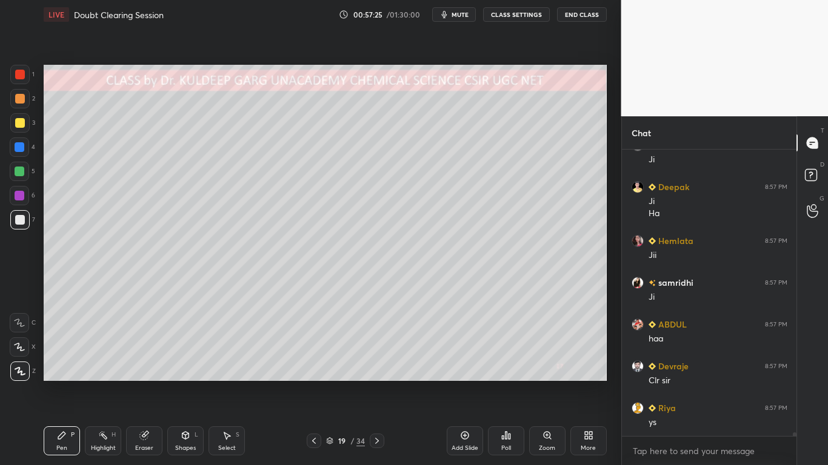
scroll to position [22315, 0]
click at [21, 123] on div at bounding box center [20, 123] width 10 height 10
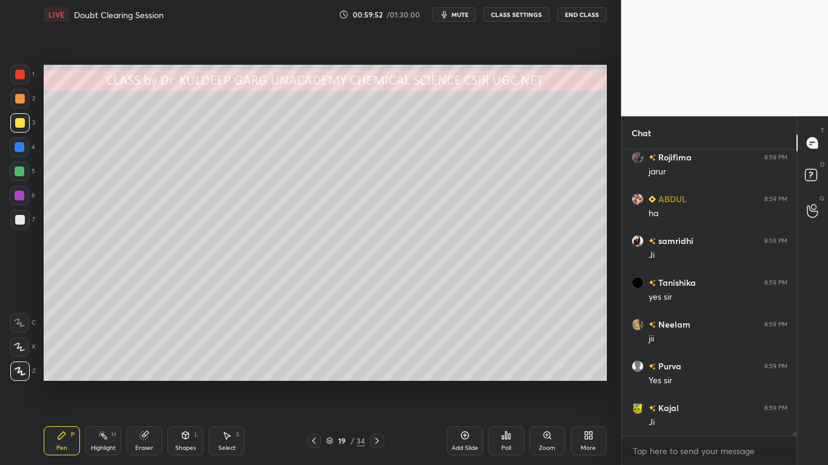
scroll to position [23707, 0]
click at [18, 126] on div at bounding box center [20, 123] width 10 height 10
click at [17, 120] on div at bounding box center [20, 123] width 10 height 10
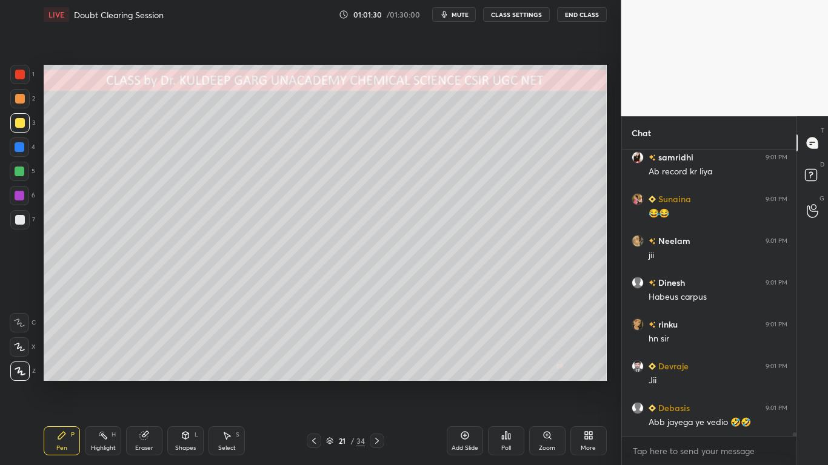
scroll to position [24250, 0]
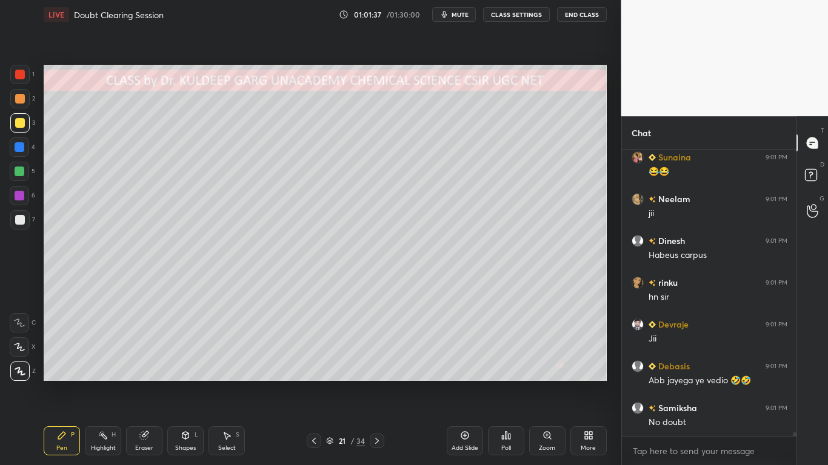
click at [20, 122] on div at bounding box center [20, 123] width 10 height 10
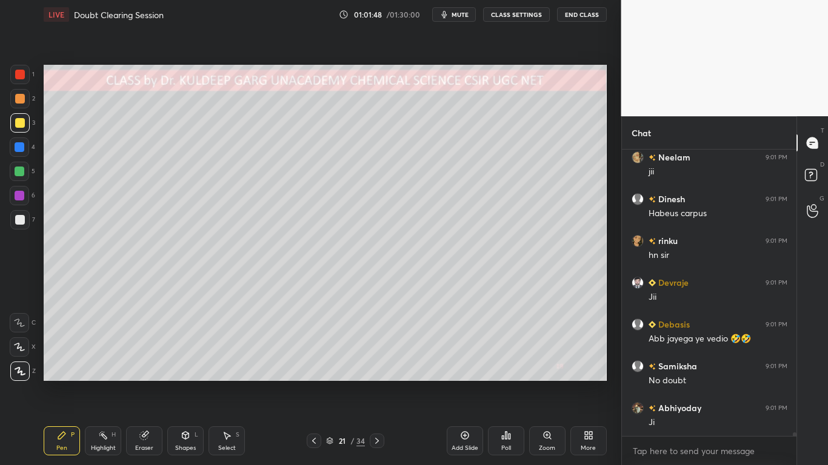
click at [16, 127] on div at bounding box center [20, 123] width 10 height 10
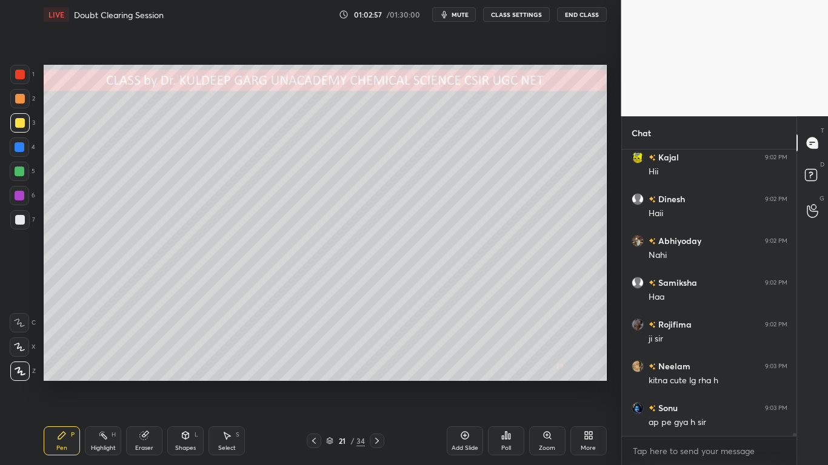
scroll to position [25265, 0]
click at [21, 151] on div at bounding box center [20, 147] width 10 height 10
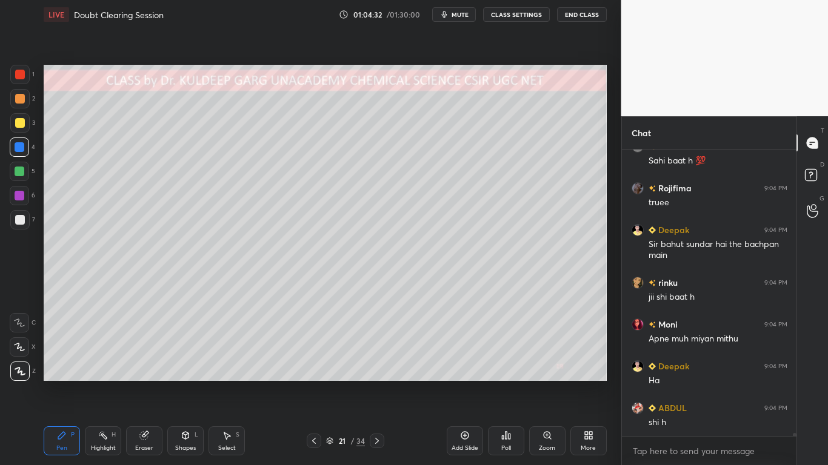
scroll to position [26468, 0]
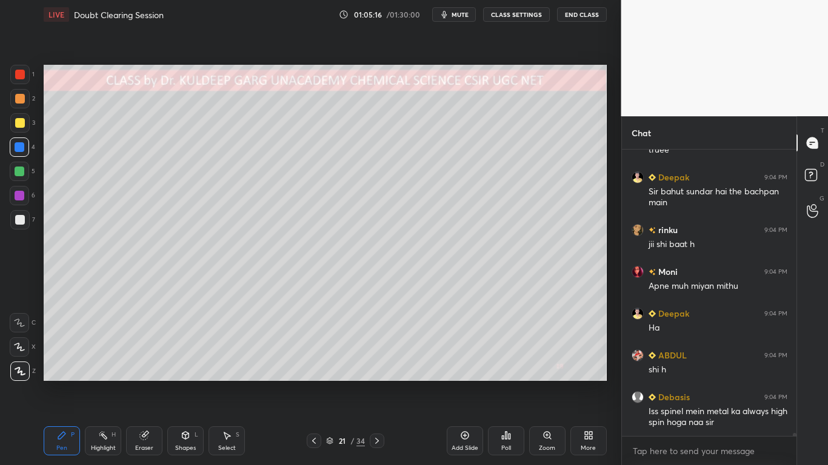
click at [24, 221] on div at bounding box center [20, 220] width 10 height 10
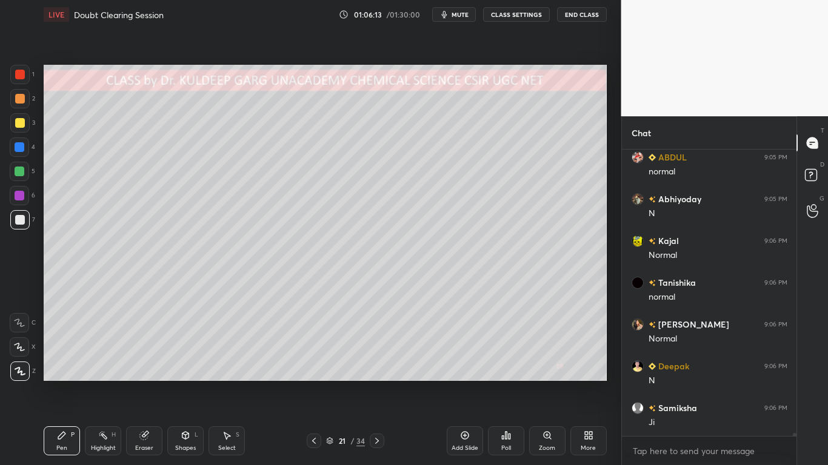
scroll to position [26970, 0]
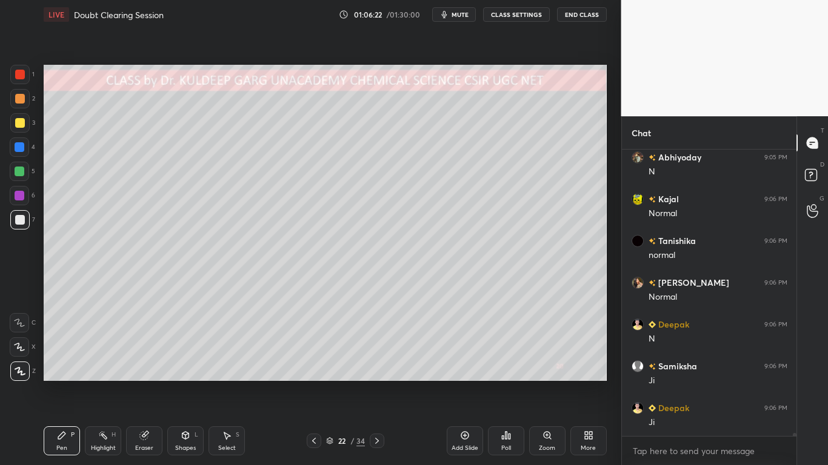
click at [21, 123] on div at bounding box center [20, 123] width 10 height 10
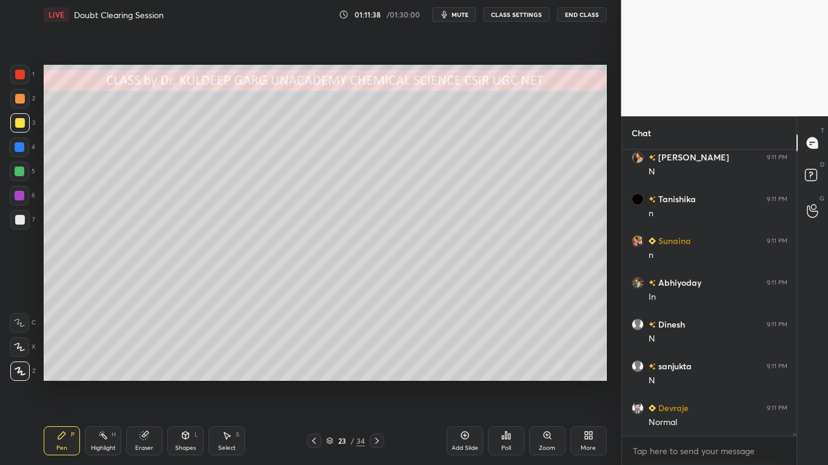
scroll to position [29514, 0]
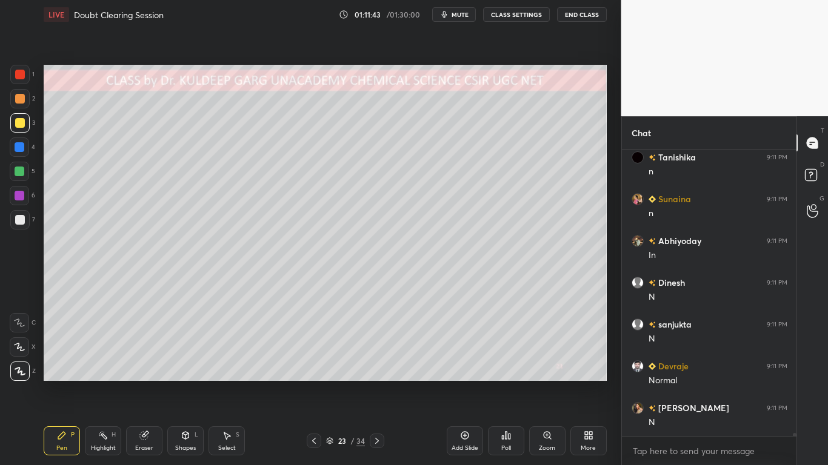
click at [20, 118] on div at bounding box center [20, 123] width 10 height 10
click at [16, 147] on div at bounding box center [20, 147] width 10 height 10
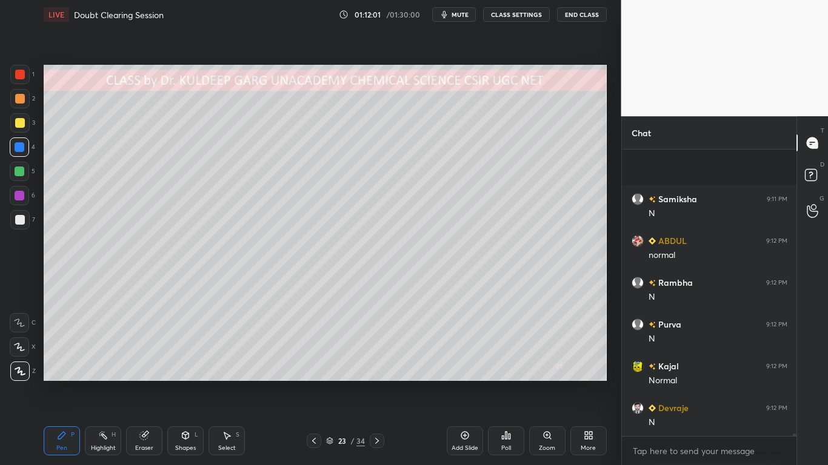
scroll to position [30058, 0]
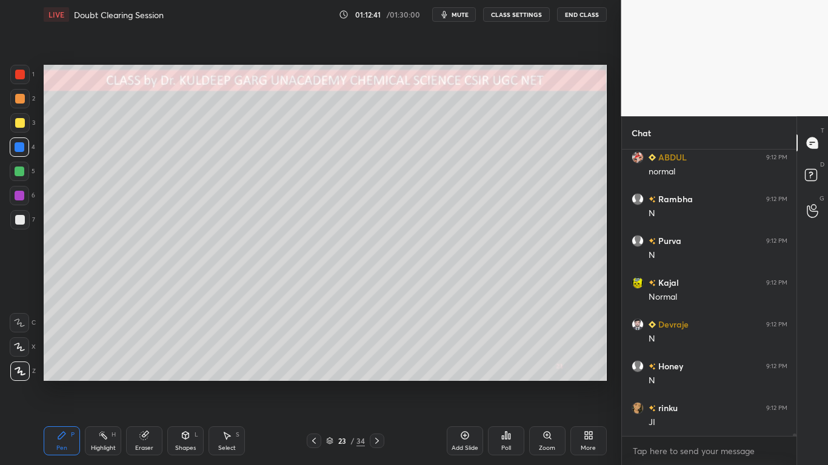
click at [16, 124] on div at bounding box center [20, 123] width 10 height 10
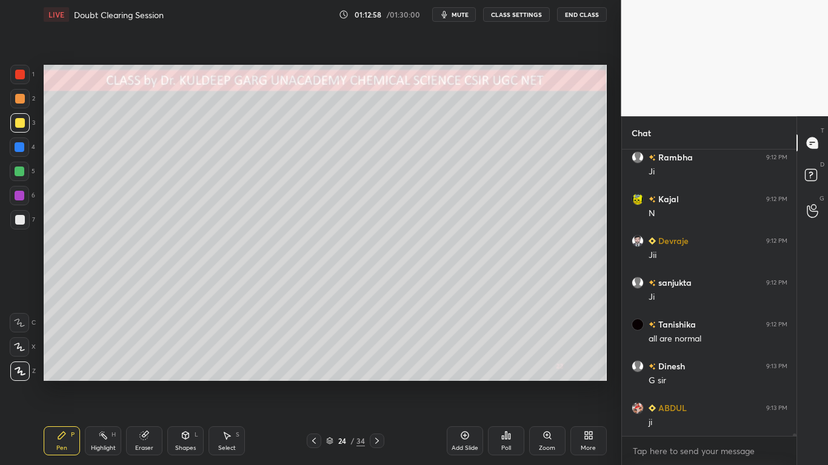
scroll to position [30530, 0]
click at [16, 148] on div at bounding box center [20, 147] width 10 height 10
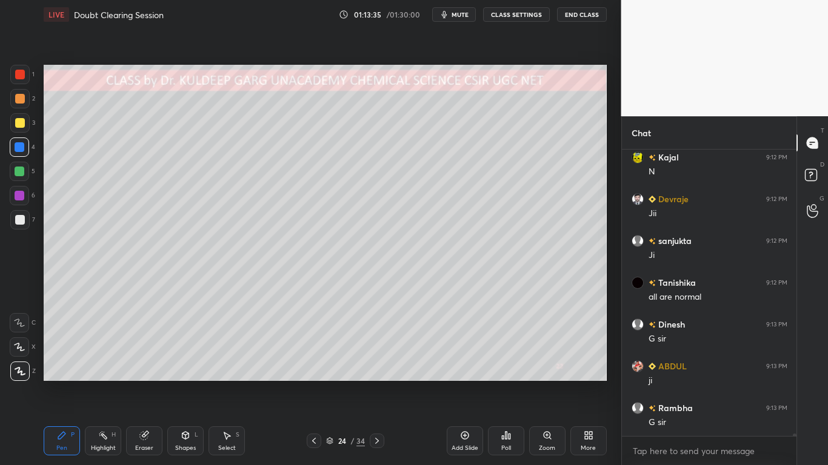
click at [13, 96] on div at bounding box center [19, 98] width 19 height 19
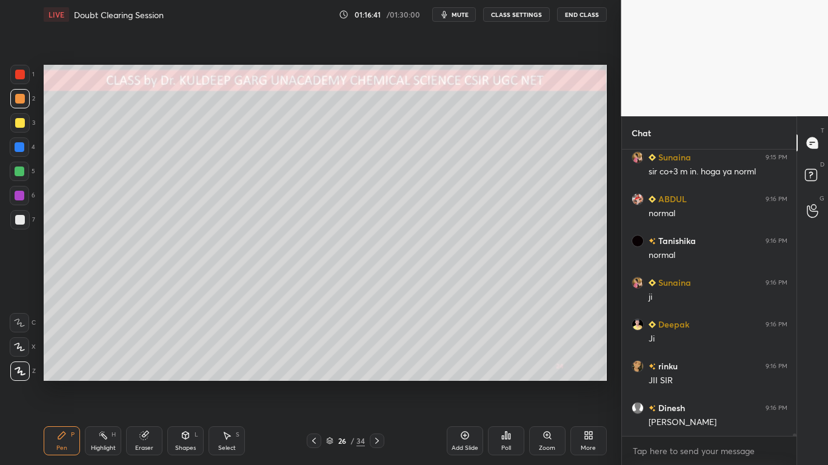
scroll to position [31621, 0]
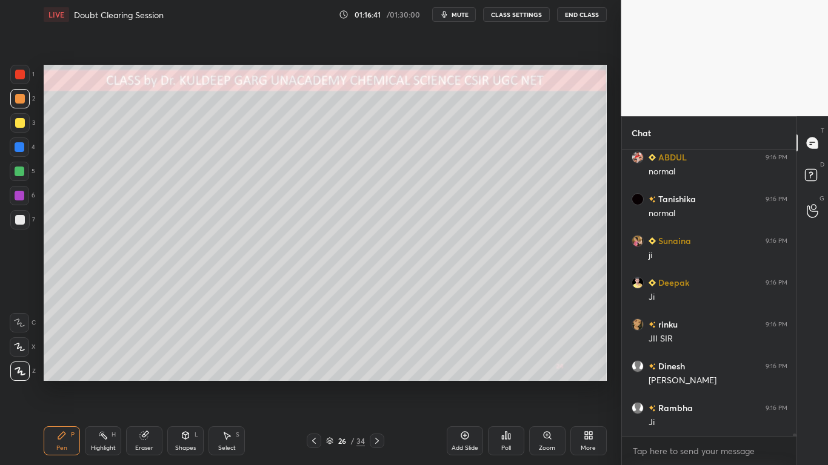
click at [21, 123] on div at bounding box center [20, 123] width 10 height 10
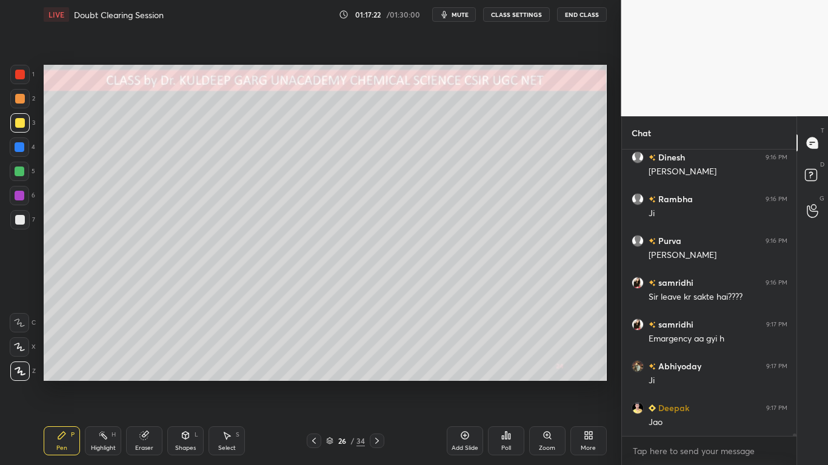
scroll to position [31872, 0]
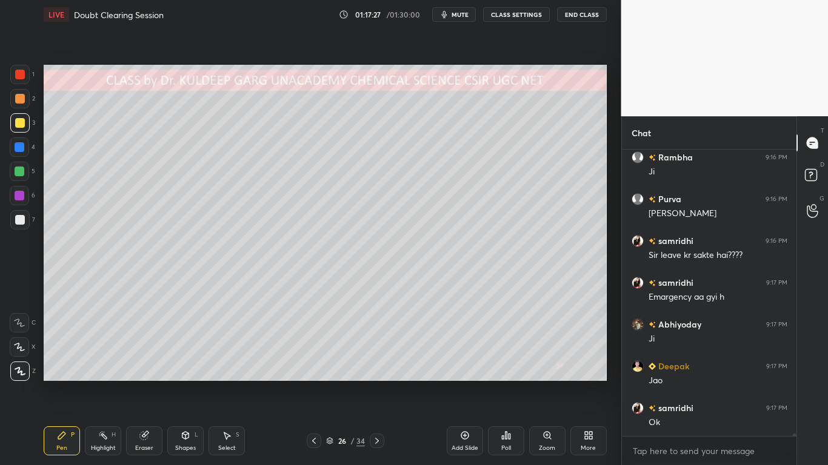
click at [21, 219] on div at bounding box center [20, 220] width 10 height 10
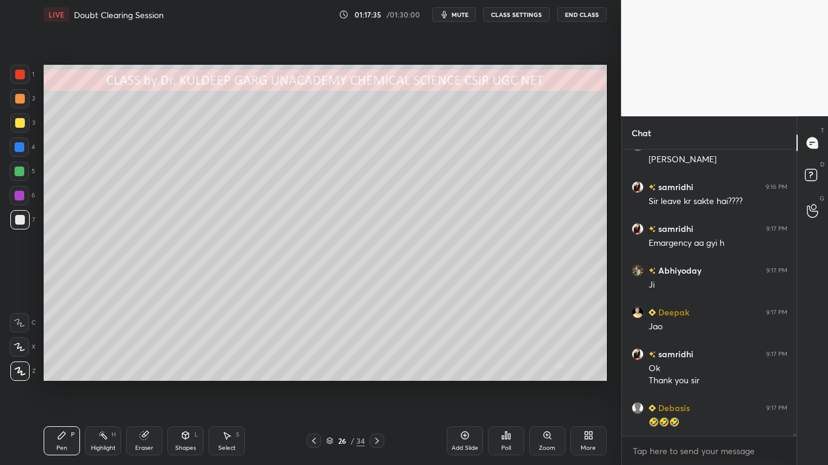
scroll to position [31968, 0]
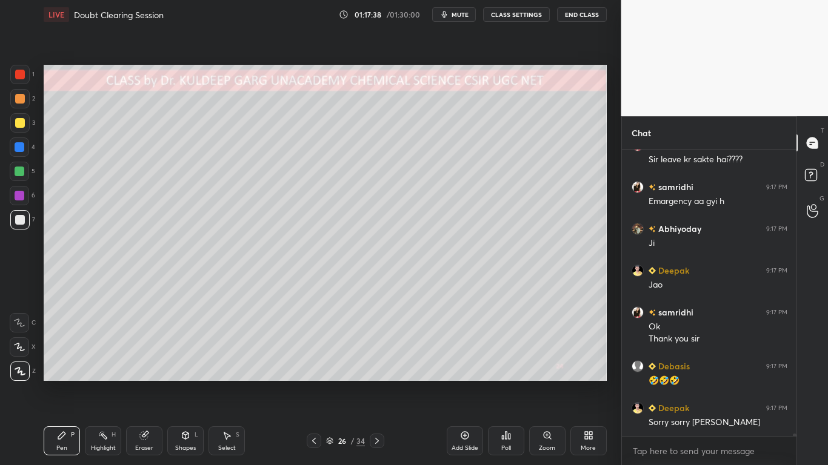
click at [22, 126] on div at bounding box center [20, 123] width 10 height 10
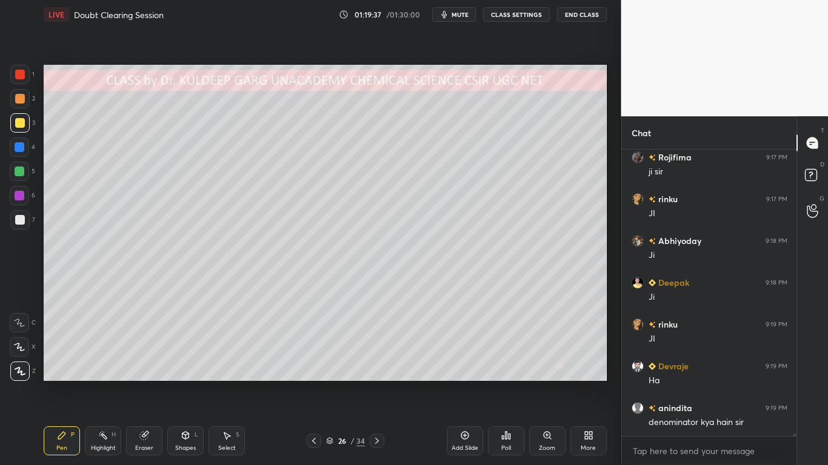
scroll to position [32553, 0]
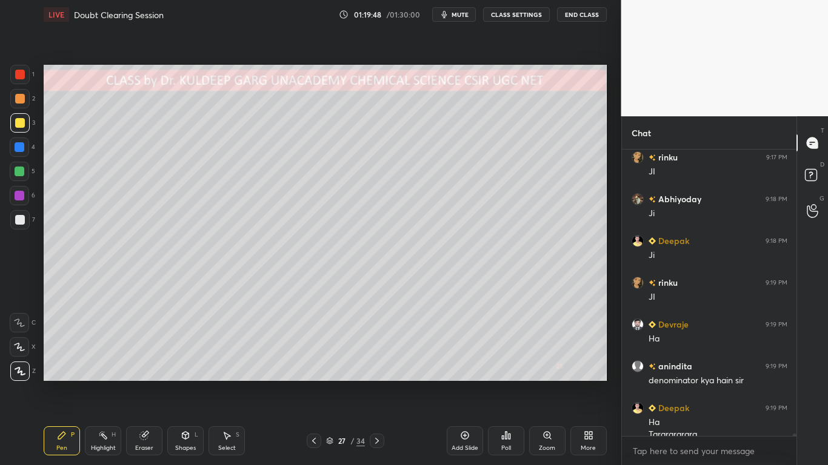
click at [14, 127] on div at bounding box center [19, 122] width 19 height 19
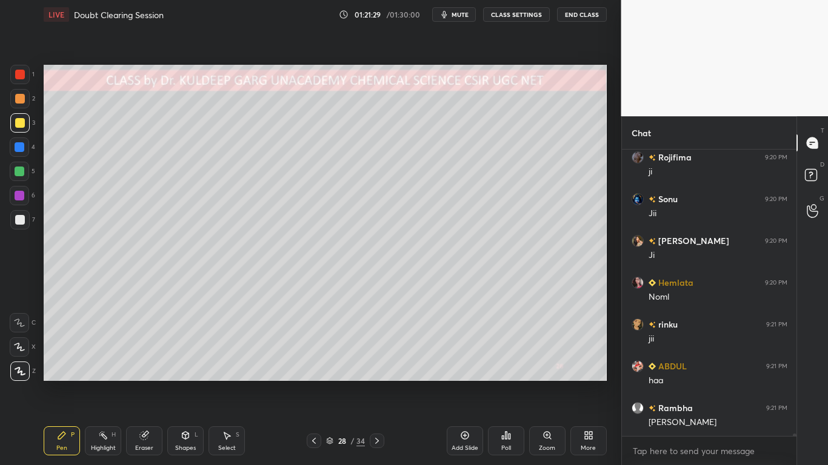
scroll to position [33192, 0]
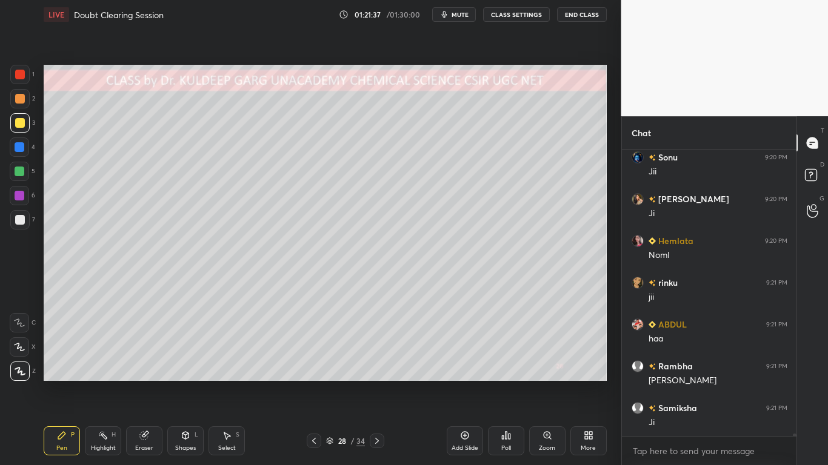
click at [18, 225] on div at bounding box center [19, 219] width 19 height 19
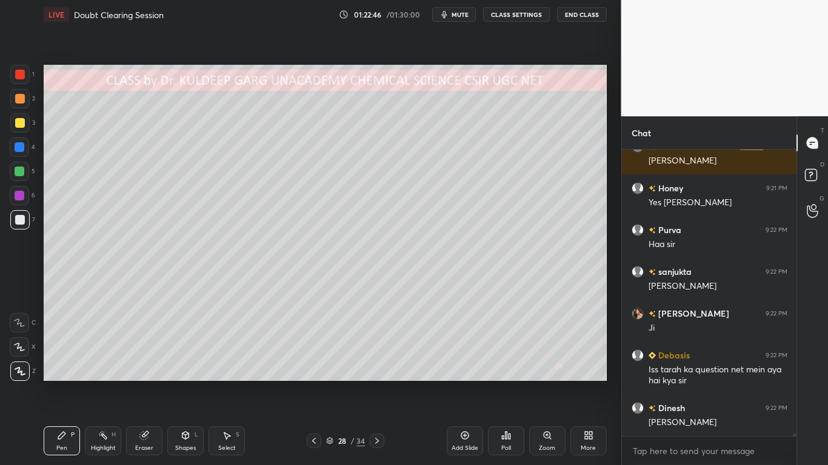
scroll to position [33956, 0]
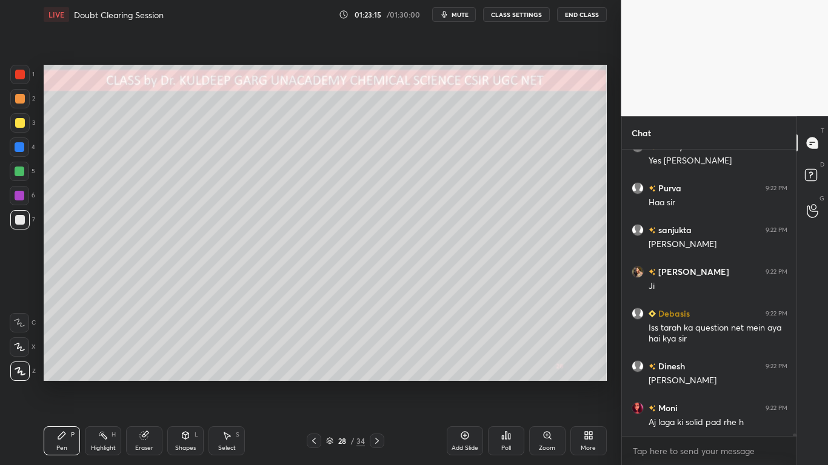
click at [18, 129] on div at bounding box center [19, 122] width 19 height 19
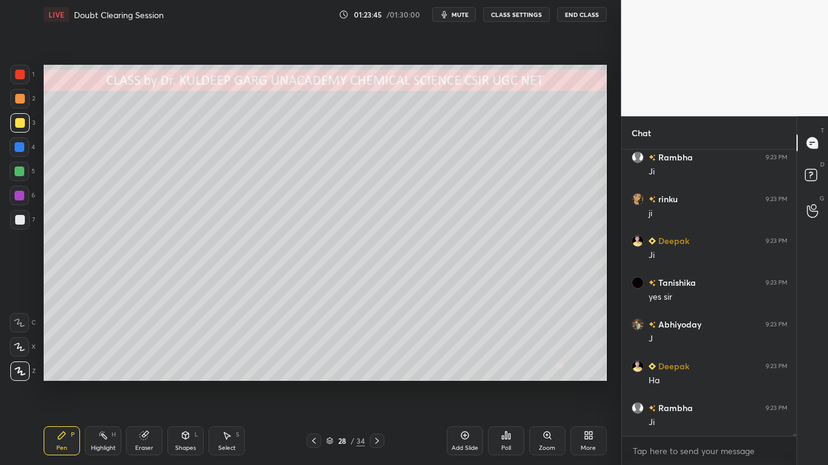
scroll to position [34332, 0]
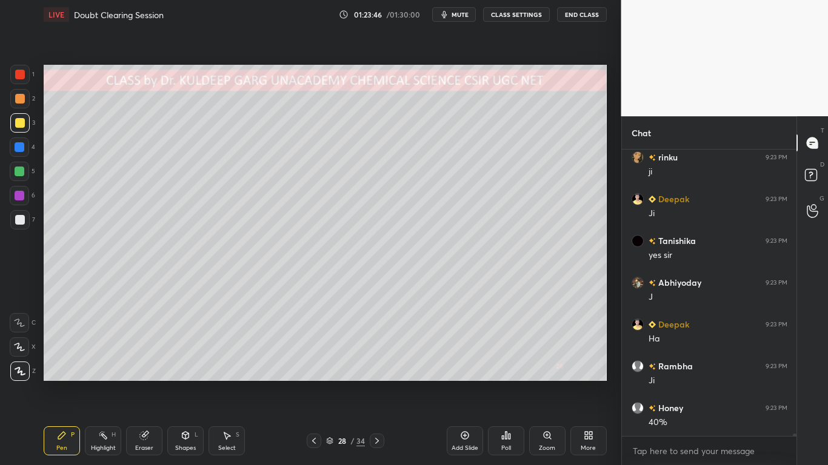
click at [16, 125] on div at bounding box center [20, 123] width 10 height 10
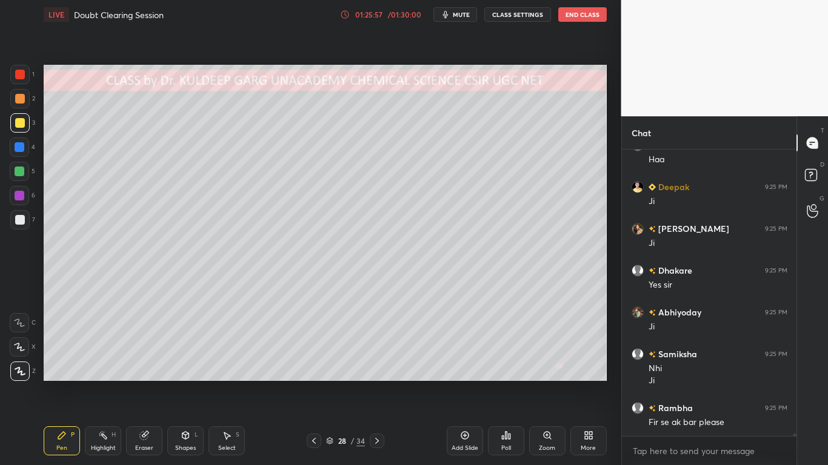
scroll to position [34971, 0]
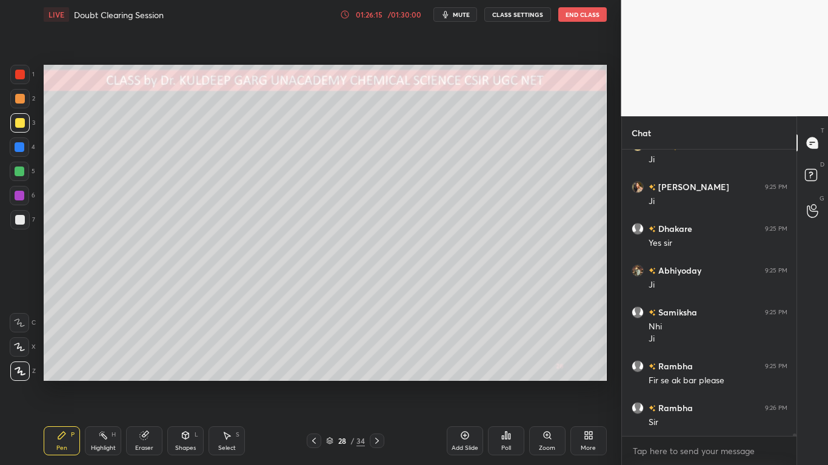
click at [142, 373] on icon at bounding box center [144, 436] width 8 height 8
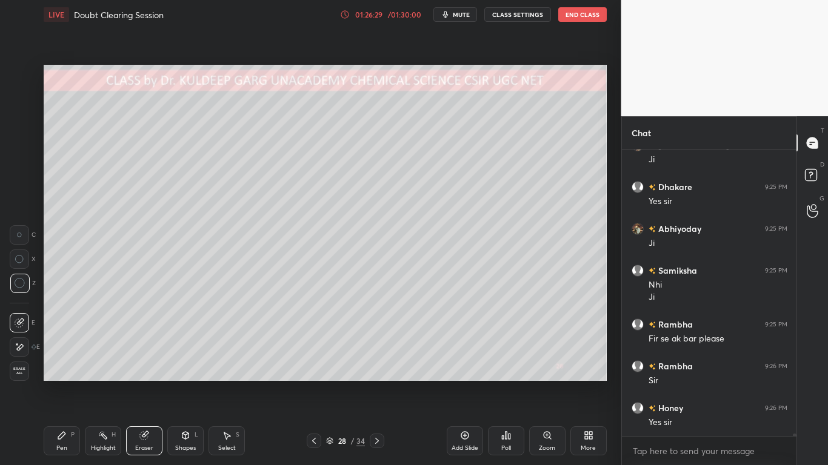
scroll to position [35055, 0]
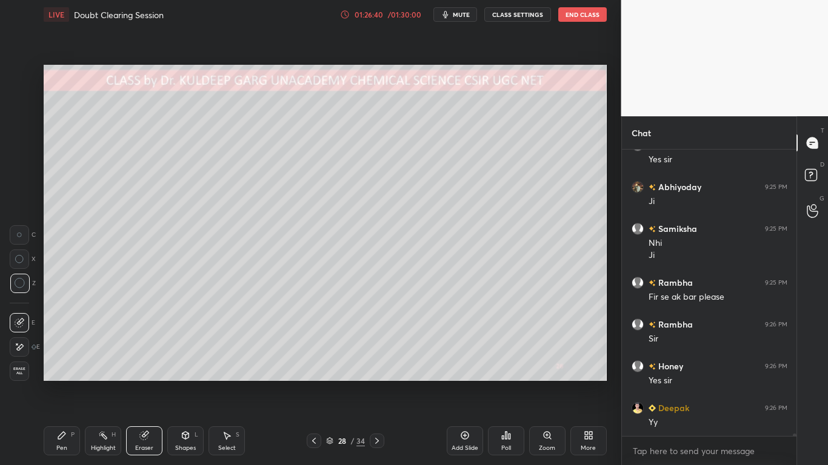
click at [70, 373] on div "Pen P" at bounding box center [62, 441] width 36 height 29
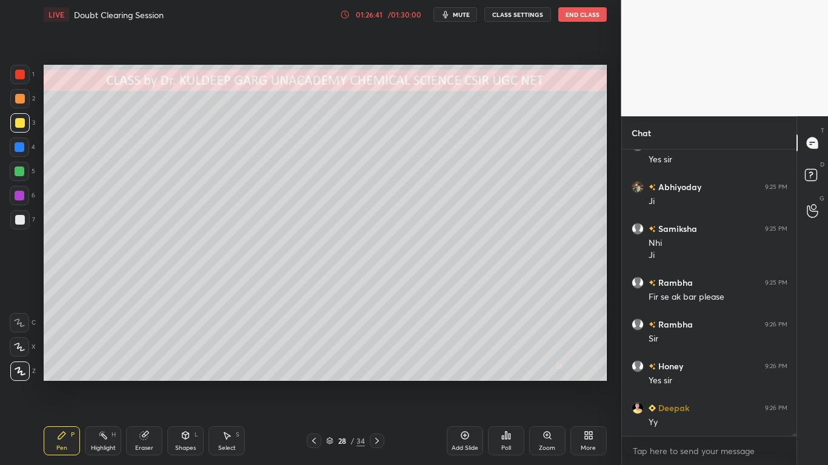
scroll to position [35097, 0]
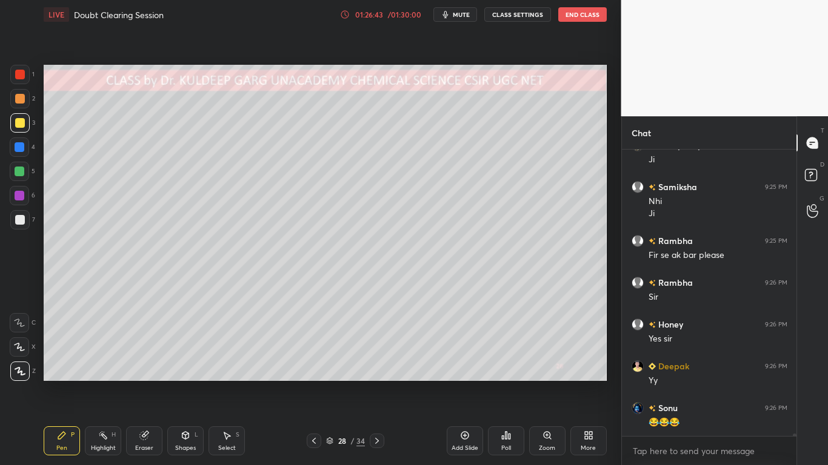
click at [21, 220] on div at bounding box center [20, 220] width 10 height 10
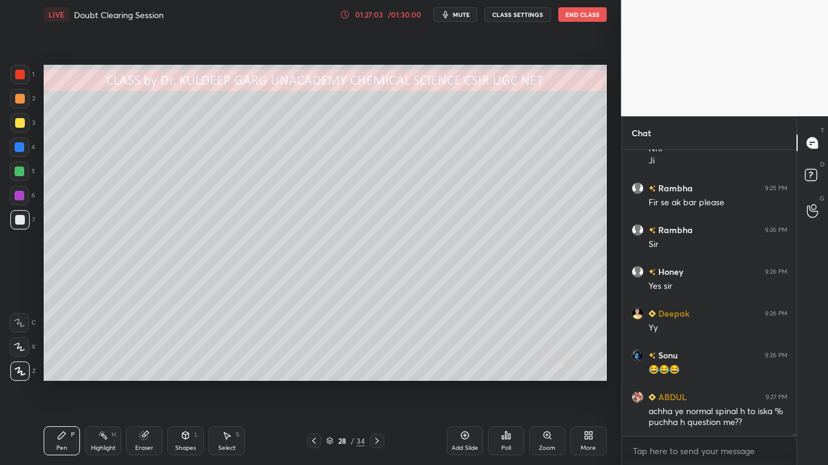
scroll to position [35191, 0]
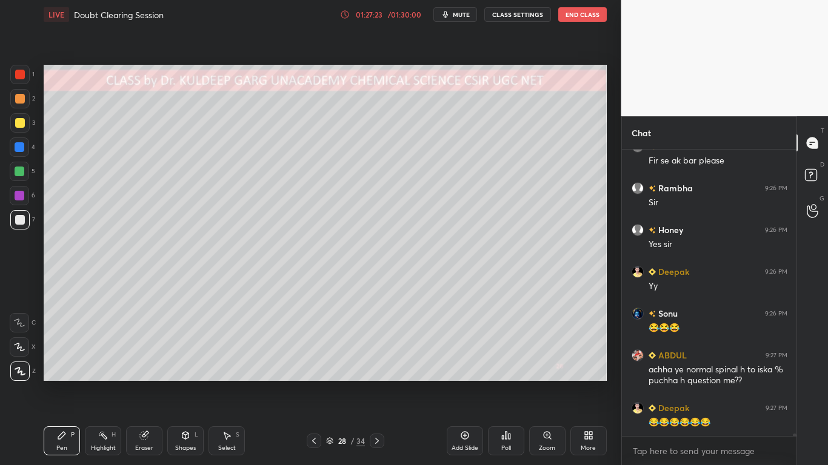
click at [20, 78] on div at bounding box center [20, 75] width 10 height 10
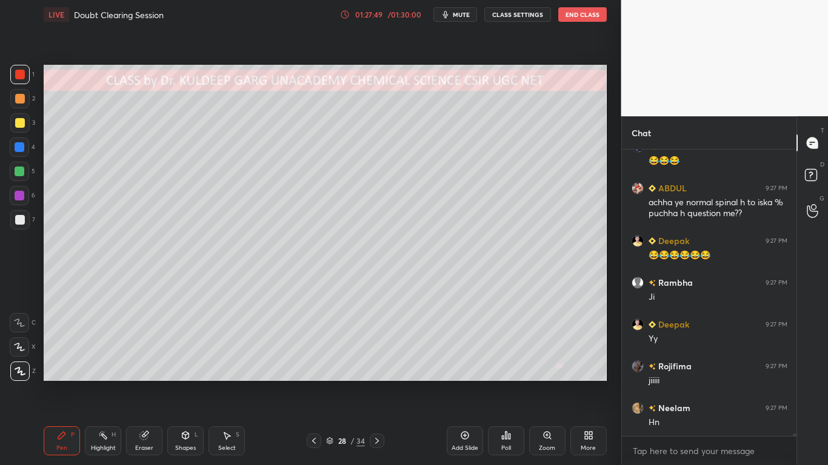
scroll to position [35400, 0]
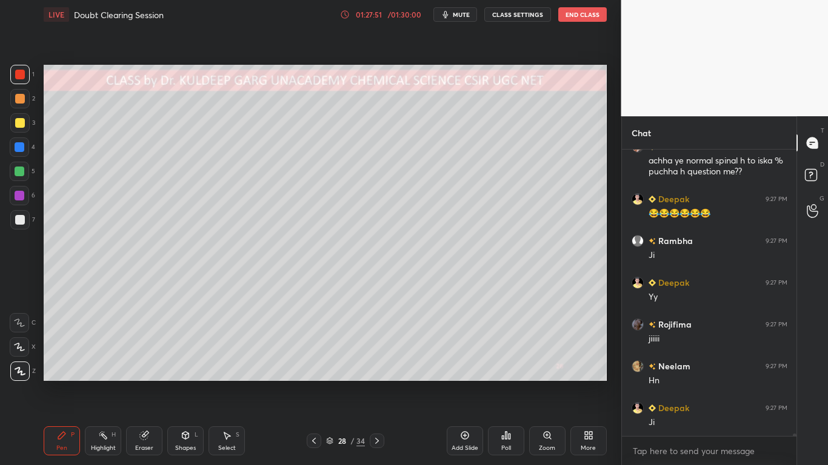
click at [15, 75] on div at bounding box center [19, 74] width 19 height 19
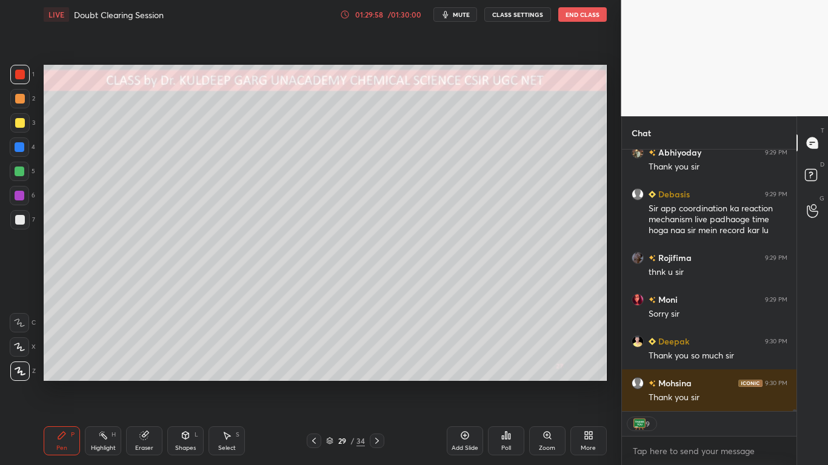
scroll to position [37018, 0]
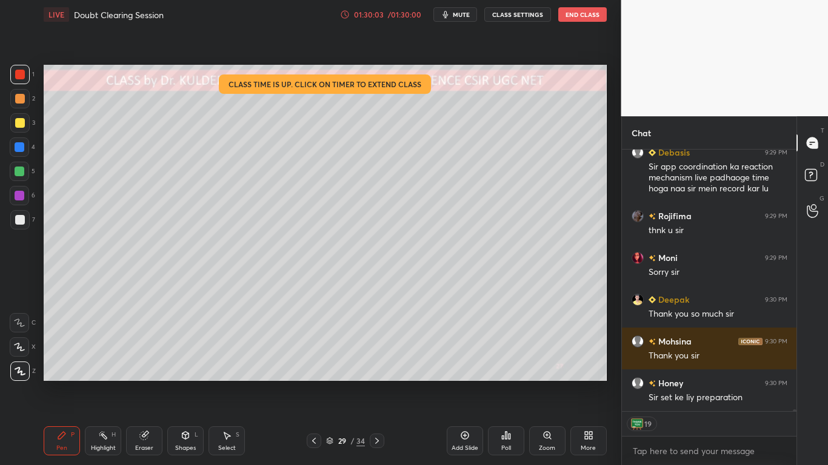
click at [21, 224] on div at bounding box center [20, 220] width 10 height 10
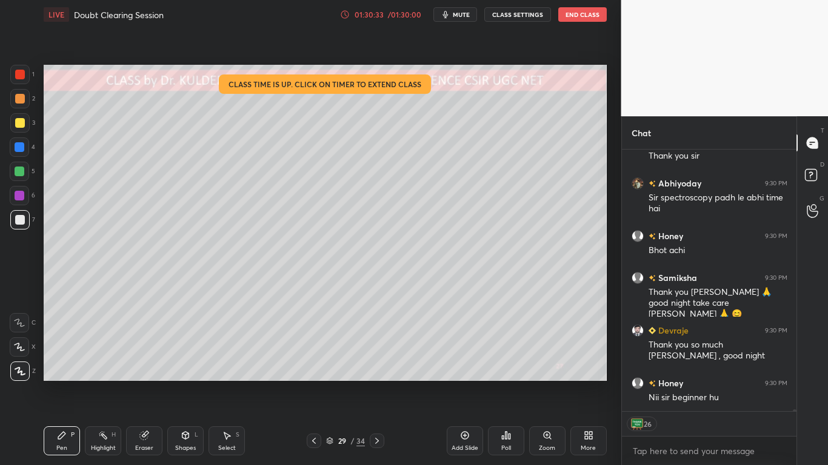
scroll to position [37361, 0]
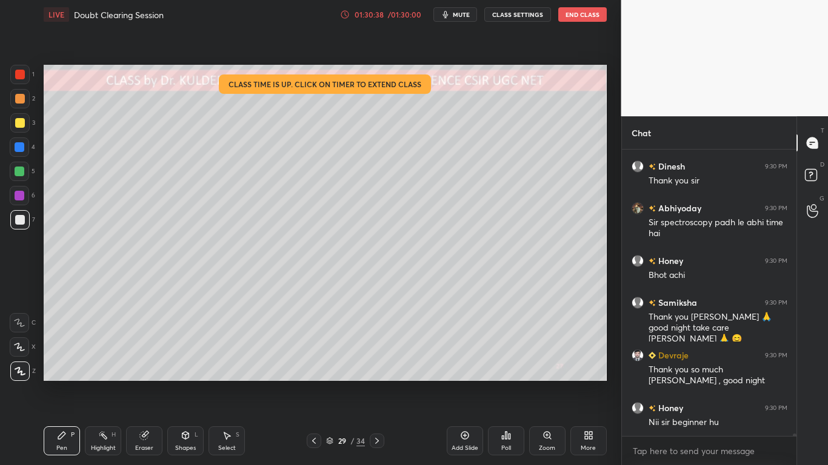
click at [27, 216] on div at bounding box center [19, 219] width 19 height 19
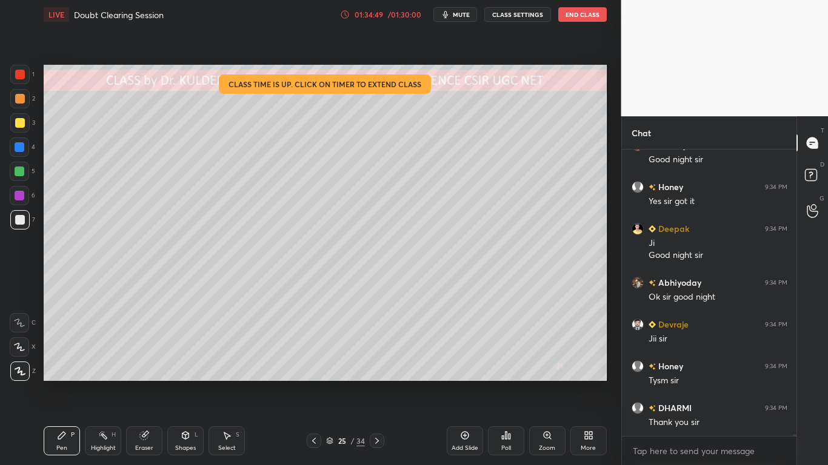
scroll to position [38506, 0]
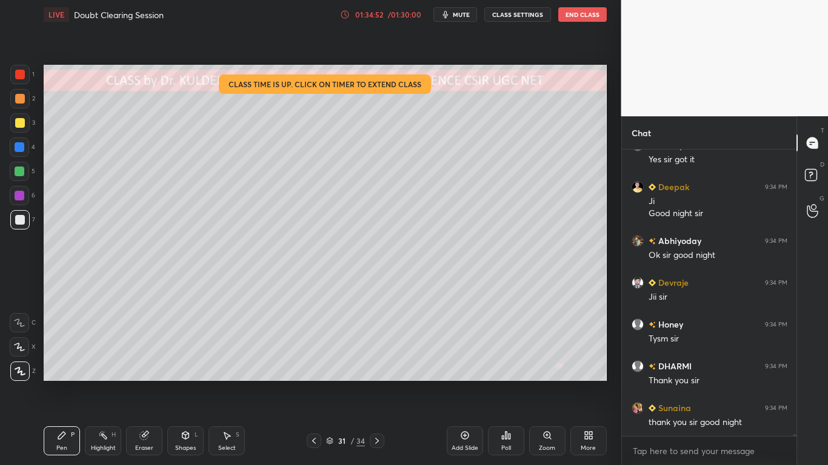
click at [18, 124] on div at bounding box center [20, 123] width 10 height 10
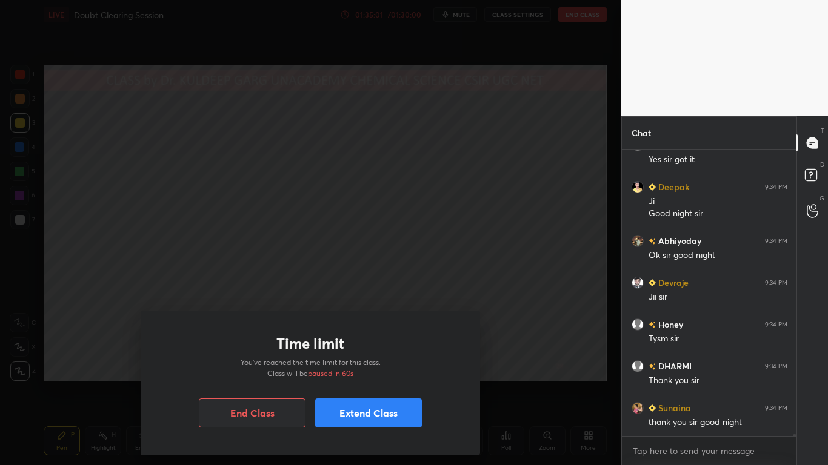
scroll to position [38548, 0]
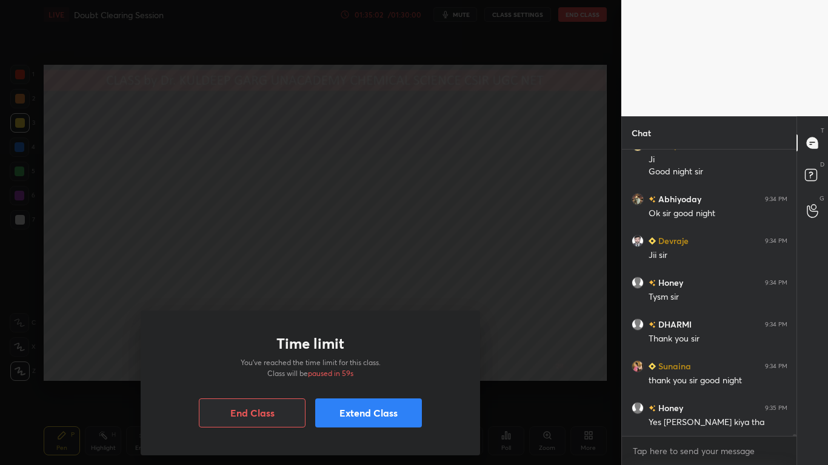
click at [354, 373] on button "Extend Class" at bounding box center [368, 413] width 107 height 29
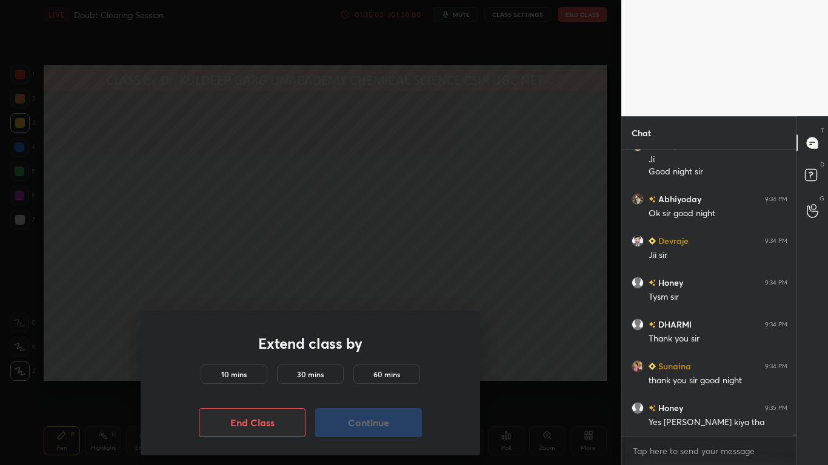
click at [240, 373] on h5 "10 mins" at bounding box center [233, 374] width 25 height 11
click at [368, 373] on button "Continue" at bounding box center [368, 422] width 107 height 29
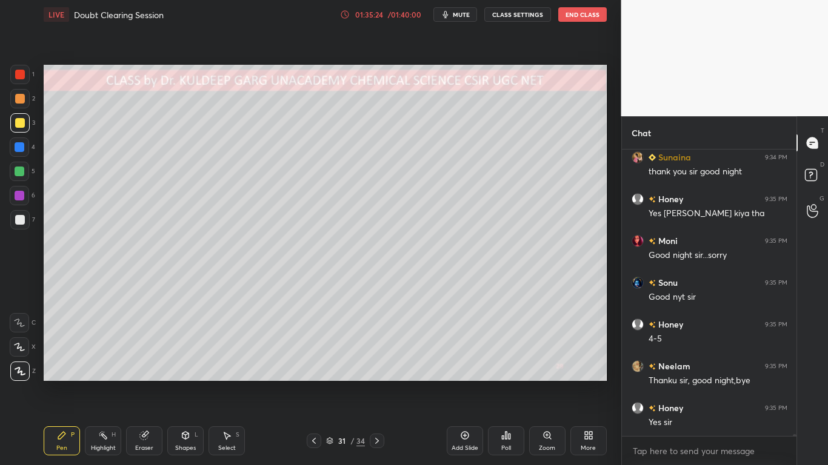
scroll to position [38798, 0]
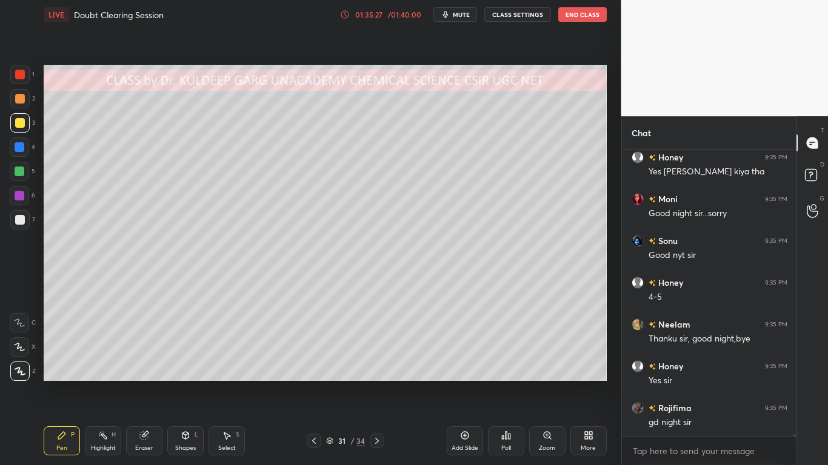
click at [144, 373] on icon at bounding box center [144, 436] width 8 height 8
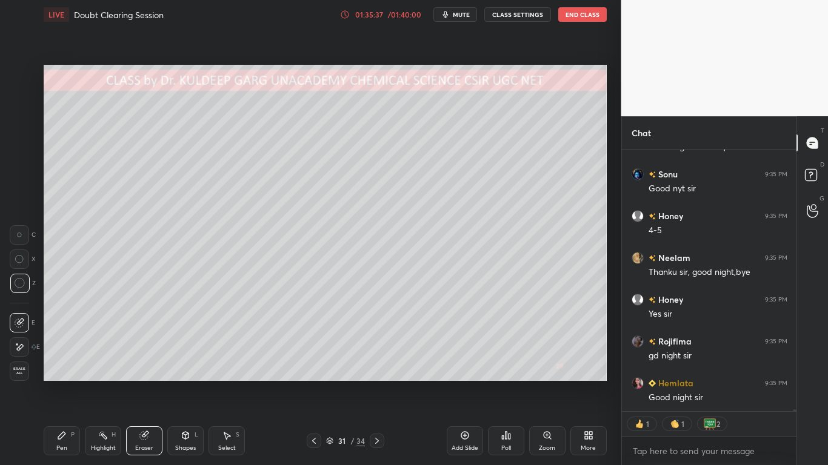
scroll to position [38907, 0]
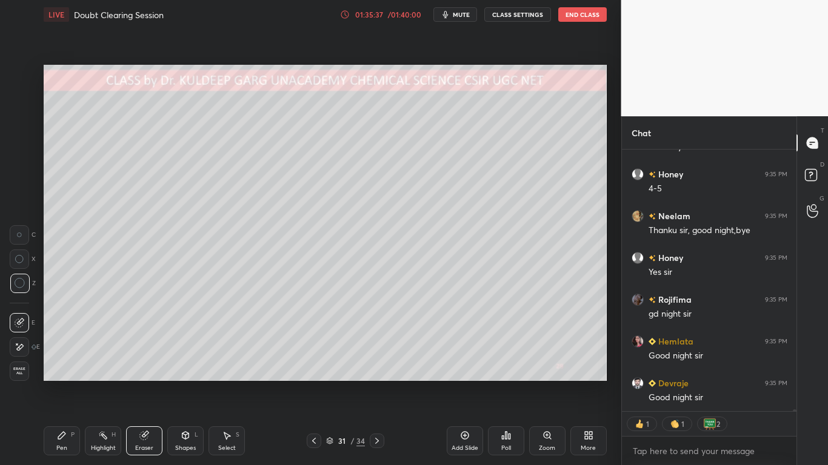
click at [54, 373] on div "Pen P" at bounding box center [62, 441] width 36 height 29
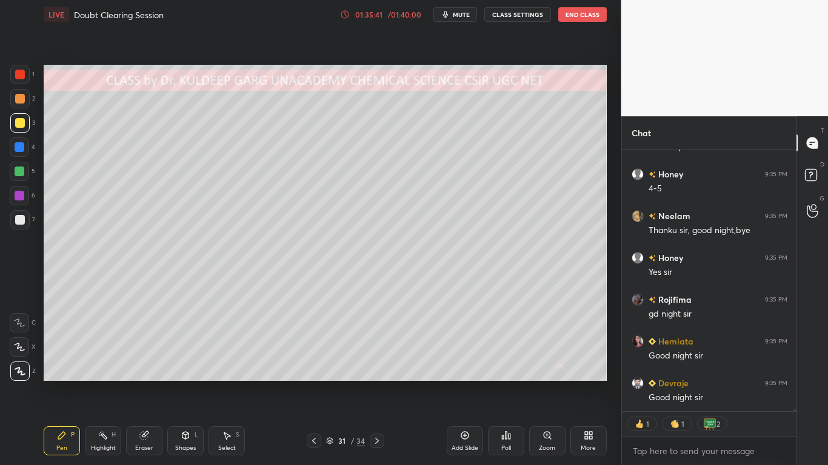
click at [580, 18] on button "End Class" at bounding box center [582, 14] width 48 height 15
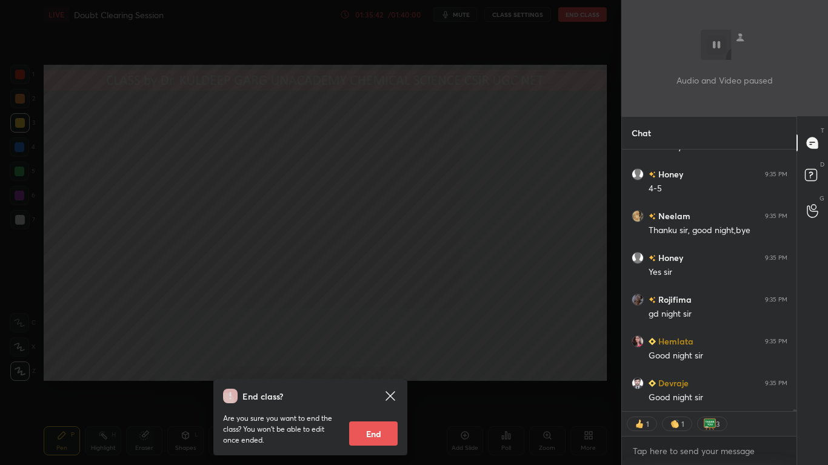
click at [376, 373] on button "End" at bounding box center [373, 434] width 48 height 24
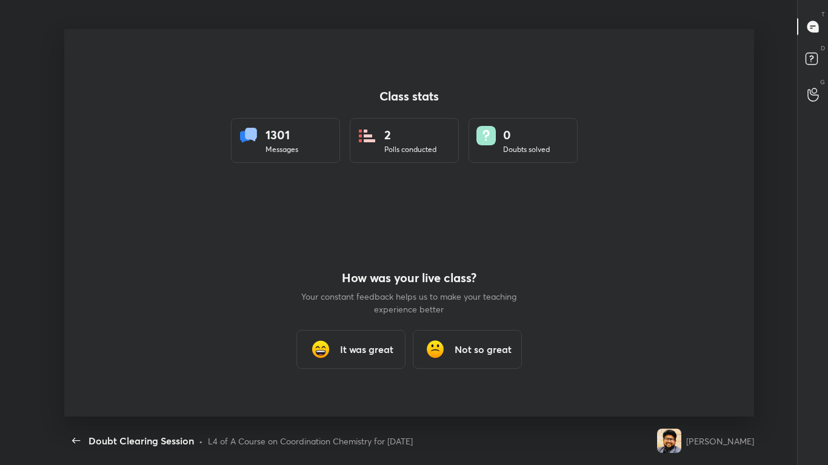
scroll to position [0, 0]
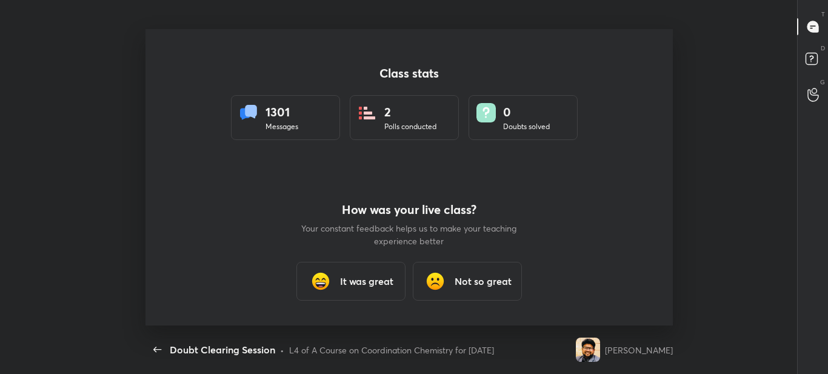
type textarea "x"
